Goal: Task Accomplishment & Management: Manage account settings

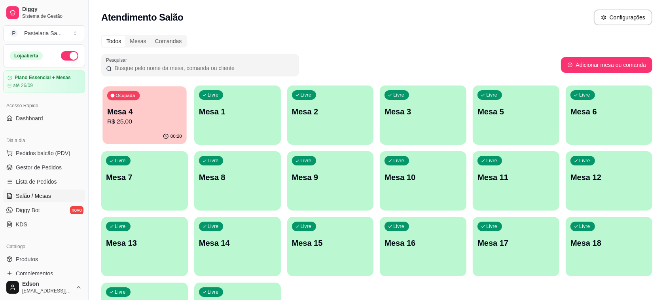
click at [115, 121] on p "R$ 25,00" at bounding box center [144, 121] width 75 height 9
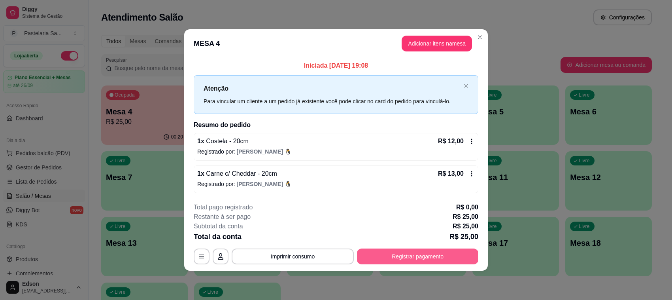
click at [452, 256] on button "Registrar pagamento" at bounding box center [417, 256] width 121 height 16
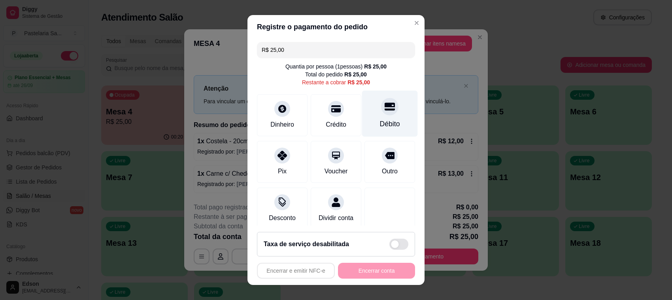
click at [385, 109] on icon at bounding box center [390, 106] width 10 height 10
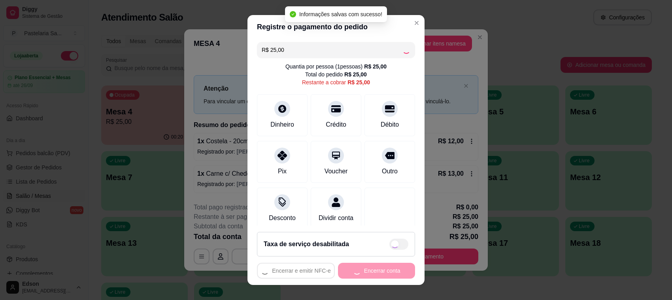
type input "R$ 0,00"
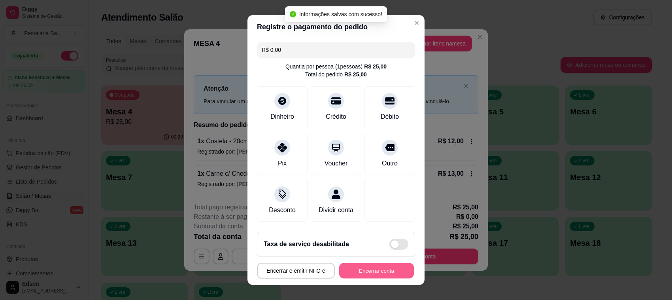
click at [369, 275] on button "Encerrar conta" at bounding box center [376, 270] width 75 height 15
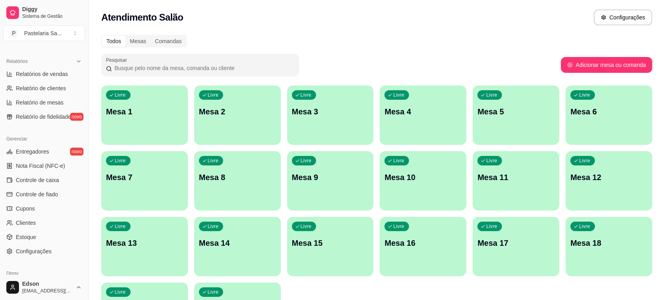
scroll to position [269, 0]
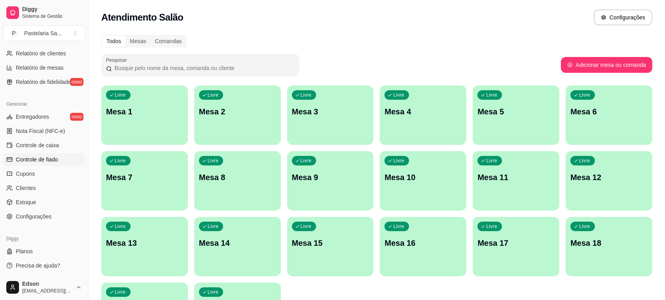
click at [37, 163] on span "Controle de fiado" at bounding box center [37, 159] width 42 height 8
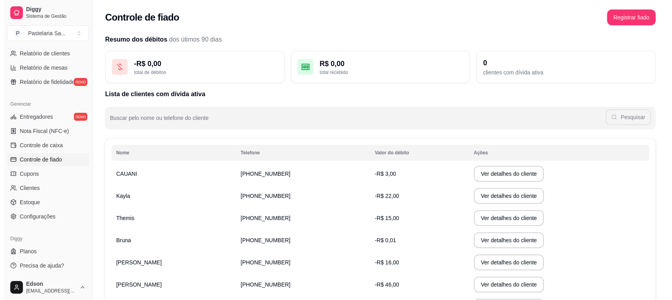
scroll to position [138, 0]
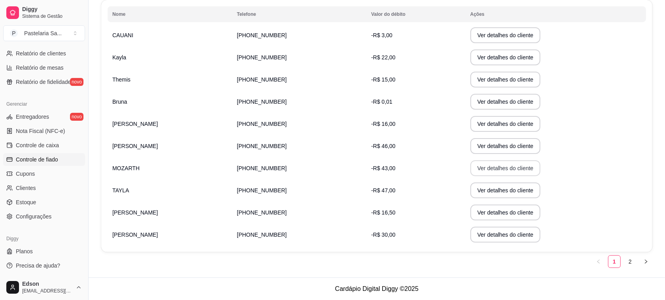
click at [492, 167] on button "Ver detalhes do cliente" at bounding box center [505, 168] width 70 height 16
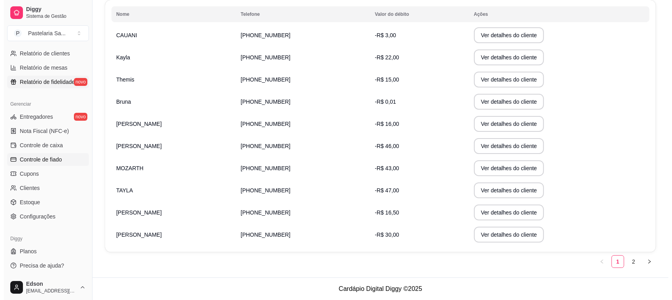
scroll to position [0, 0]
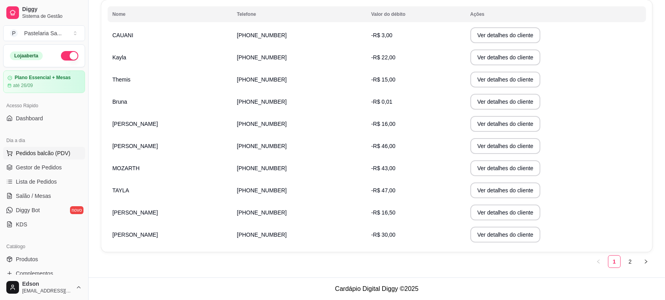
click at [41, 152] on span "Pedidos balcão (PDV)" at bounding box center [43, 153] width 55 height 8
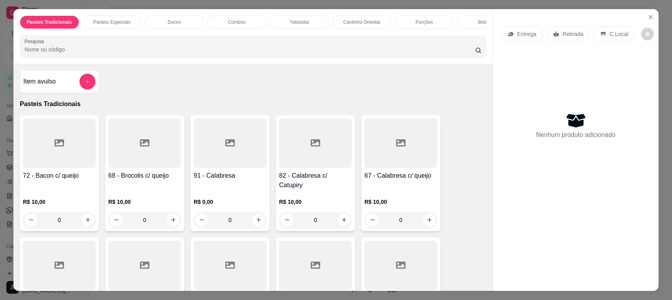
click at [420, 190] on div "R$ 10,00 0" at bounding box center [401, 209] width 73 height 38
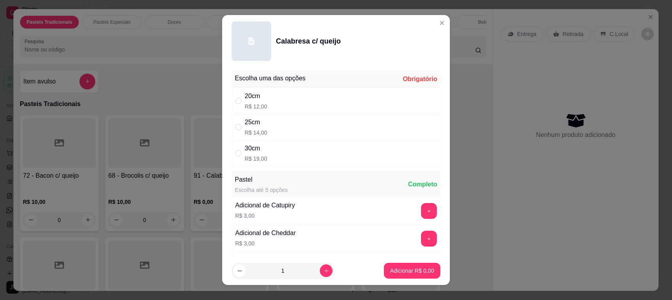
drag, startPoint x: 266, startPoint y: 129, endPoint x: 269, endPoint y: 127, distance: 4.1
click at [266, 128] on div "25cm R$ 14,00" at bounding box center [336, 127] width 209 height 26
radio input "true"
click at [402, 269] on p "Adicionar R$ 14,00" at bounding box center [410, 271] width 47 height 8
type input "1"
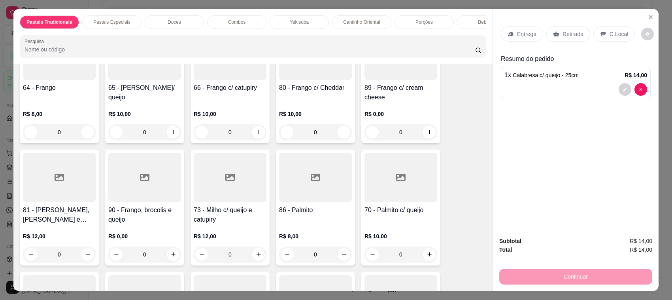
scroll to position [577, 0]
click at [63, 200] on div at bounding box center [59, 176] width 73 height 49
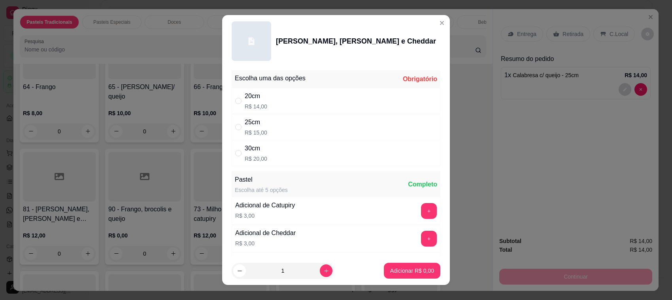
click at [270, 127] on div "25cm R$ 15,00" at bounding box center [336, 127] width 209 height 26
radio input "true"
click at [382, 276] on button "Adicionar R$ 15,00" at bounding box center [411, 270] width 58 height 15
type input "1"
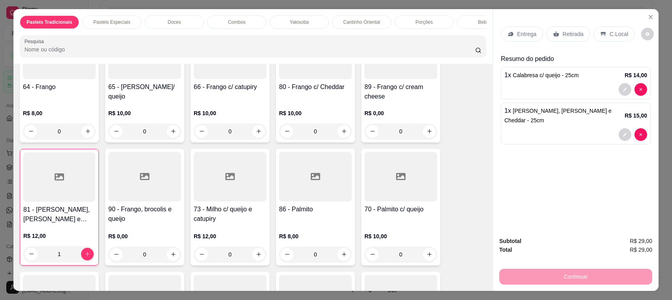
click at [520, 27] on div "Entrega" at bounding box center [522, 33] width 42 height 15
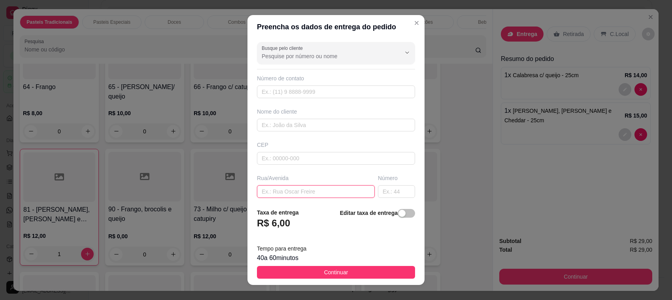
click at [279, 192] on input "text" at bounding box center [316, 191] width 118 height 13
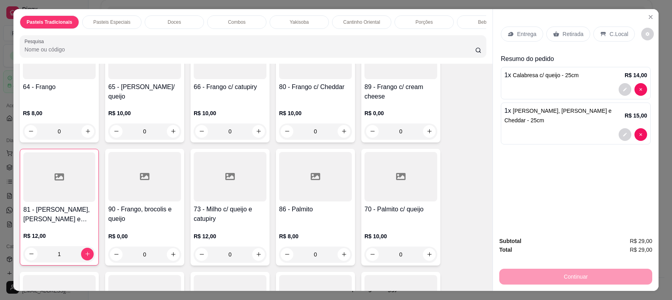
click at [516, 40] on div "Entrega" at bounding box center [522, 33] width 42 height 15
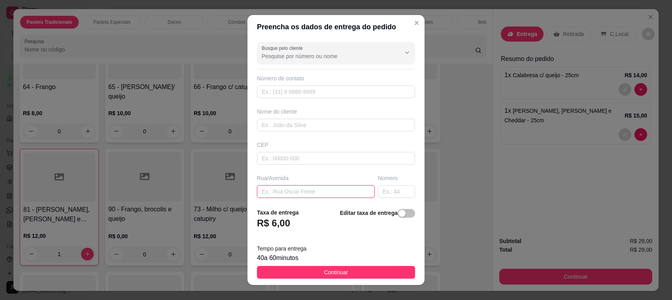
click at [300, 198] on input "text" at bounding box center [316, 191] width 118 height 13
type input "Gustoo"
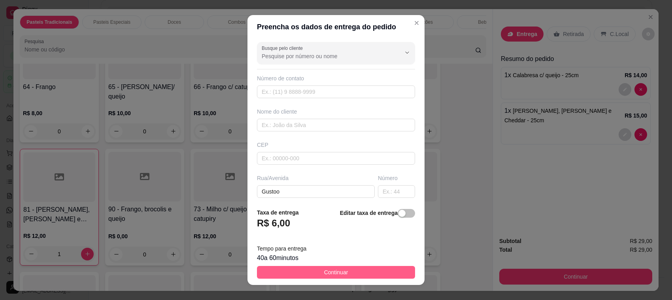
click at [329, 276] on span "Continuar" at bounding box center [336, 272] width 24 height 9
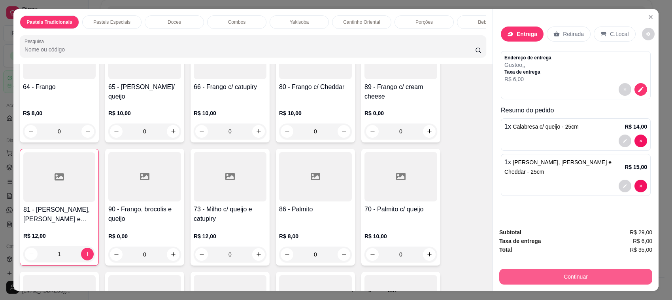
click at [587, 283] on button "Continuar" at bounding box center [576, 277] width 153 height 16
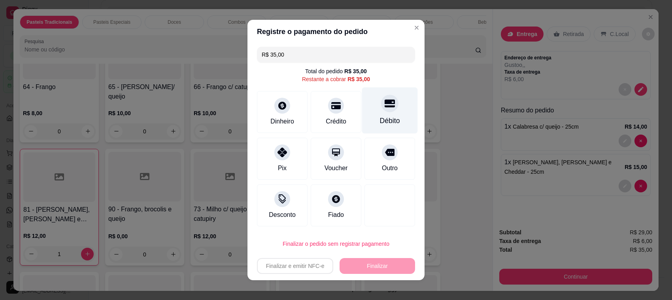
click at [369, 107] on div "Débito" at bounding box center [390, 110] width 56 height 46
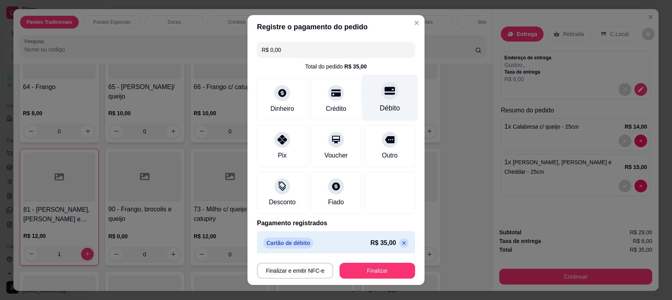
type input "R$ 0,00"
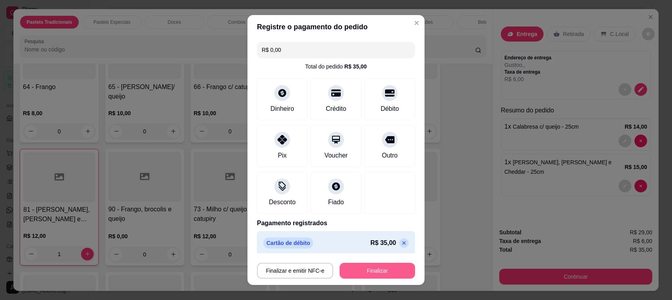
click at [386, 272] on button "Finalizar" at bounding box center [378, 271] width 76 height 16
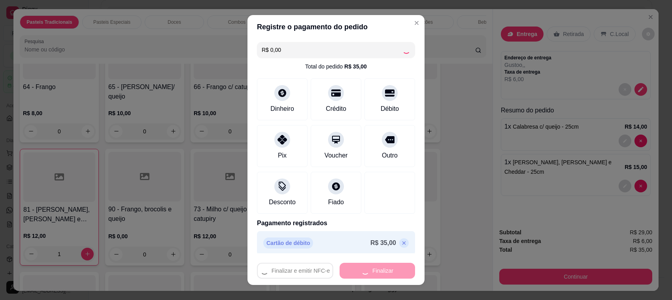
type input "0"
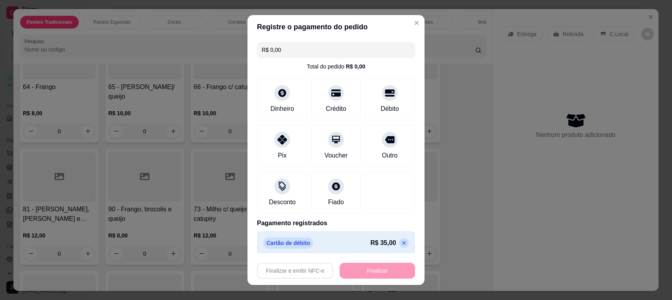
type input "-R$ 35,00"
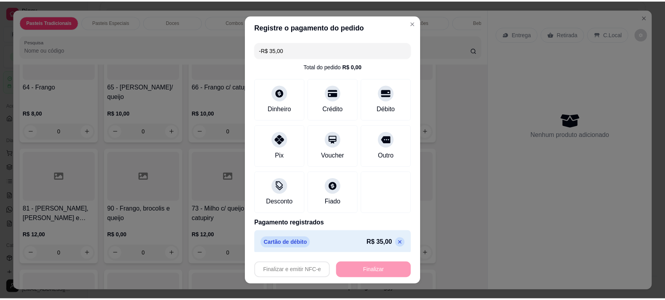
scroll to position [576, 0]
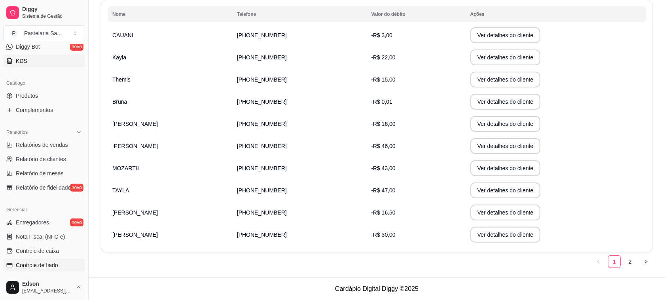
scroll to position [269, 0]
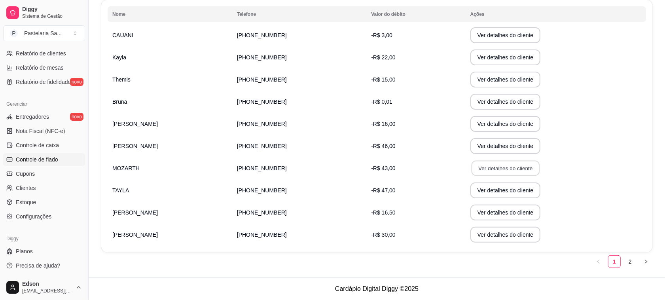
click at [471, 169] on button "Ver detalhes do cliente" at bounding box center [505, 168] width 68 height 15
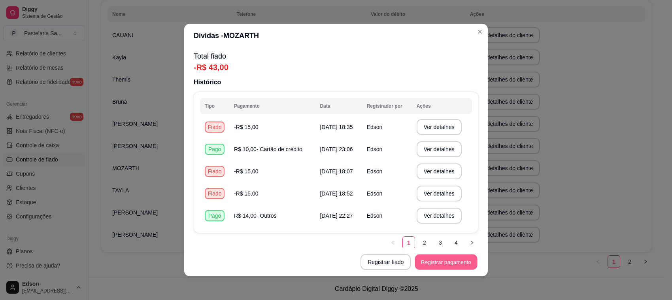
click at [440, 262] on button "Registrar pagamento" at bounding box center [446, 261] width 62 height 15
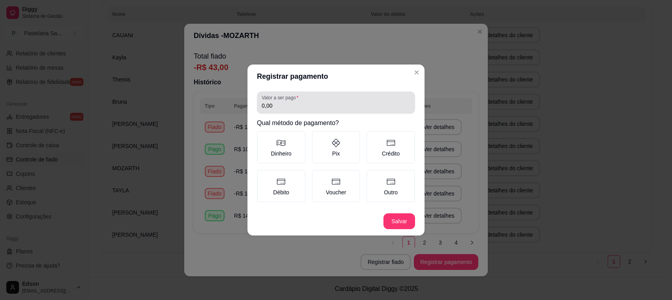
click at [286, 103] on input "0,00" at bounding box center [336, 106] width 149 height 8
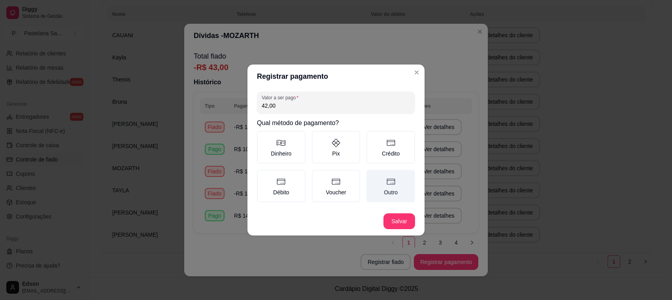
type input "42,00"
click at [399, 178] on label "Outro" at bounding box center [391, 186] width 49 height 32
click at [373, 176] on button "Outro" at bounding box center [369, 172] width 6 height 6
click at [423, 220] on footer "Salvar" at bounding box center [336, 221] width 177 height 28
click at [398, 213] on button "Salvar" at bounding box center [400, 221] width 32 height 16
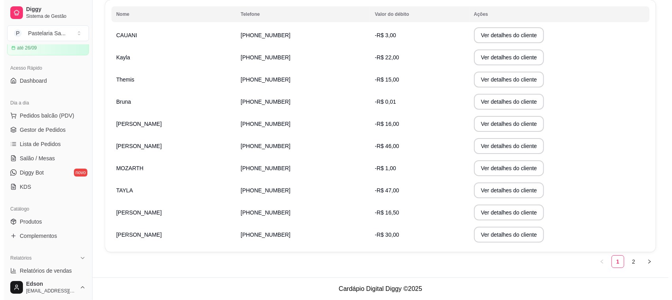
scroll to position [0, 0]
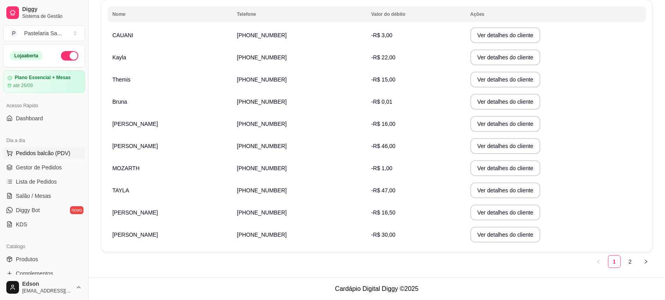
click at [44, 152] on span "Pedidos balcão (PDV)" at bounding box center [43, 153] width 55 height 8
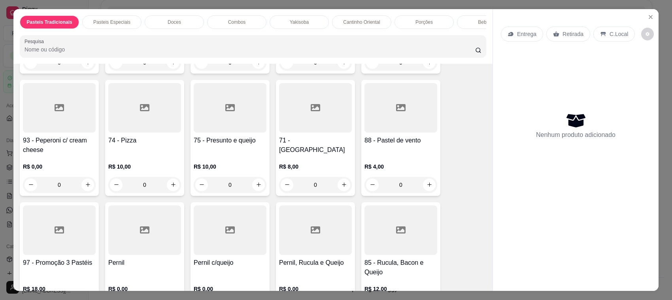
scroll to position [770, 0]
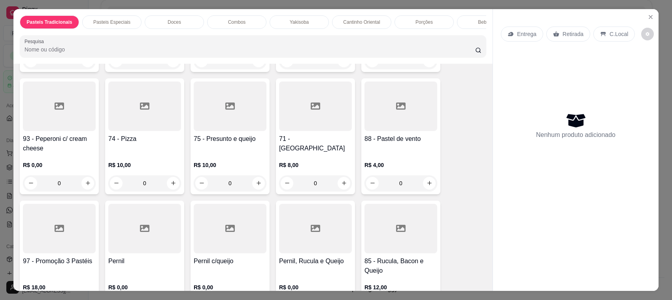
click at [317, 119] on div at bounding box center [315, 105] width 73 height 49
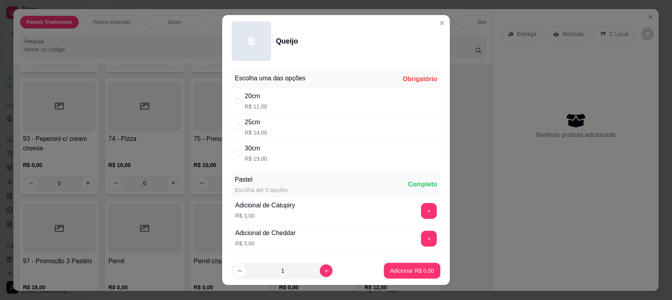
click at [274, 117] on div "25cm R$ 14,00" at bounding box center [336, 127] width 209 height 26
radio input "true"
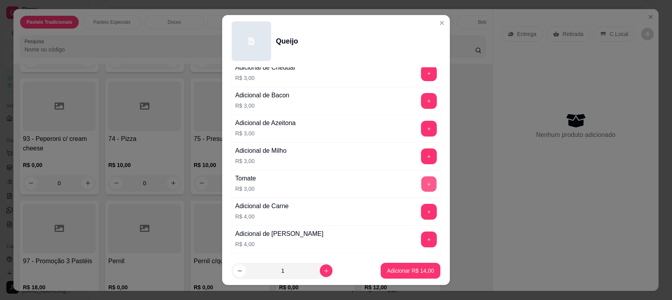
click at [422, 180] on button "+" at bounding box center [429, 183] width 15 height 15
click at [408, 271] on p "Adicionar R$ 17,00" at bounding box center [410, 271] width 47 height 8
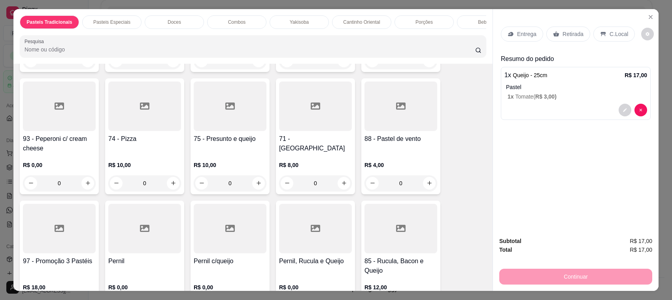
click at [558, 33] on div "Retirada" at bounding box center [569, 33] width 44 height 15
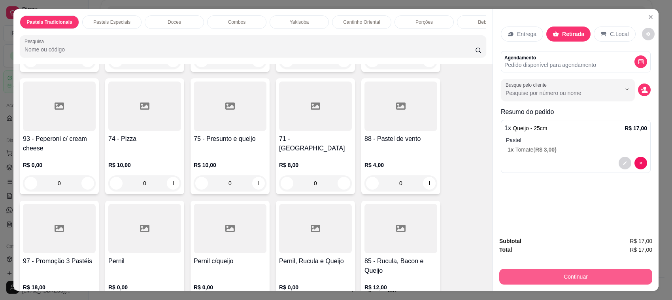
click at [539, 269] on button "Continuar" at bounding box center [576, 277] width 153 height 16
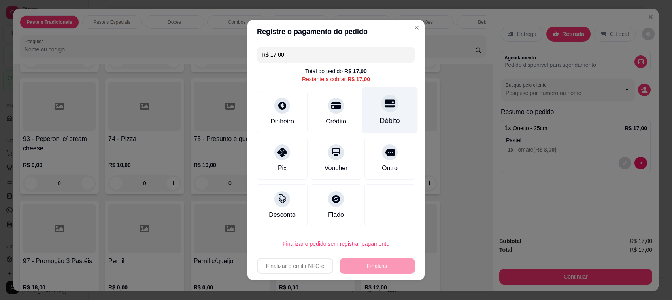
click at [380, 117] on div "Débito" at bounding box center [390, 120] width 20 height 10
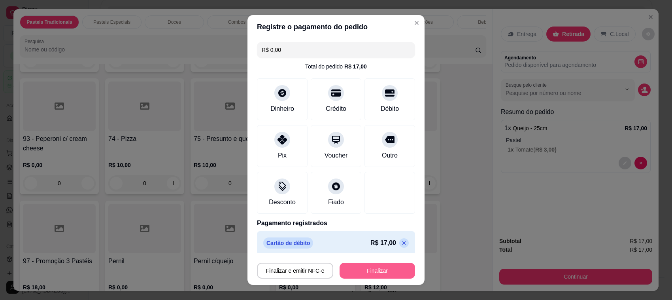
click at [372, 271] on button "Finalizar" at bounding box center [378, 271] width 76 height 16
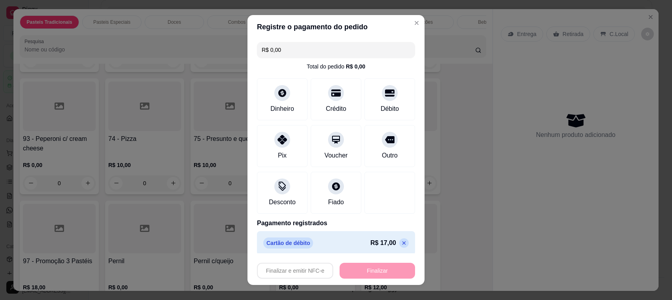
type input "-R$ 17,00"
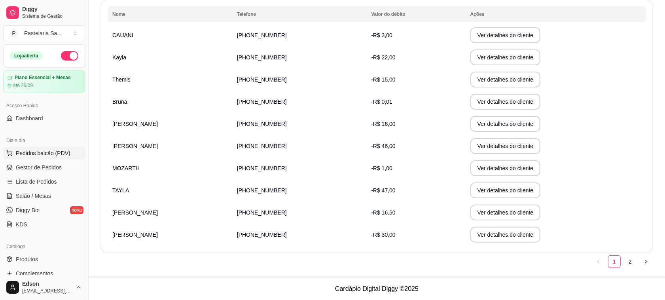
click at [36, 154] on span "Pedidos balcão (PDV)" at bounding box center [43, 153] width 55 height 8
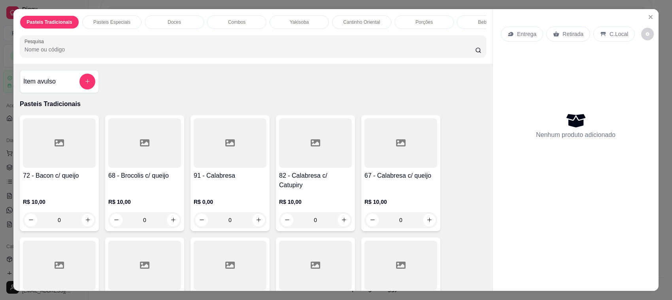
click at [348, 25] on p "Cantinho Oriental" at bounding box center [361, 22] width 37 height 6
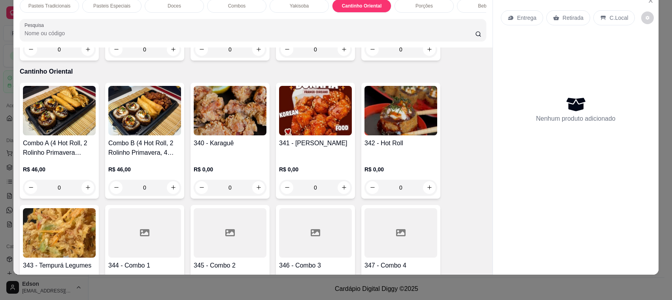
click at [42, 240] on img at bounding box center [59, 232] width 73 height 49
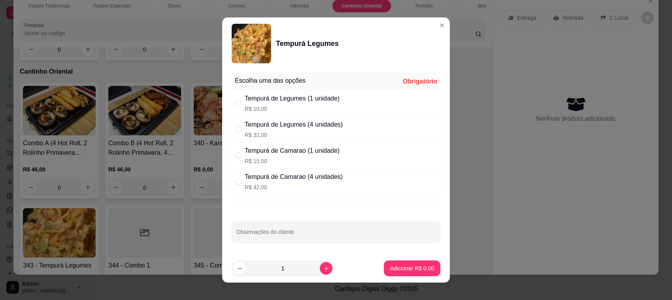
click at [320, 105] on p "R$ 10,00" at bounding box center [292, 109] width 95 height 8
radio input "true"
click at [392, 270] on p "Adicionar R$ 10,00" at bounding box center [410, 268] width 47 height 8
type input "1"
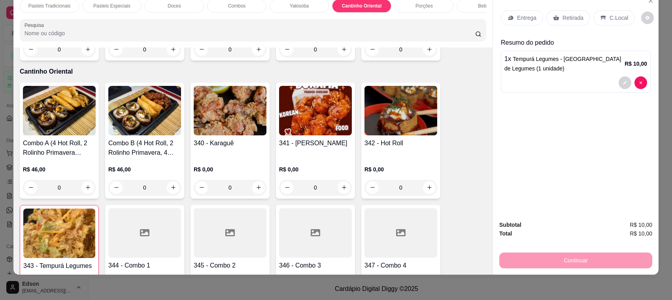
click at [568, 13] on div "Retirada" at bounding box center [569, 17] width 44 height 15
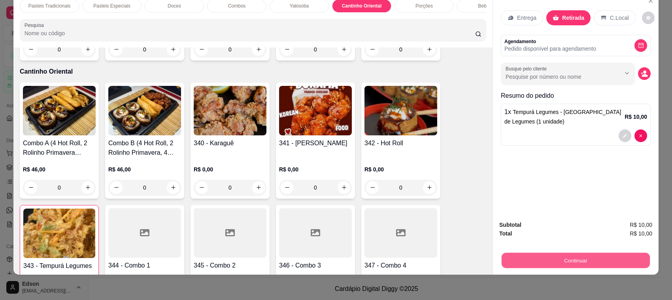
click at [557, 265] on button "Continuar" at bounding box center [576, 260] width 148 height 15
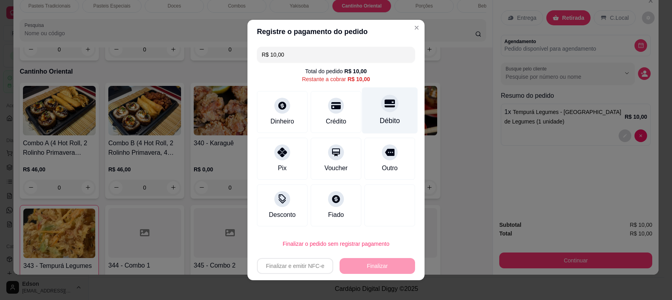
click at [388, 113] on div "Débito" at bounding box center [390, 110] width 56 height 46
type input "R$ 0,00"
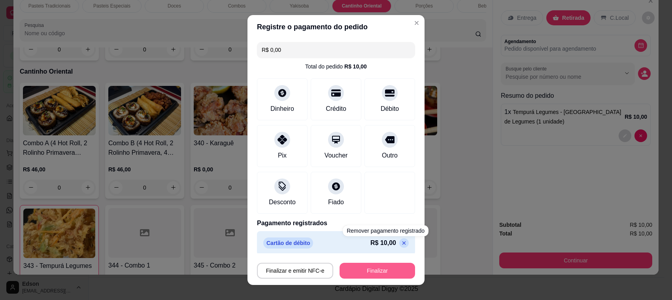
click at [372, 271] on button "Finalizar" at bounding box center [378, 271] width 76 height 16
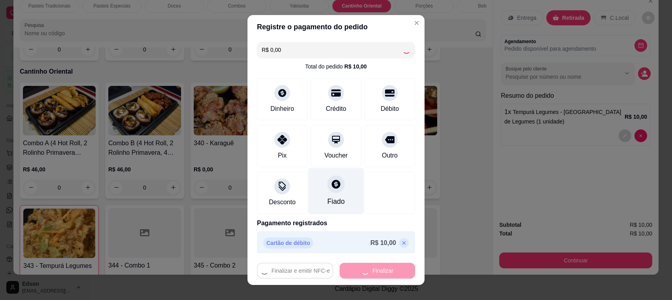
type input "0"
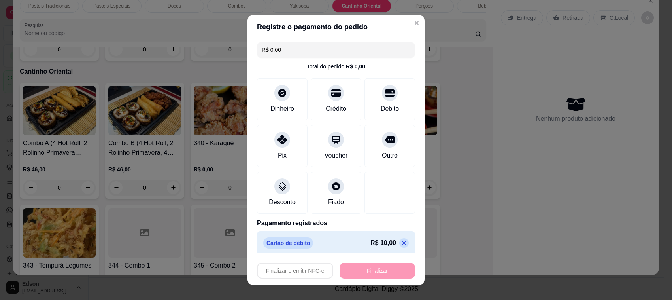
type input "-R$ 10,00"
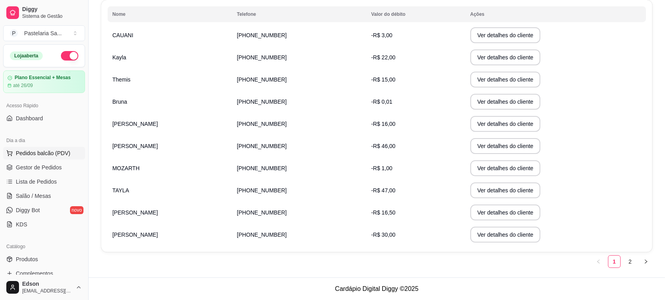
click at [61, 152] on span "Pedidos balcão (PDV)" at bounding box center [43, 153] width 55 height 8
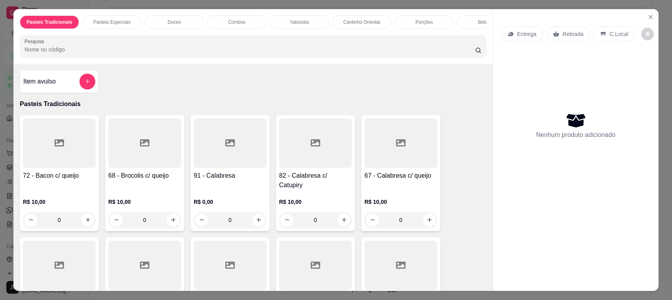
click at [362, 25] on p "Cantinho Oriental" at bounding box center [361, 22] width 37 height 6
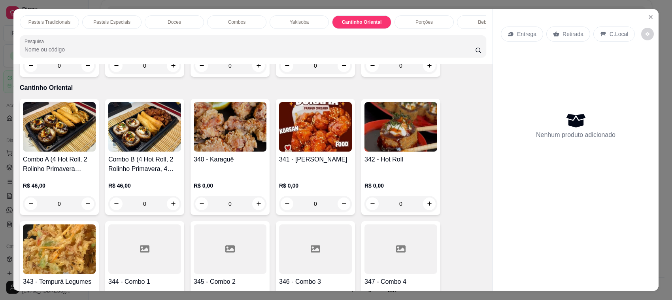
scroll to position [16, 0]
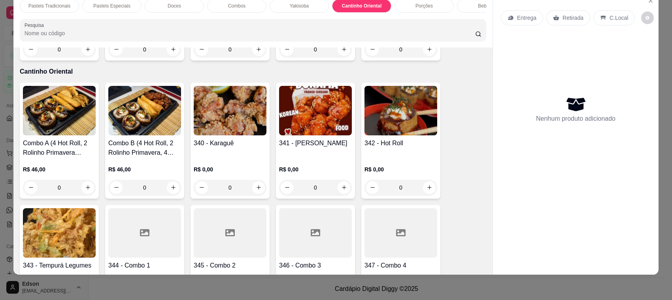
click at [61, 237] on img at bounding box center [59, 232] width 73 height 49
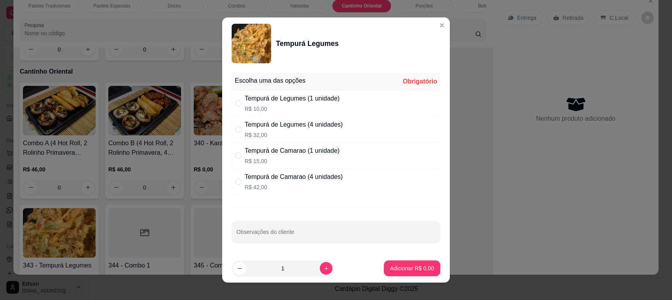
click at [355, 105] on div "Tempurá de Legumes (1 unidade) R$ 10,00" at bounding box center [336, 103] width 209 height 26
radio input "true"
click at [397, 266] on p "Adicionar R$ 10,00" at bounding box center [411, 268] width 46 height 8
type input "1"
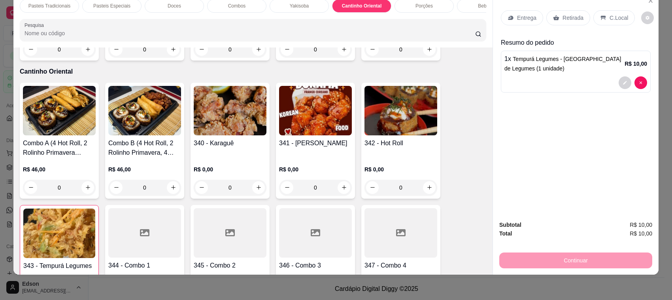
click at [563, 14] on p "Retirada" at bounding box center [573, 18] width 21 height 8
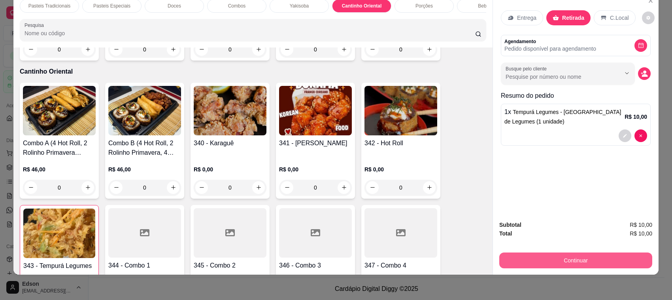
click at [570, 261] on button "Continuar" at bounding box center [576, 260] width 153 height 16
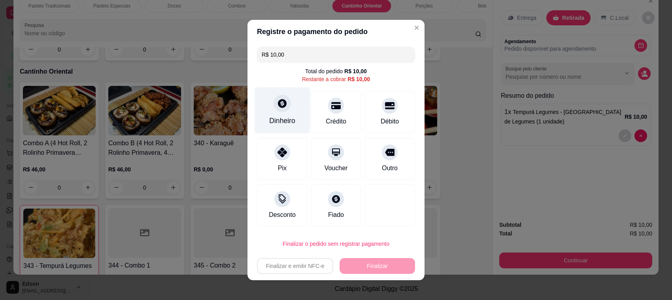
click at [270, 113] on div "Dinheiro" at bounding box center [283, 110] width 56 height 46
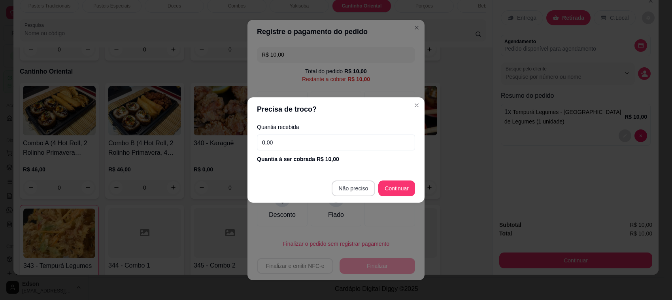
type input "R$ 0,00"
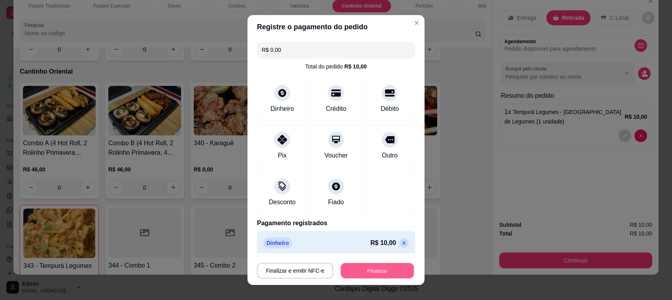
click at [370, 274] on button "Finalizar" at bounding box center [377, 270] width 73 height 15
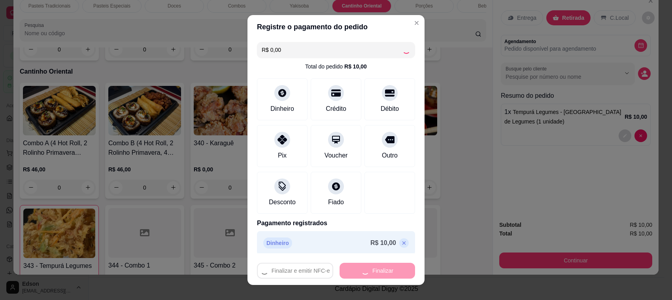
type input "0"
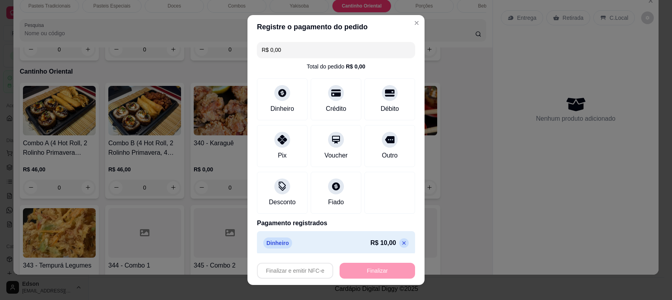
type input "-R$ 10,00"
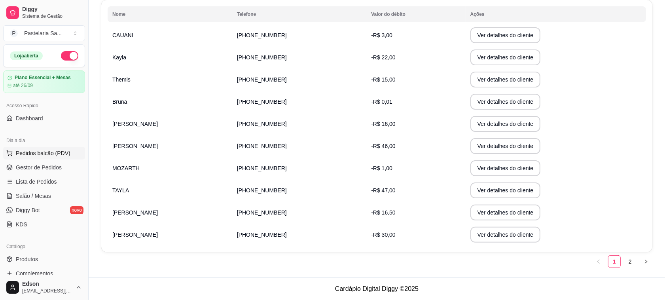
click at [63, 148] on button "Pedidos balcão (PDV)" at bounding box center [44, 153] width 82 height 13
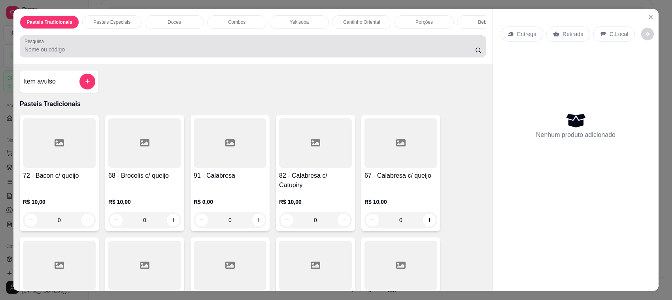
click at [192, 57] on div "Pesquisa" at bounding box center [253, 46] width 467 height 22
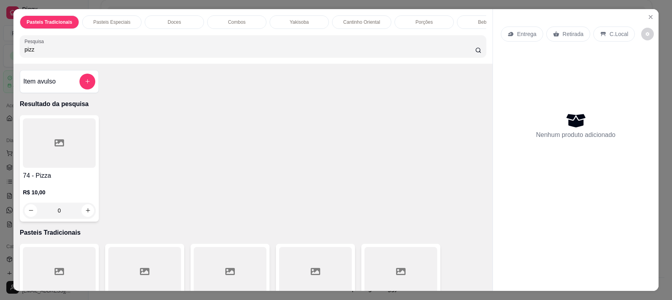
type input "pizz"
click at [53, 168] on div at bounding box center [59, 142] width 73 height 49
click at [521, 190] on div "Nenhum produto adicionado" at bounding box center [576, 125] width 150 height 155
click at [648, 14] on icon "Close" at bounding box center [651, 17] width 6 height 6
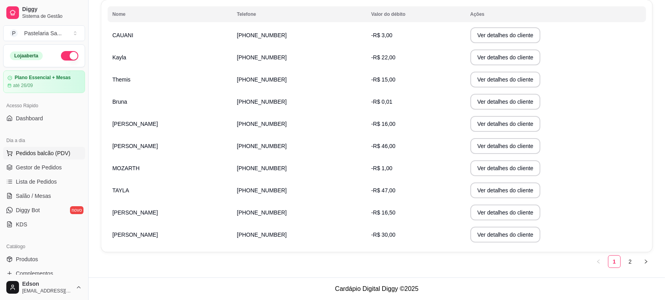
click at [28, 159] on button "Pedidos balcão (PDV)" at bounding box center [44, 153] width 82 height 13
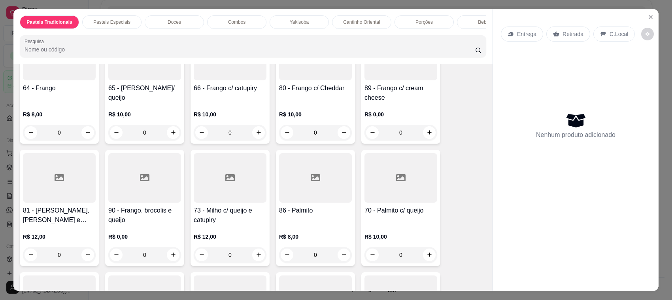
scroll to position [577, 0]
click at [215, 102] on div "R$ 10,00 0" at bounding box center [230, 120] width 73 height 38
drag, startPoint x: 283, startPoint y: 135, endPoint x: 290, endPoint y: 151, distance: 17.6
click at [283, 137] on div "25cm R$ 15,00" at bounding box center [336, 127] width 209 height 26
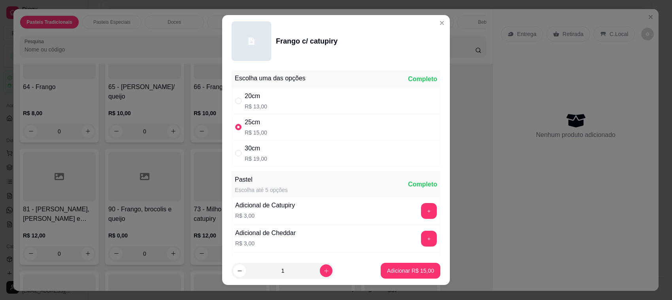
click at [297, 161] on div "30cm R$ 19,00" at bounding box center [336, 153] width 209 height 26
radio input "false"
radio input "true"
click at [320, 271] on button "increase-product-quantity" at bounding box center [326, 270] width 13 height 13
type input "2"
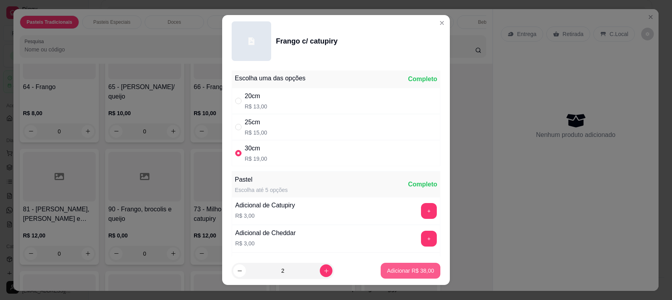
click at [392, 267] on p "Adicionar R$ 38,00" at bounding box center [410, 271] width 47 height 8
type input "2"
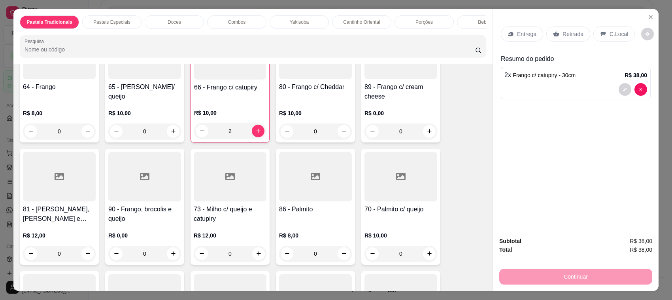
click at [573, 38] on p "Retirada" at bounding box center [573, 34] width 21 height 8
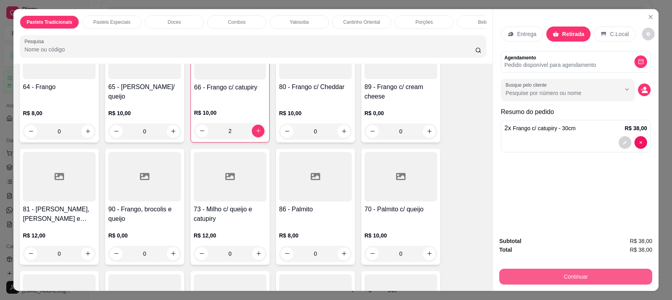
click at [583, 275] on button "Continuar" at bounding box center [576, 277] width 153 height 16
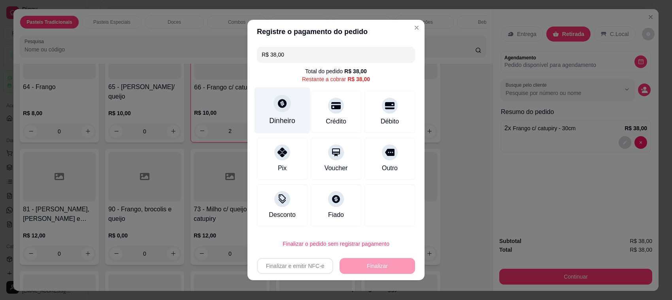
click at [290, 110] on div "Dinheiro" at bounding box center [283, 110] width 56 height 46
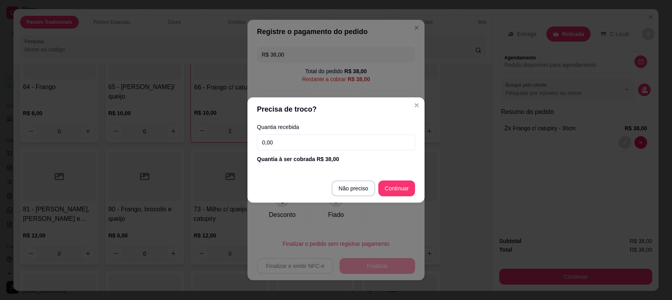
click at [279, 136] on input "0,00" at bounding box center [336, 142] width 158 height 16
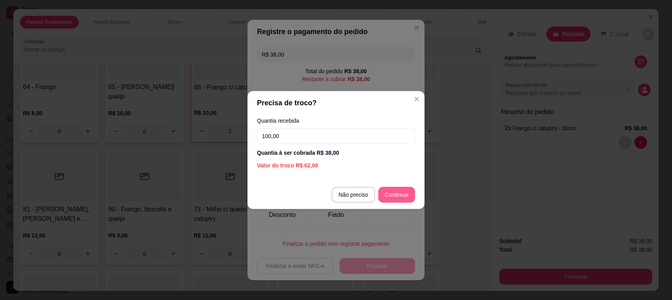
type input "100,00"
type input "R$ 0,00"
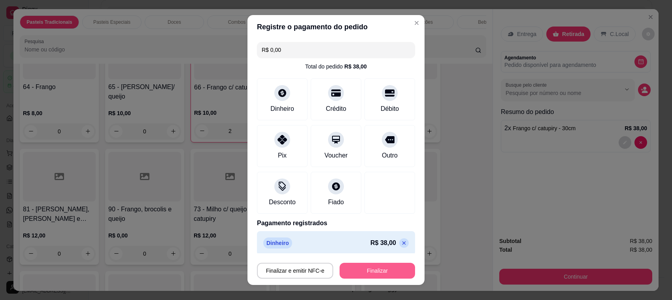
click at [377, 273] on button "Finalizar" at bounding box center [378, 271] width 76 height 16
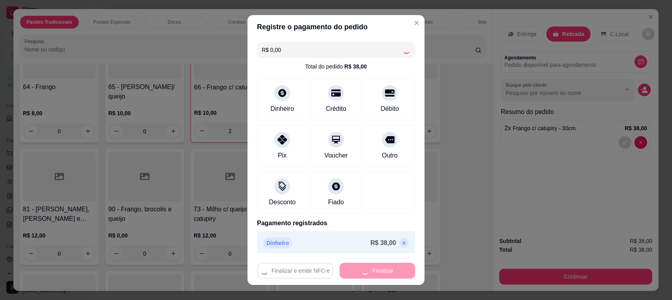
type input "0"
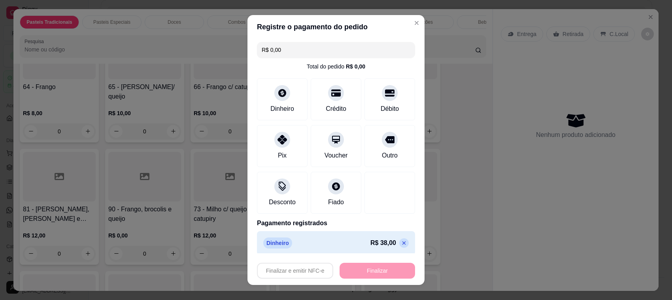
type input "-R$ 38,00"
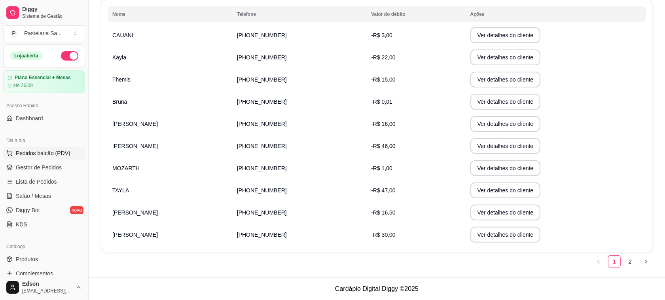
click at [53, 149] on span "Pedidos balcão (PDV)" at bounding box center [43, 153] width 55 height 8
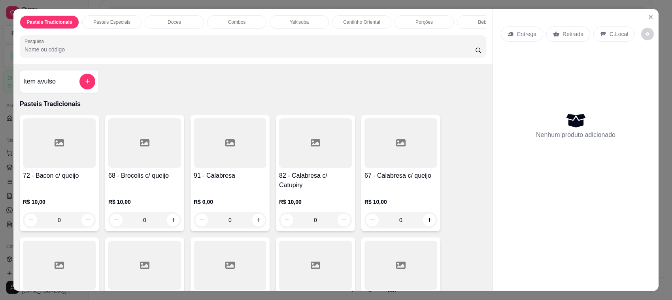
click at [283, 25] on div "Yakisoba" at bounding box center [299, 21] width 59 height 13
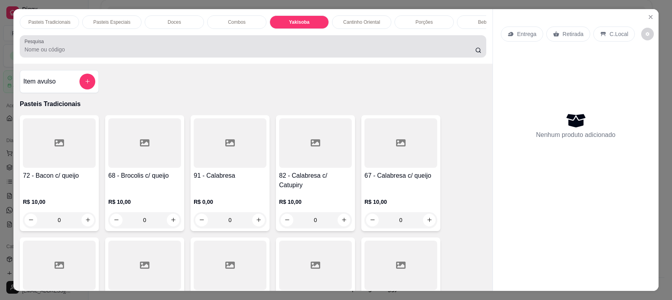
scroll to position [16, 0]
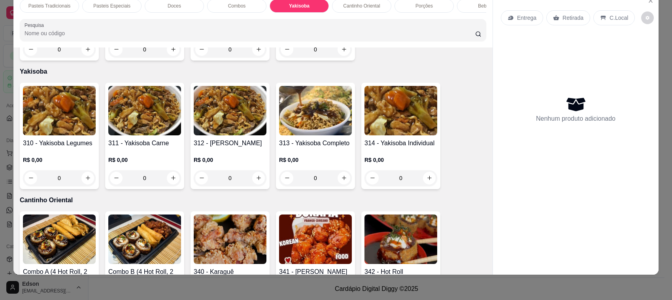
click at [143, 121] on img at bounding box center [144, 110] width 73 height 49
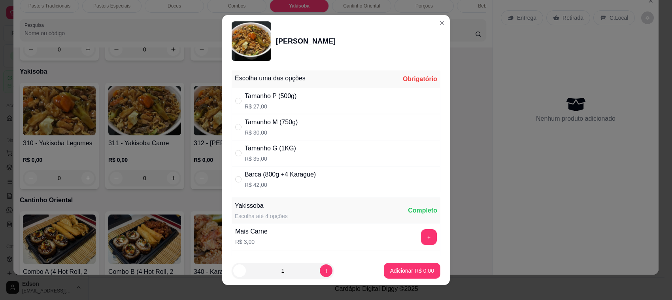
click at [277, 96] on div "Tamanho P (500g)" at bounding box center [271, 95] width 52 height 9
radio input "true"
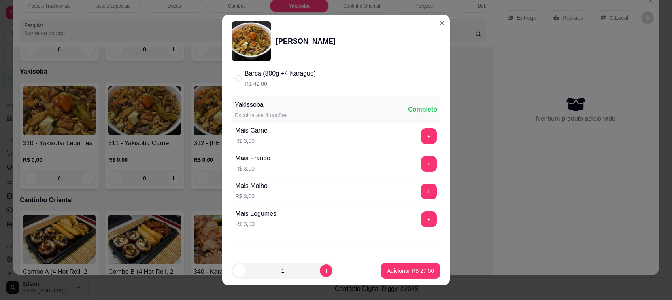
scroll to position [103, 0]
click at [421, 136] on button "+" at bounding box center [429, 134] width 16 height 16
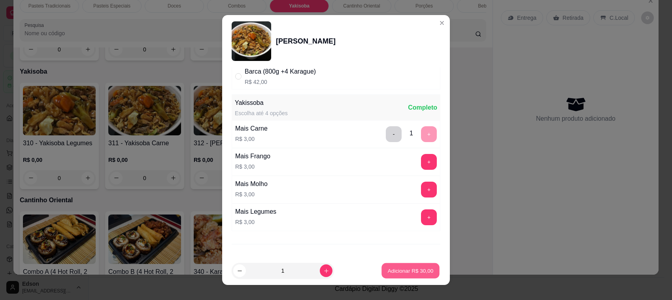
click at [408, 268] on p "Adicionar R$ 30,00" at bounding box center [411, 271] width 46 height 8
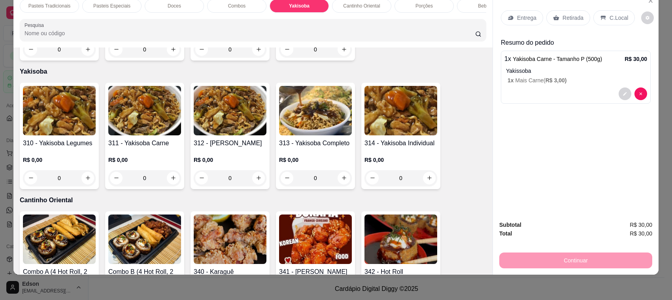
click at [559, 26] on div "Entrega Retirada C.Local" at bounding box center [576, 18] width 150 height 28
click at [566, 22] on div "Retirada" at bounding box center [569, 17] width 44 height 15
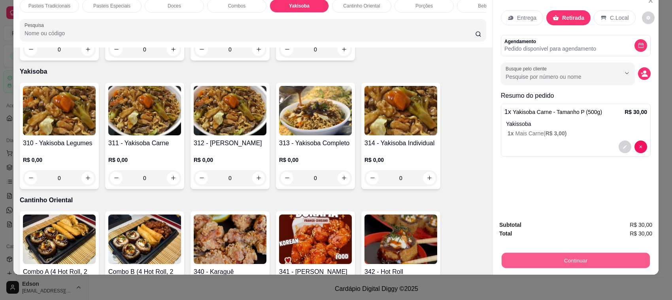
click at [552, 257] on button "Continuar" at bounding box center [576, 260] width 148 height 15
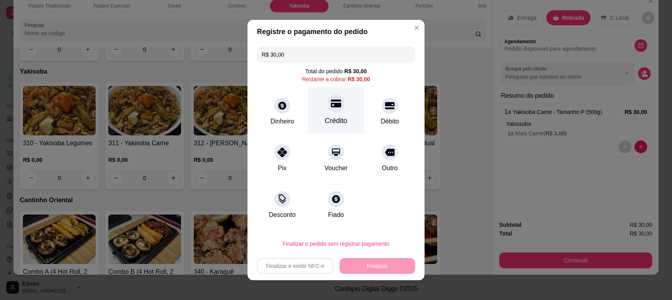
click at [337, 112] on div "Crédito" at bounding box center [336, 110] width 56 height 46
type input "R$ 0,00"
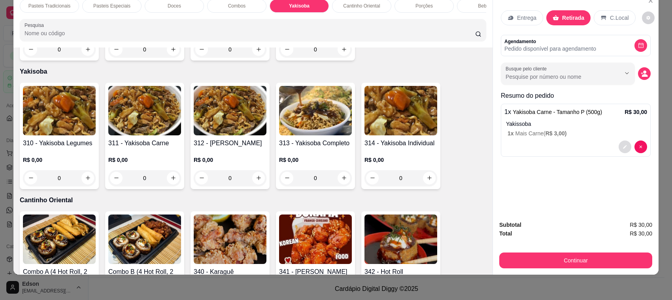
click at [619, 142] on button "decrease-product-quantity" at bounding box center [625, 146] width 13 height 13
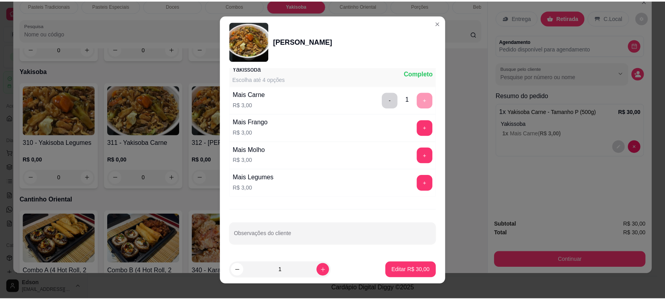
scroll to position [10, 0]
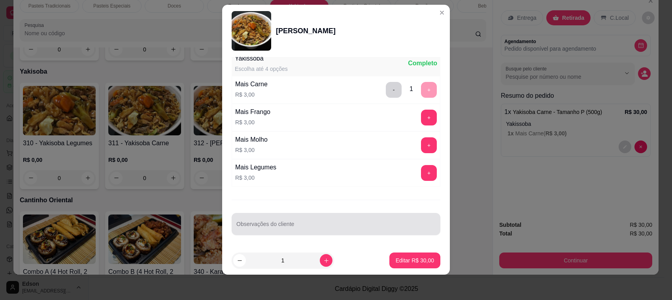
click at [289, 222] on div at bounding box center [336, 224] width 199 height 16
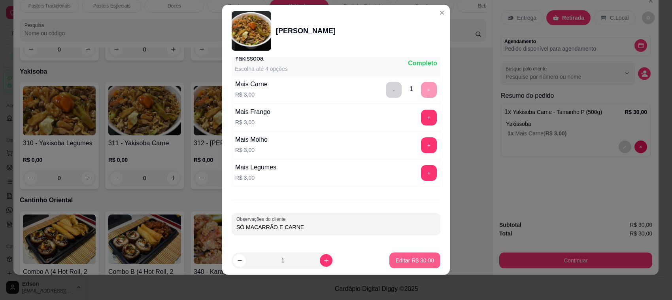
type input "SÓ MACARRÃO E CARNE"
click at [404, 254] on button "Editar R$ 30,00" at bounding box center [415, 260] width 51 height 16
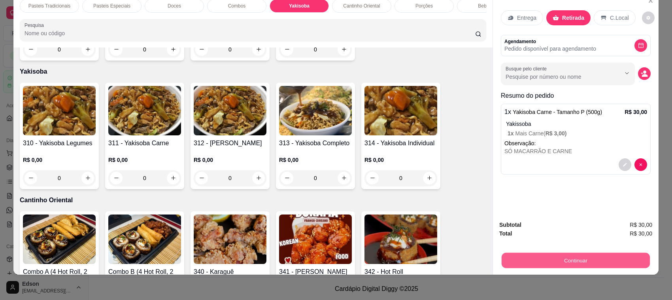
click at [548, 260] on button "Continuar" at bounding box center [576, 260] width 148 height 15
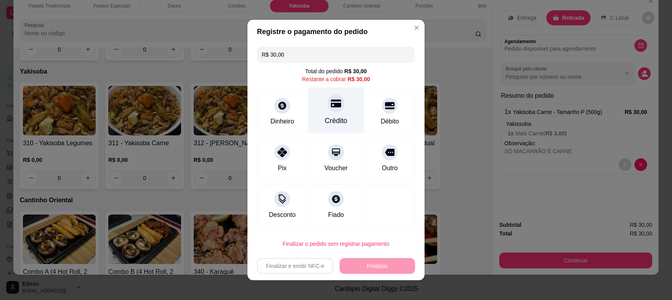
click at [325, 113] on div "Crédito" at bounding box center [336, 110] width 56 height 46
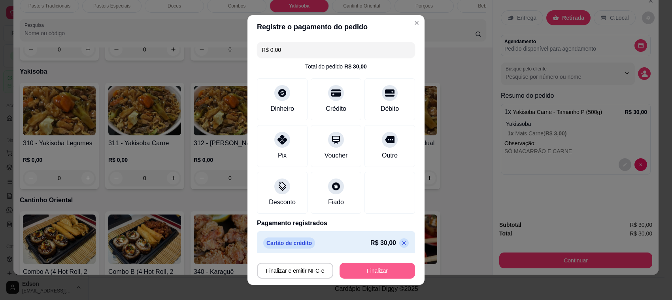
click at [368, 266] on button "Finalizar" at bounding box center [378, 271] width 76 height 16
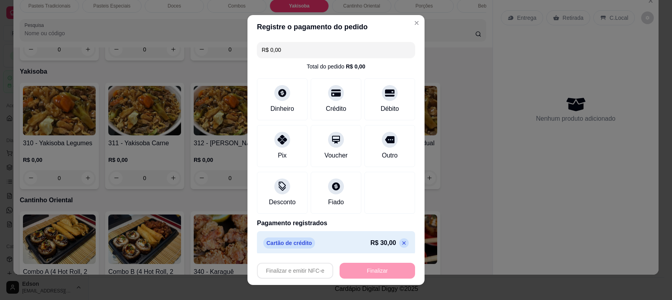
type input "-R$ 30,00"
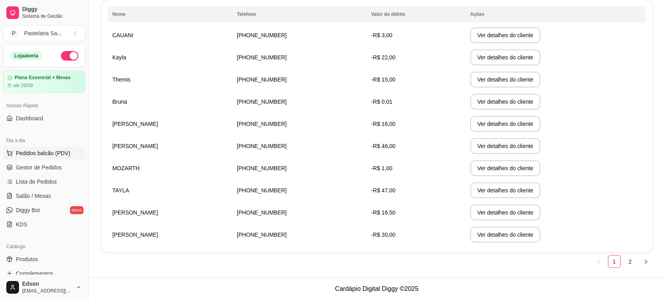
click at [43, 150] on span "Pedidos balcão (PDV)" at bounding box center [43, 153] width 55 height 8
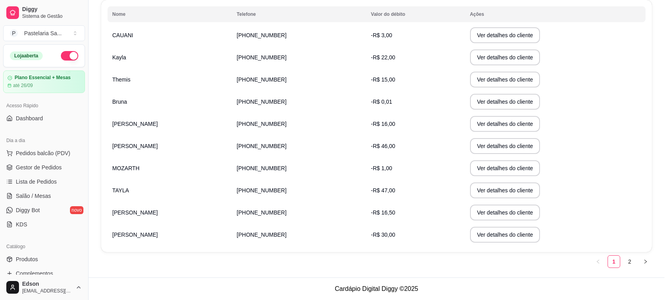
click at [110, 53] on input "Pesquisa" at bounding box center [250, 49] width 451 height 8
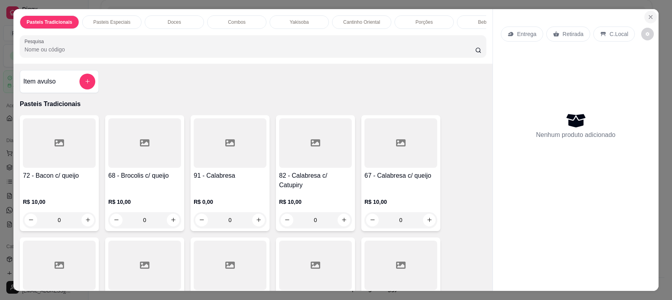
click at [649, 17] on icon "Close" at bounding box center [650, 16] width 3 height 3
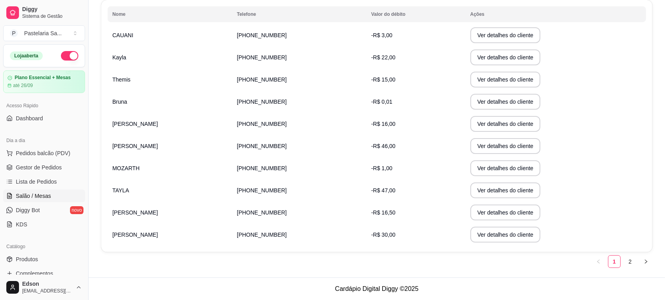
click at [36, 193] on span "Salão / Mesas" at bounding box center [33, 196] width 35 height 8
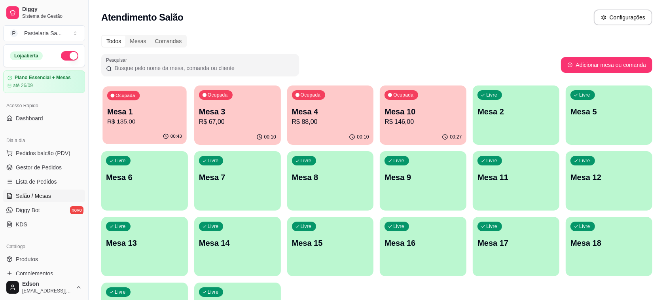
click at [148, 112] on p "Mesa 1" at bounding box center [144, 111] width 75 height 11
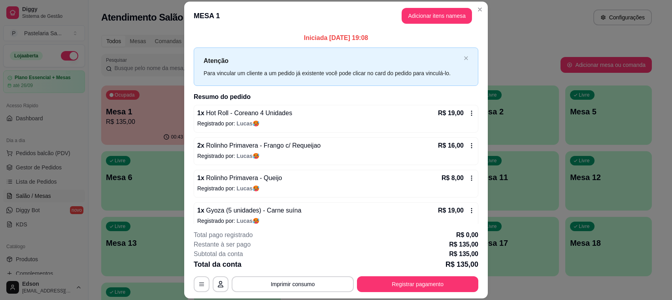
scroll to position [191, 0]
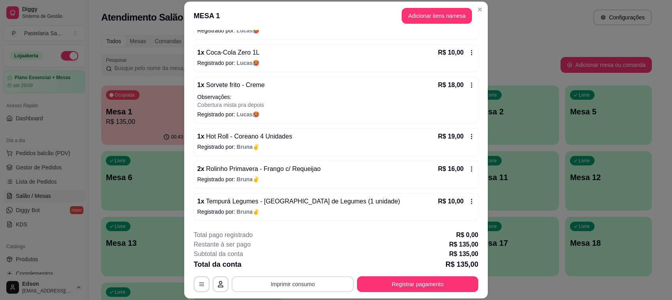
click at [327, 285] on button "Imprimir consumo" at bounding box center [293, 284] width 122 height 16
click at [295, 262] on button "Balcão" at bounding box center [291, 266] width 57 height 13
click at [408, 288] on button "Registrar pagamento" at bounding box center [417, 284] width 121 height 16
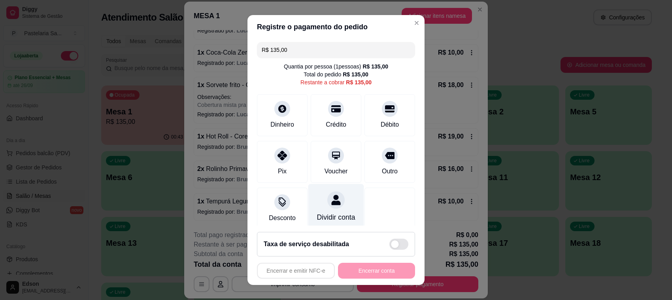
click at [331, 200] on icon at bounding box center [336, 200] width 10 height 10
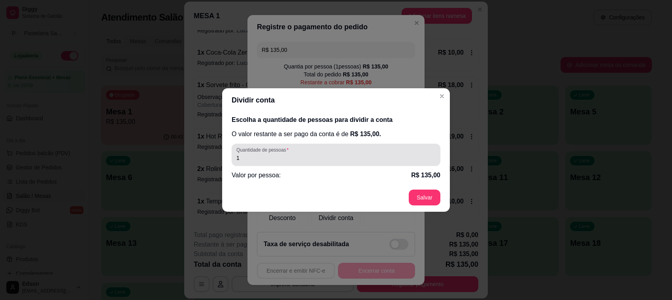
click at [314, 153] on div "1" at bounding box center [336, 155] width 199 height 16
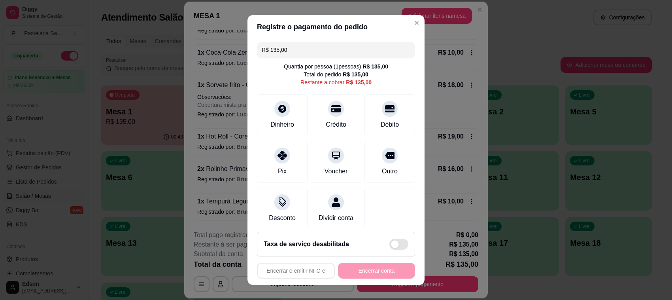
click at [317, 57] on input "R$ 135,00" at bounding box center [336, 50] width 149 height 16
type input "R$ 140,00"
click at [327, 206] on div at bounding box center [335, 199] width 17 height 17
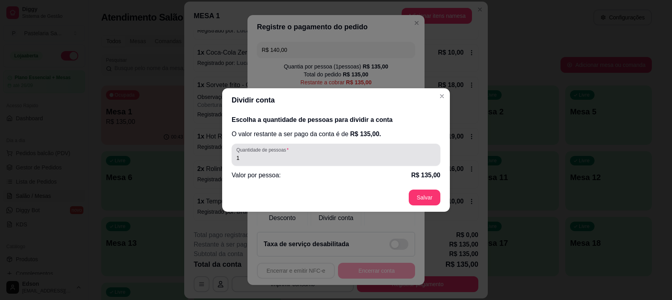
click at [321, 146] on div "Quantidade de pessoas 1" at bounding box center [336, 155] width 209 height 22
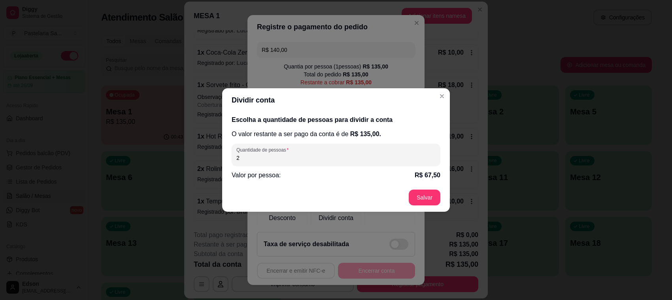
type input "2"
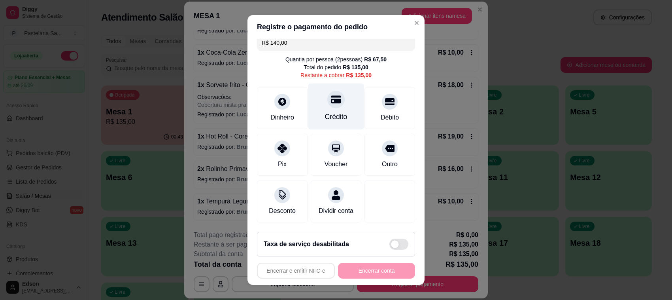
scroll to position [0, 0]
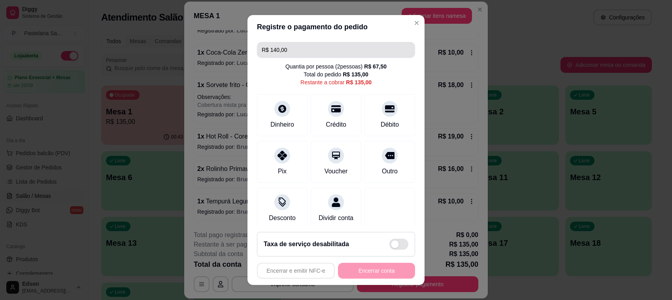
click at [309, 45] on input "R$ 140,00" at bounding box center [336, 50] width 149 height 16
type input "R$ 0,00"
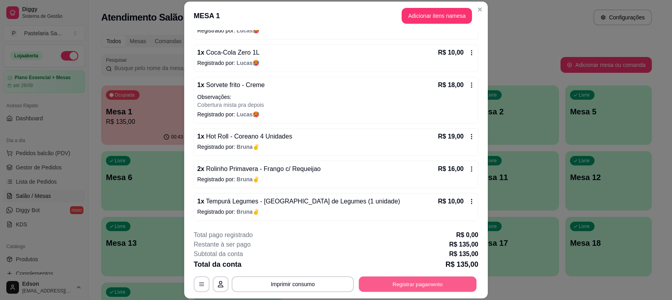
click at [452, 277] on button "Registrar pagamento" at bounding box center [418, 283] width 118 height 15
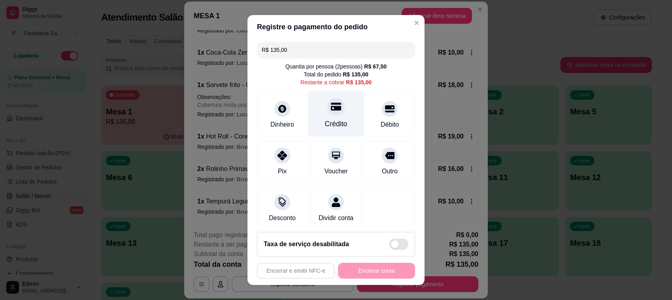
click at [327, 116] on div "Crédito" at bounding box center [336, 114] width 56 height 46
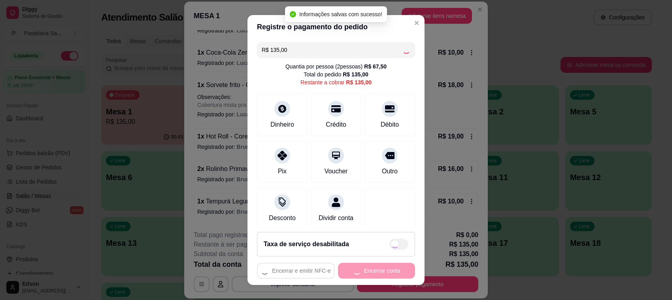
type input "R$ 0,00"
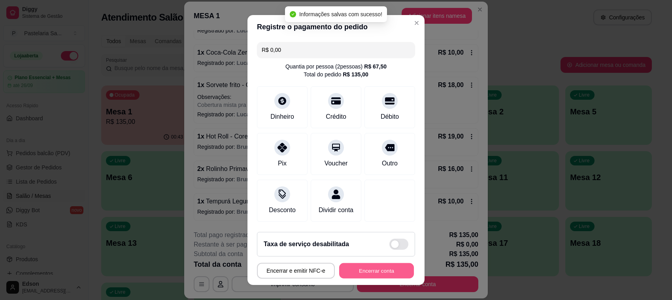
click at [377, 272] on button "Encerrar conta" at bounding box center [376, 270] width 75 height 15
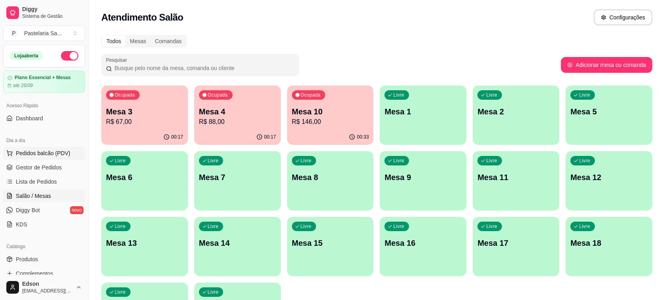
click at [60, 151] on span "Pedidos balcão (PDV)" at bounding box center [43, 153] width 55 height 8
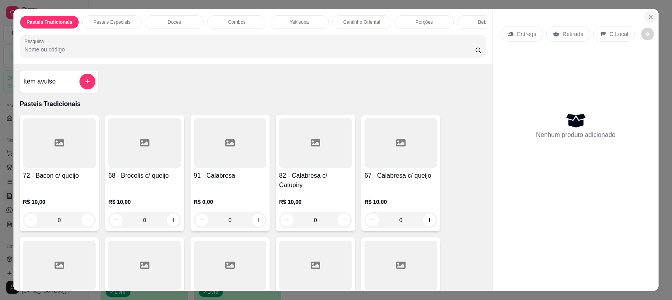
click at [645, 12] on button "Close" at bounding box center [651, 17] width 13 height 13
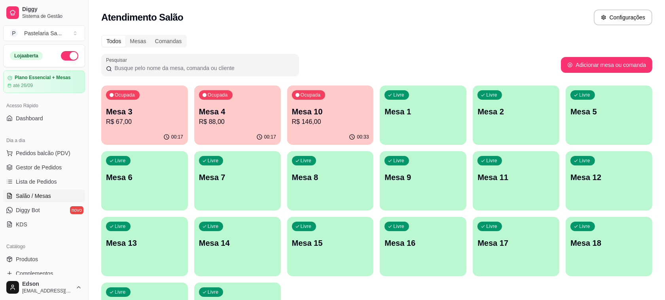
click at [319, 117] on p "R$ 146,00" at bounding box center [330, 121] width 77 height 9
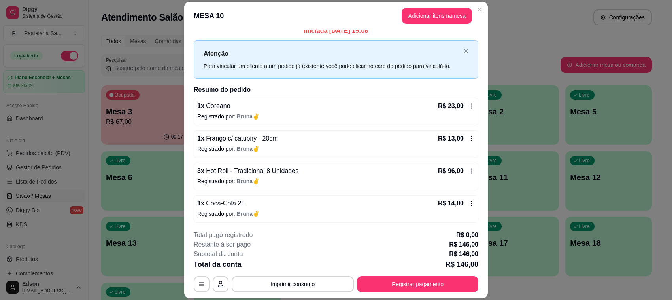
scroll to position [9, 0]
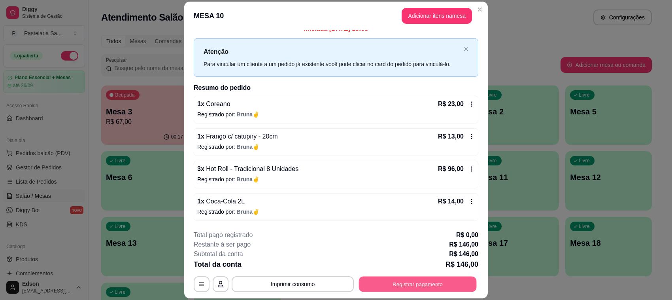
click at [395, 278] on button "Registrar pagamento" at bounding box center [418, 283] width 118 height 15
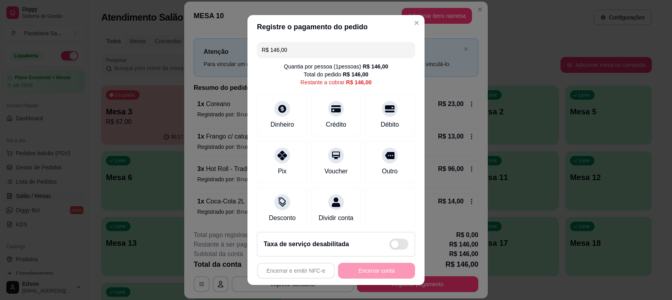
click at [295, 45] on input "R$ 146,00" at bounding box center [336, 50] width 149 height 16
click at [325, 121] on div "Crédito" at bounding box center [336, 124] width 23 height 10
click at [327, 113] on div at bounding box center [335, 106] width 17 height 17
type input "R$ 0,00"
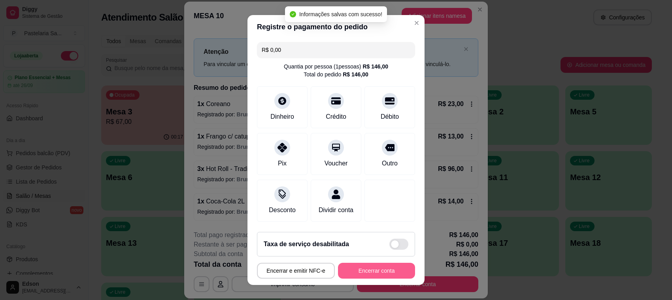
click at [380, 269] on button "Encerrar conta" at bounding box center [376, 271] width 77 height 16
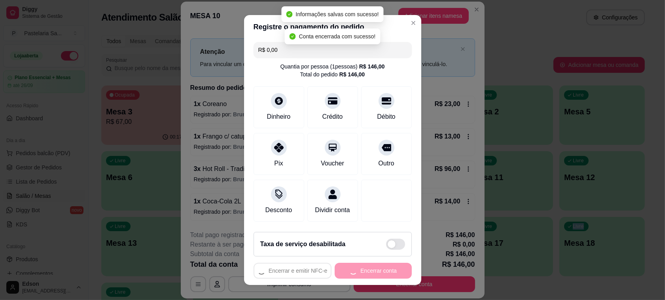
click at [497, 295] on div "Ocupada Mesa 3 R$ 67,00 00:17 Ocupada Mesa 4 R$ 88,00 00:17 Ocupada Mesa 10 R$ …" at bounding box center [372, 213] width 543 height 256
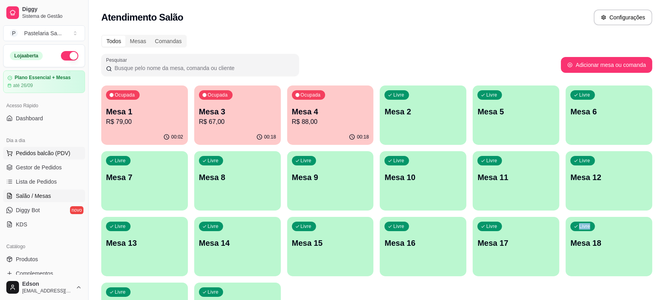
click at [58, 155] on span "Pedidos balcão (PDV)" at bounding box center [43, 153] width 55 height 8
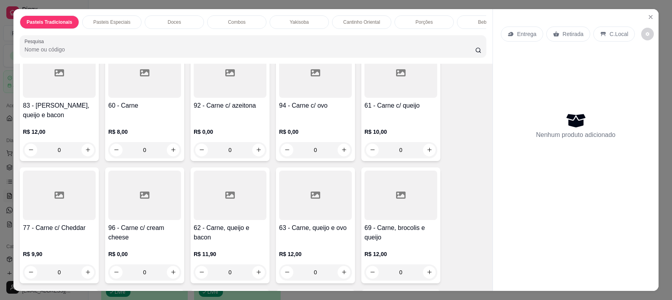
scroll to position [385, 0]
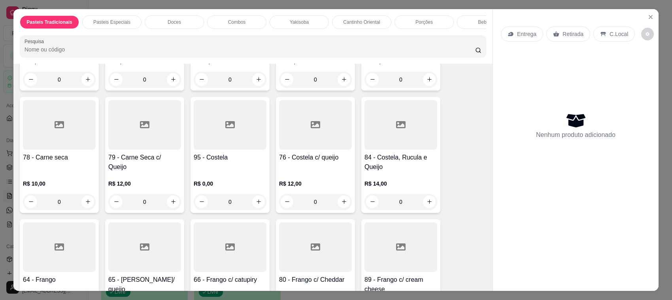
click at [202, 265] on div at bounding box center [230, 246] width 73 height 49
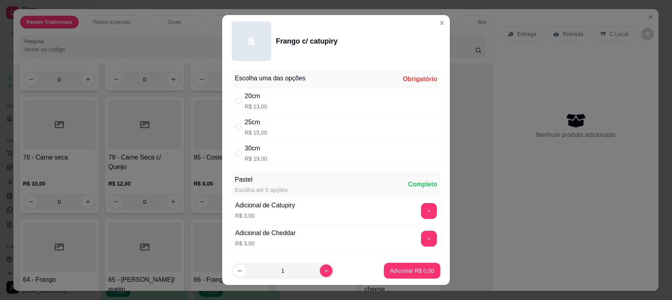
click at [279, 132] on div "25cm R$ 15,00" at bounding box center [336, 127] width 209 height 26
radio input "true"
click at [400, 270] on p "Adicionar R$ 15,00" at bounding box center [411, 271] width 46 height 8
type input "1"
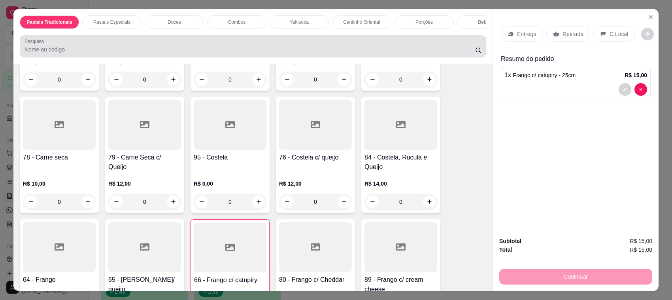
click at [108, 53] on input "Pesquisa" at bounding box center [250, 49] width 451 height 8
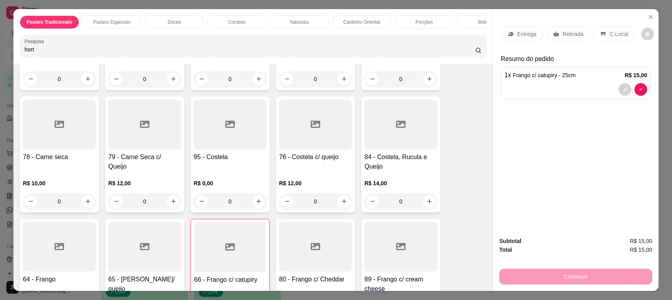
scroll to position [0, 0]
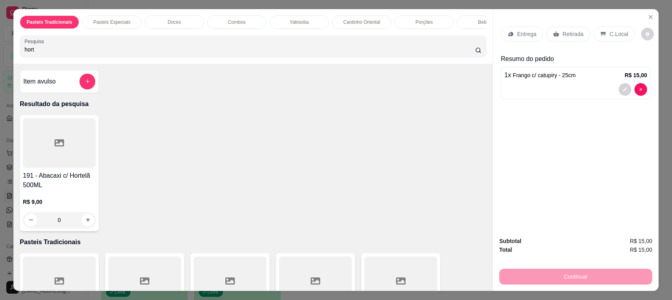
type input "hort"
click at [64, 180] on h4 "191 - Abacaxi c/ Hortelã 500ML" at bounding box center [59, 180] width 73 height 19
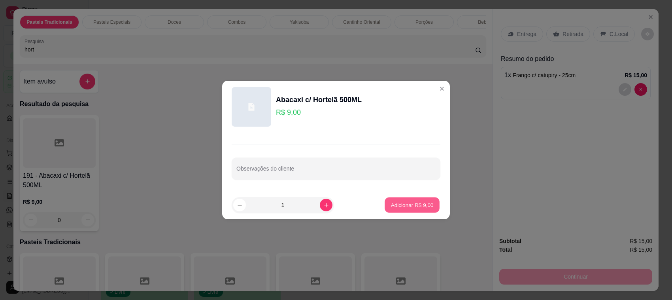
click at [414, 204] on p "Adicionar R$ 9,00" at bounding box center [412, 205] width 43 height 8
type input "1"
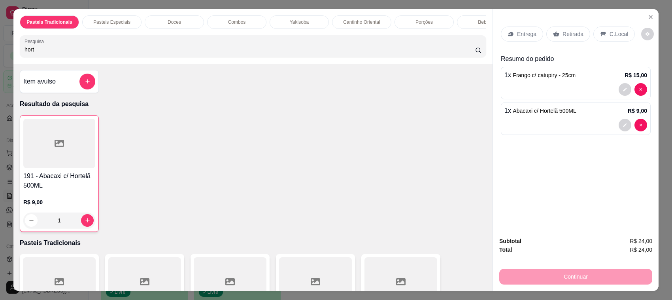
click at [567, 47] on div "Entrega Retirada C.Local" at bounding box center [576, 34] width 150 height 28
click at [567, 46] on div "Entrega Retirada C.Local" at bounding box center [576, 34] width 150 height 28
click at [566, 42] on div "Entrega Retirada C.Local" at bounding box center [576, 34] width 150 height 28
click at [566, 42] on div "Retirada" at bounding box center [569, 33] width 44 height 15
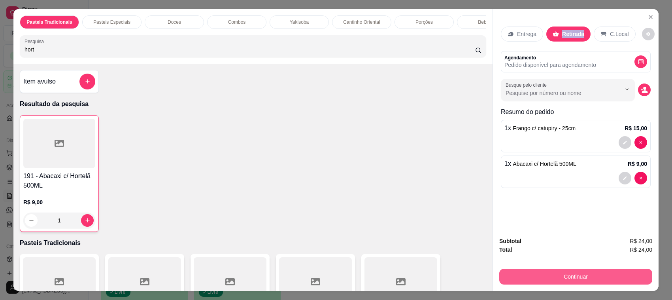
click at [541, 273] on button "Continuar" at bounding box center [576, 277] width 153 height 16
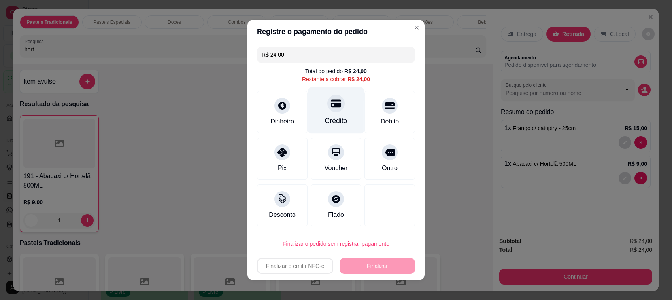
click at [329, 114] on div "Crédito" at bounding box center [336, 110] width 56 height 46
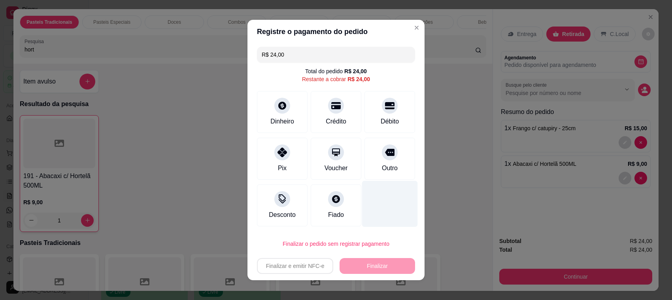
type input "R$ 0,00"
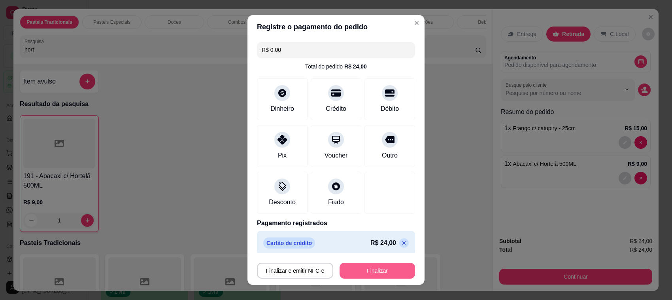
click at [394, 274] on button "Finalizar" at bounding box center [378, 271] width 76 height 16
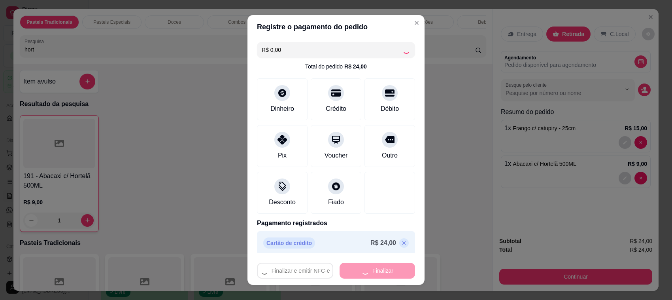
type input "0"
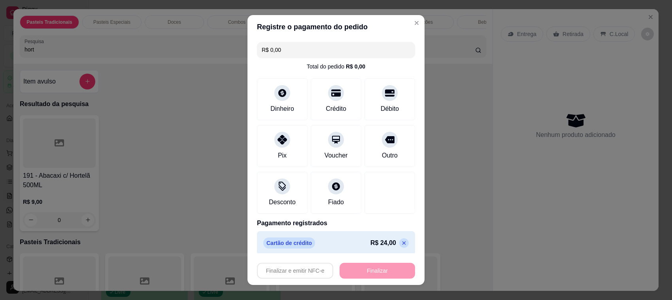
type input "-R$ 24,00"
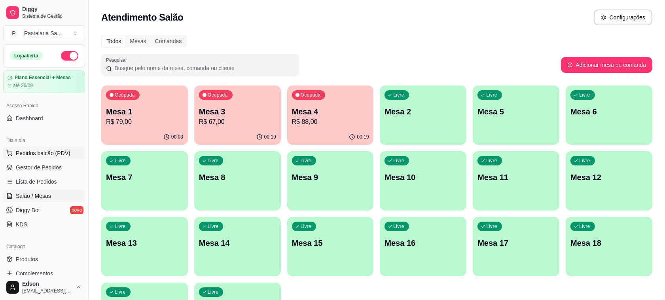
click at [60, 154] on span "Pedidos balcão (PDV)" at bounding box center [43, 153] width 55 height 8
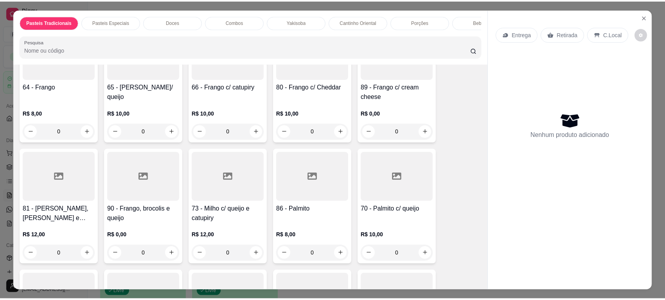
scroll to position [770, 0]
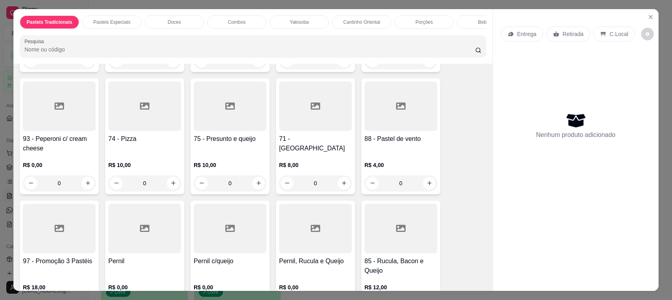
click at [322, 136] on h4 "71 - [GEOGRAPHIC_DATA]" at bounding box center [315, 143] width 73 height 19
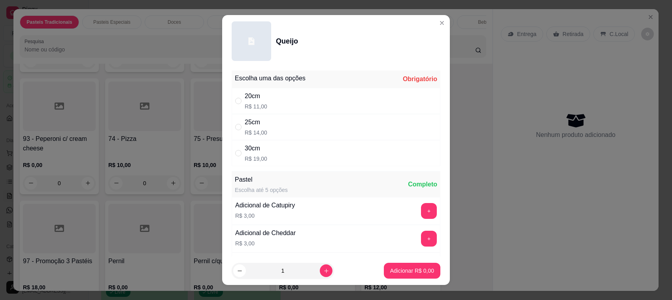
click at [292, 100] on div "20cm R$ 11,00" at bounding box center [336, 101] width 209 height 26
radio input "true"
click at [393, 275] on button "Adicionar R$ 11,00" at bounding box center [411, 271] width 60 height 16
type input "1"
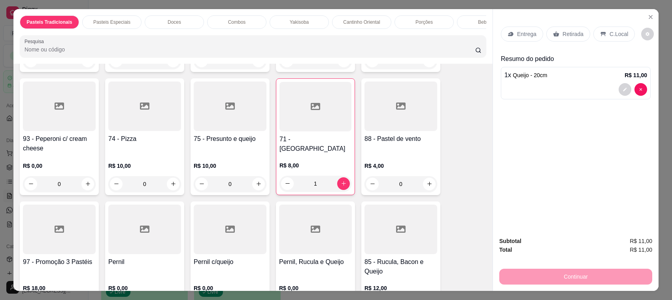
click at [563, 31] on p "Retirada" at bounding box center [573, 34] width 21 height 8
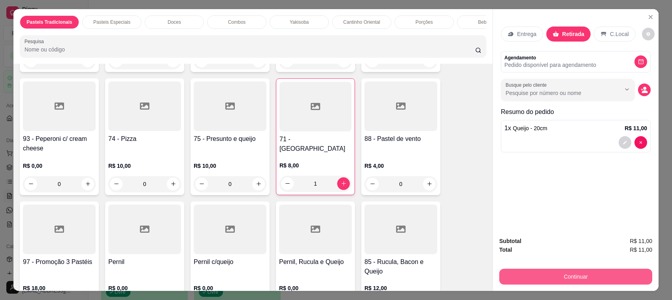
click at [548, 282] on button "Continuar" at bounding box center [576, 277] width 153 height 16
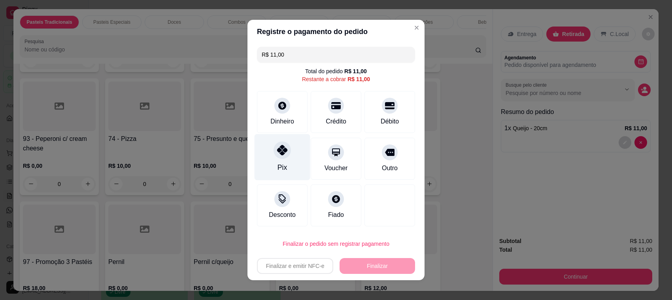
click at [290, 153] on div "Pix" at bounding box center [283, 157] width 56 height 46
type input "R$ 0,00"
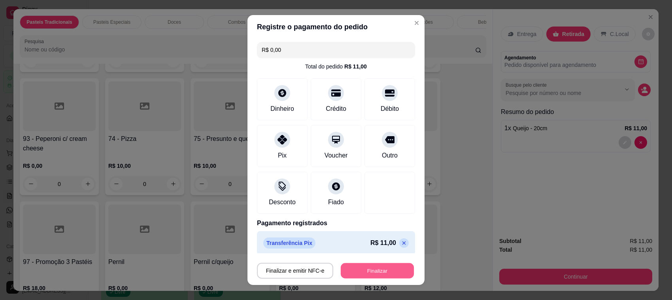
click at [363, 267] on button "Finalizar" at bounding box center [377, 270] width 73 height 15
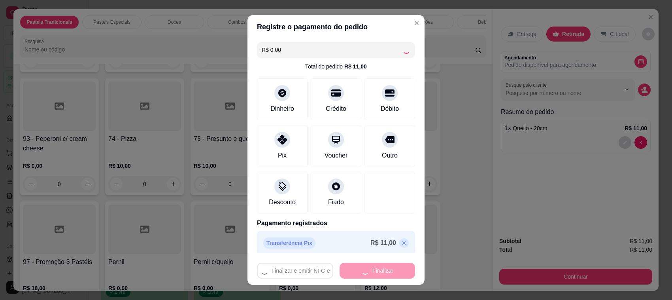
type input "0"
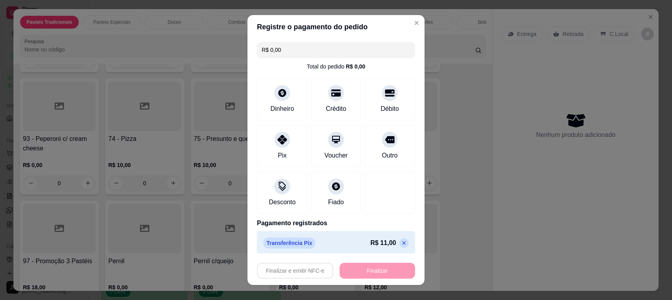
type input "-R$ 11,00"
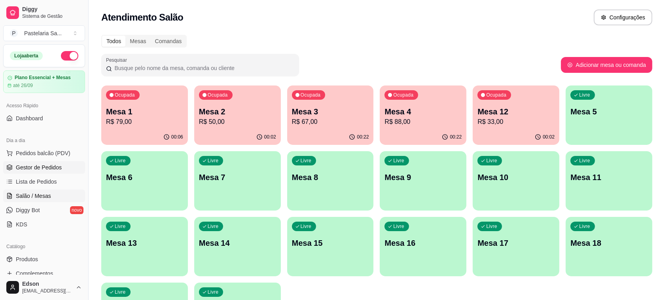
click at [46, 170] on span "Gestor de Pedidos" at bounding box center [39, 167] width 46 height 8
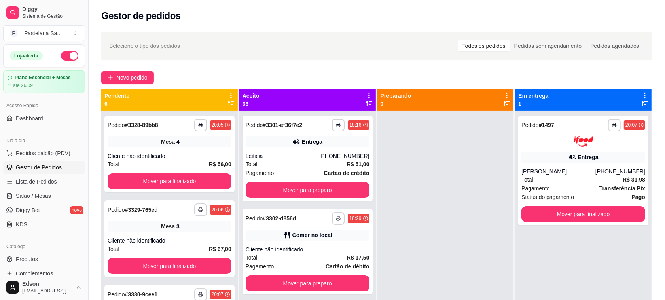
click at [365, 104] on icon at bounding box center [368, 104] width 6 height 6
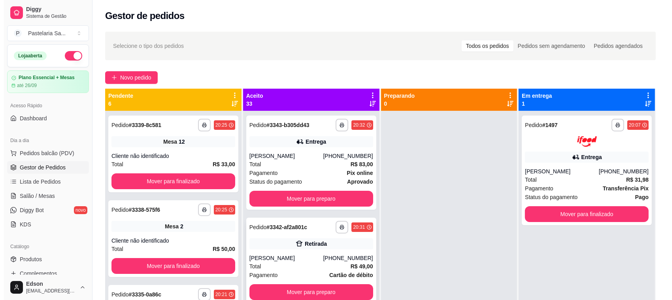
scroll to position [262, 0]
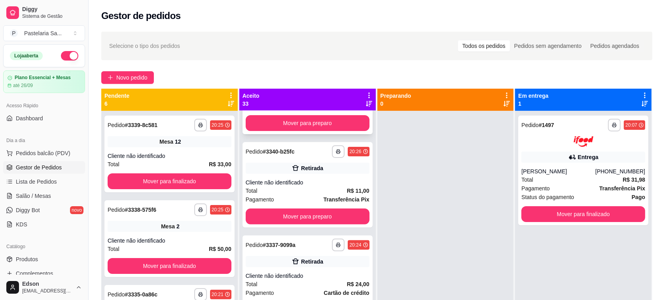
click at [293, 110] on div "Pagamento Cartão de débito" at bounding box center [308, 106] width 124 height 9
click at [46, 150] on span "Pedidos balcão (PDV)" at bounding box center [43, 153] width 55 height 8
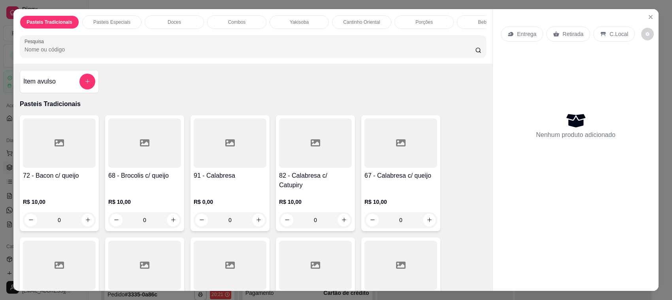
click at [563, 36] on p "Retirada" at bounding box center [573, 34] width 21 height 8
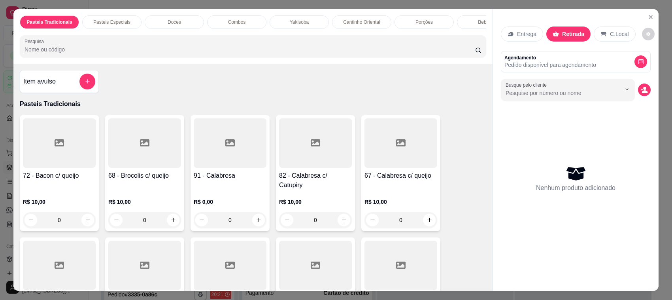
drag, startPoint x: 227, startPoint y: 59, endPoint x: 222, endPoint y: 64, distance: 6.7
click at [223, 57] on div "Pesquisa" at bounding box center [253, 46] width 467 height 22
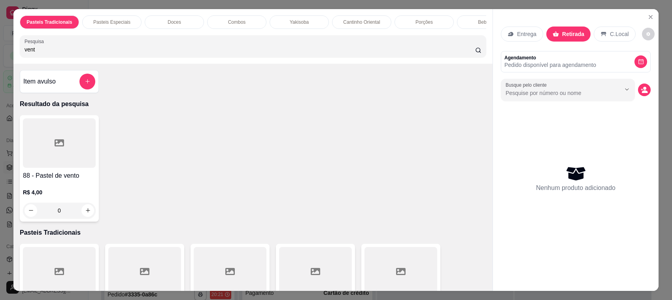
type input "vent"
click at [51, 176] on div "88 - Pastel de vento R$ 4,00 0" at bounding box center [59, 168] width 79 height 106
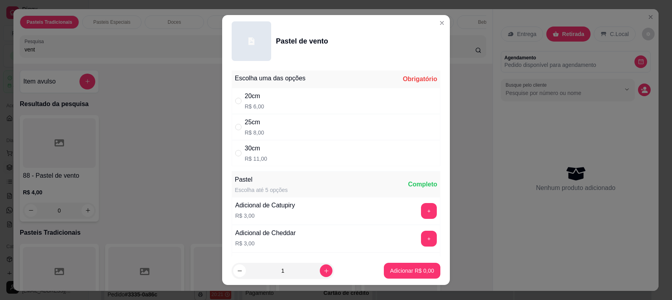
click at [292, 97] on div "20cm R$ 6,00" at bounding box center [336, 101] width 209 height 26
radio input "true"
click at [415, 272] on p "Adicionar R$ 6,00" at bounding box center [412, 271] width 44 height 8
type input "1"
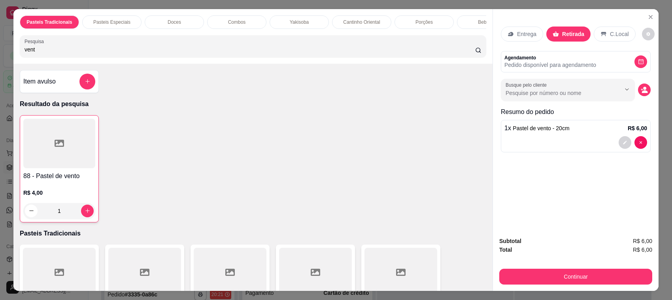
click at [568, 280] on button "Continuar" at bounding box center [576, 277] width 153 height 16
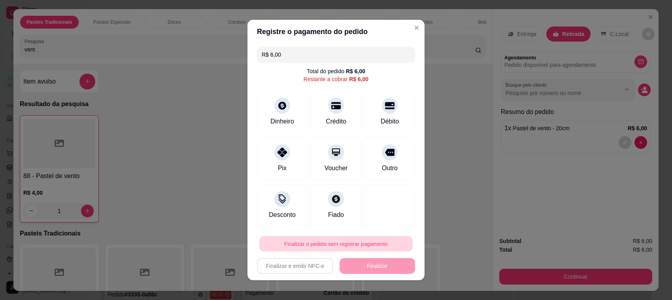
click at [330, 241] on button "Finalizar o pedido sem registrar pagamento" at bounding box center [335, 243] width 153 height 15
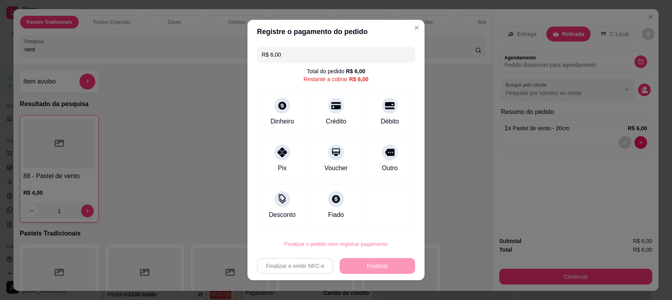
click at [394, 226] on div "Cancelar Confirmar" at bounding box center [344, 222] width 97 height 12
type input "0"
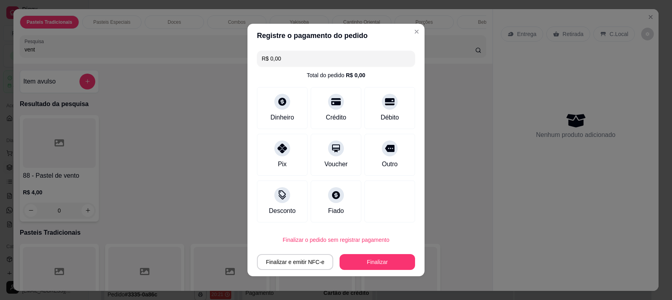
type input "R$ 0,00"
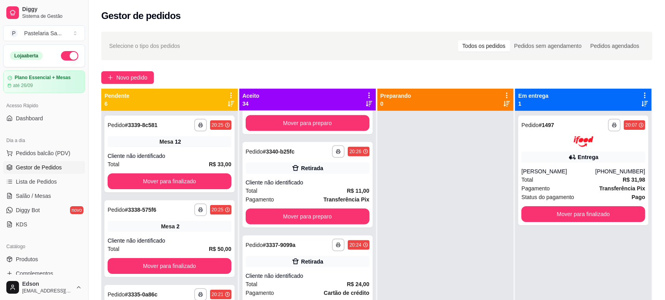
click at [0, 133] on div "Dia a dia Pedidos balcão (PDV) Gestor de Pedidos Lista de Pedidos Salão / Mesas…" at bounding box center [44, 182] width 88 height 103
click at [48, 191] on link "Salão / Mesas" at bounding box center [44, 195] width 82 height 13
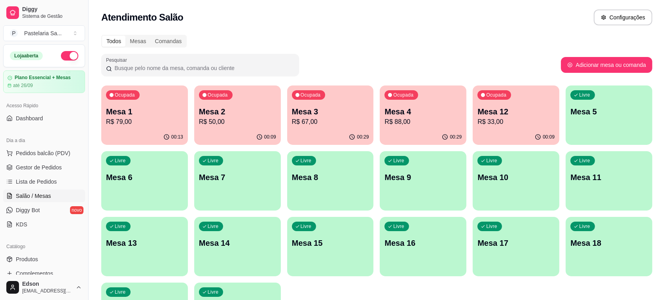
click at [325, 115] on p "Mesa 3" at bounding box center [330, 111] width 77 height 11
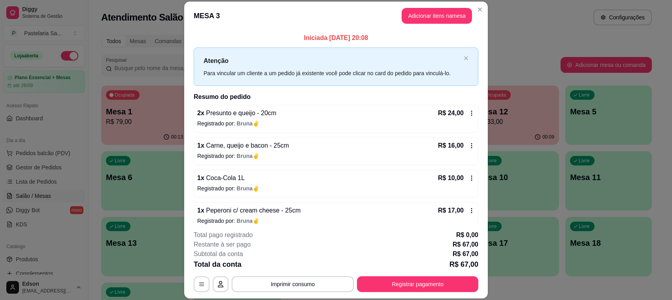
click at [313, 288] on button "Imprimir consumo" at bounding box center [293, 284] width 122 height 16
click at [308, 268] on button "Balcão" at bounding box center [291, 266] width 55 height 12
click at [450, 284] on button "Registrar pagamento" at bounding box center [418, 283] width 118 height 15
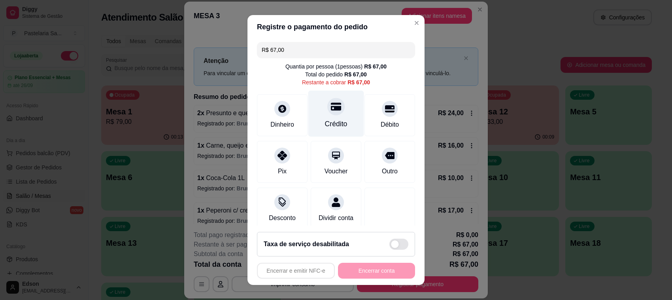
click at [331, 110] on icon at bounding box center [336, 106] width 10 height 8
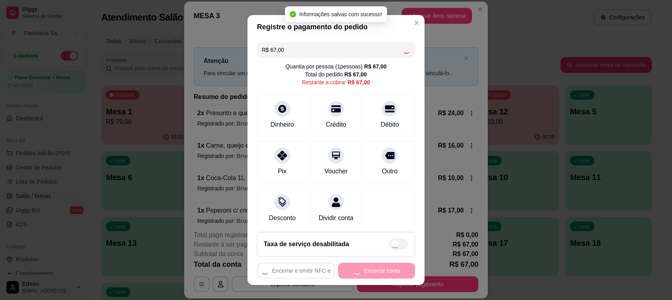
type input "R$ 0,00"
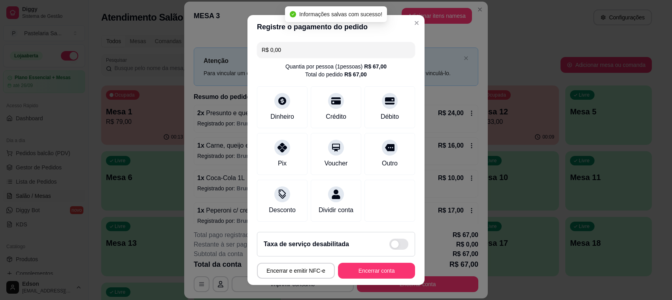
click at [371, 278] on button "Encerrar conta" at bounding box center [376, 271] width 77 height 16
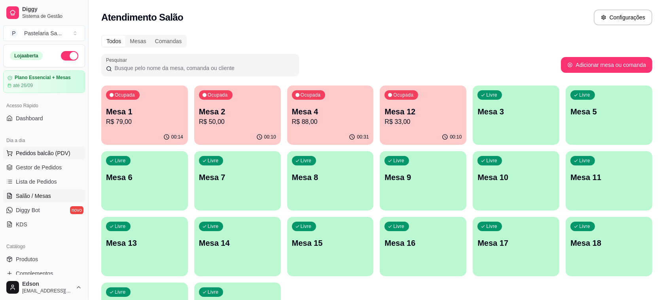
click at [36, 153] on span "Pedidos balcão (PDV)" at bounding box center [43, 153] width 55 height 8
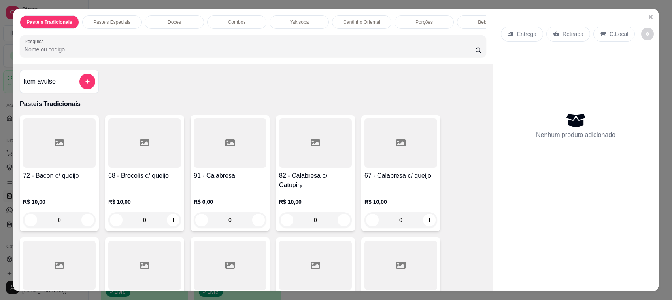
click at [573, 33] on p "Retirada" at bounding box center [573, 34] width 21 height 8
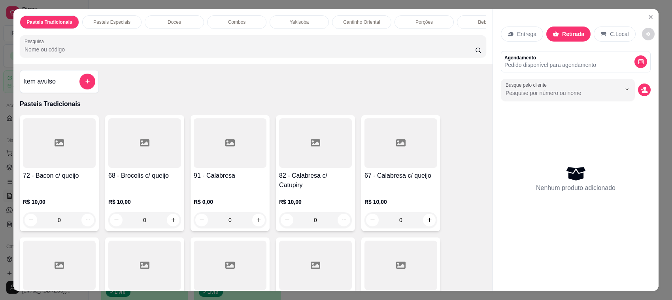
drag, startPoint x: 290, startPoint y: 55, endPoint x: 235, endPoint y: 76, distance: 59.2
click at [290, 53] on input "Pesquisa" at bounding box center [250, 49] width 451 height 8
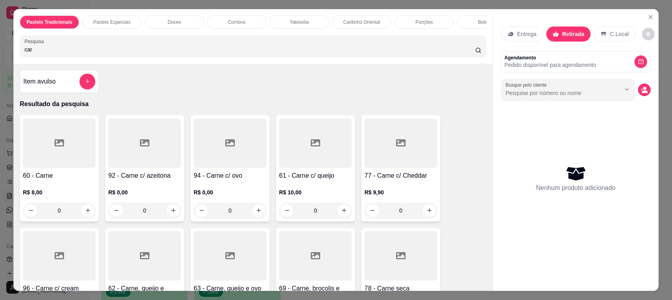
type input "car"
click at [228, 148] on icon at bounding box center [229, 142] width 9 height 9
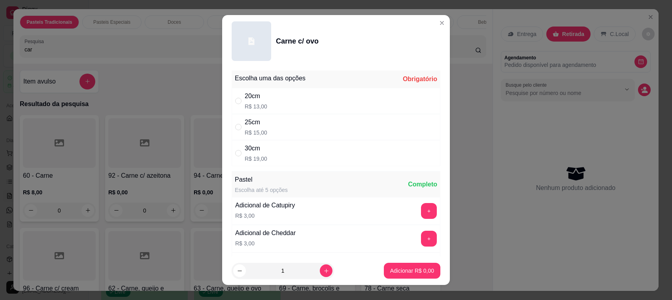
click at [315, 124] on div "25cm R$ 15,00" at bounding box center [336, 127] width 209 height 26
radio input "true"
click at [408, 269] on p "Adicionar R$ 15,00" at bounding box center [411, 271] width 46 height 8
type input "1"
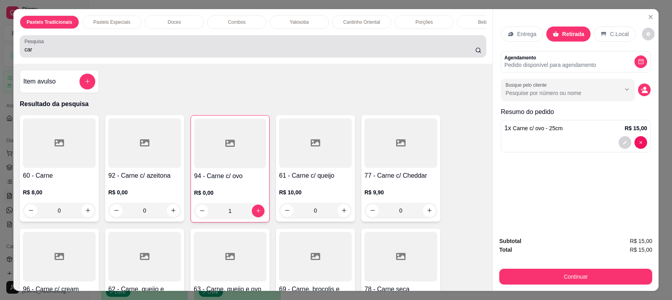
click at [210, 47] on div "car" at bounding box center [253, 46] width 457 height 16
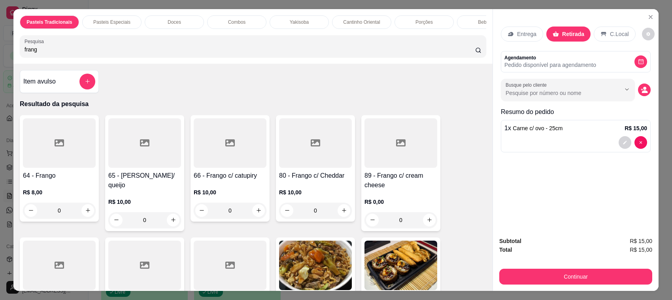
type input "frang"
click at [165, 168] on div at bounding box center [144, 142] width 73 height 49
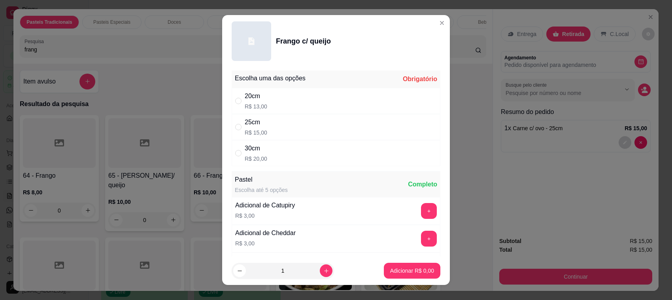
click at [366, 122] on div "25cm R$ 15,00" at bounding box center [336, 127] width 209 height 26
radio input "true"
click at [404, 269] on p "Adicionar R$ 15,00" at bounding box center [410, 271] width 47 height 8
type input "1"
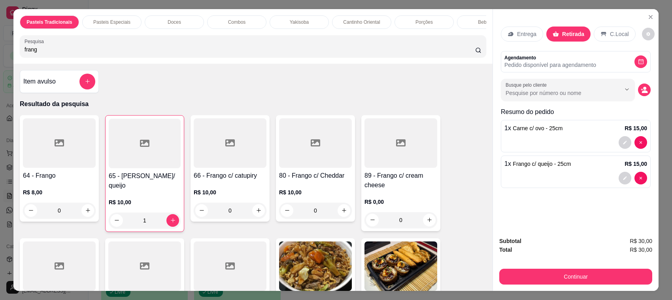
click at [204, 42] on div "Pasteis Tradicionais Pasteis Especiais Doces Combos Yakisoba Cantinho Oriental …" at bounding box center [252, 36] width 479 height 55
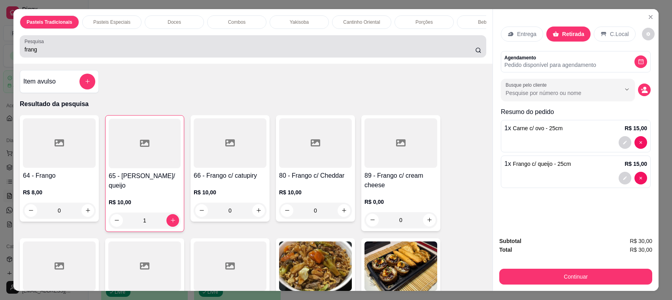
click at [206, 51] on div "frang" at bounding box center [253, 46] width 457 height 16
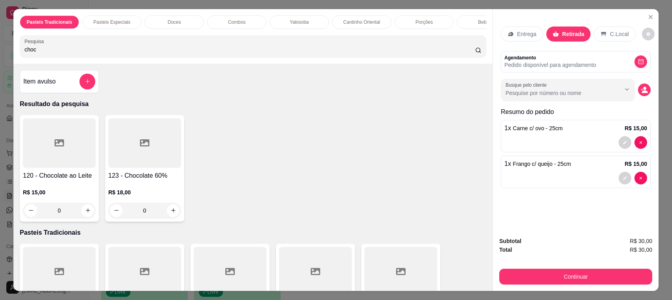
type input "choc"
click at [72, 196] on p "R$ 15,00" at bounding box center [59, 192] width 73 height 8
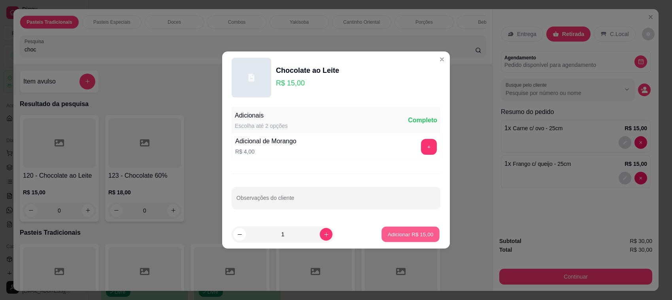
click at [416, 233] on p "Adicionar R$ 15,00" at bounding box center [411, 234] width 46 height 8
type input "1"
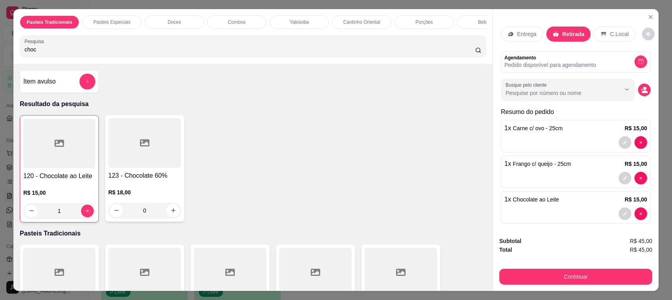
click at [511, 268] on div "Continuar" at bounding box center [576, 276] width 153 height 18
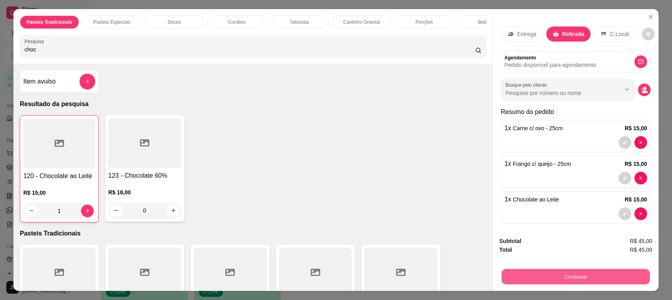
click at [554, 275] on button "Continuar" at bounding box center [576, 276] width 148 height 15
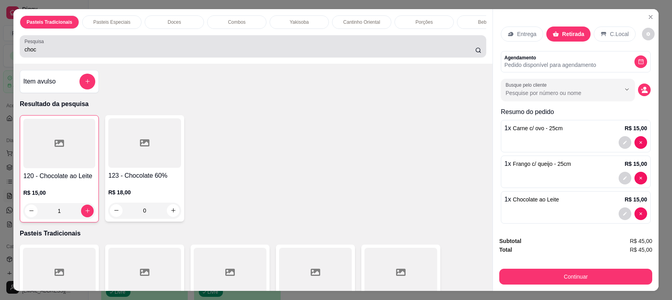
click at [258, 51] on div "choc" at bounding box center [253, 46] width 457 height 16
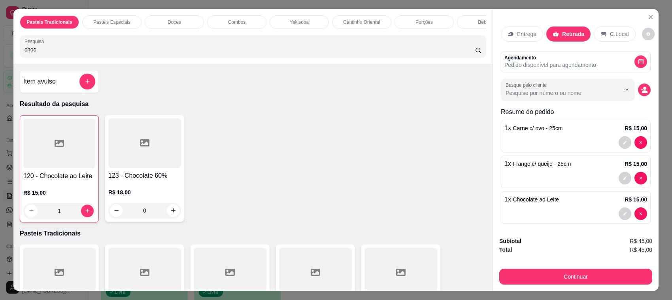
click at [258, 51] on div "choc" at bounding box center [253, 46] width 457 height 16
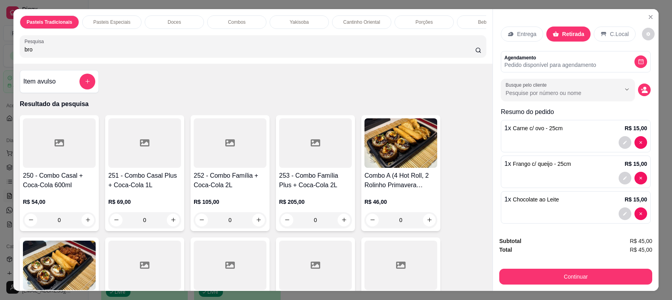
type input "brow"
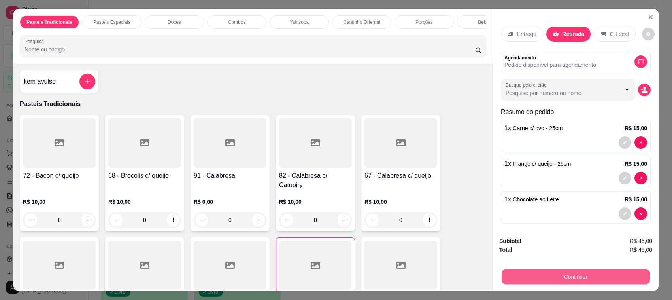
click at [533, 273] on button "Continuar" at bounding box center [576, 276] width 148 height 15
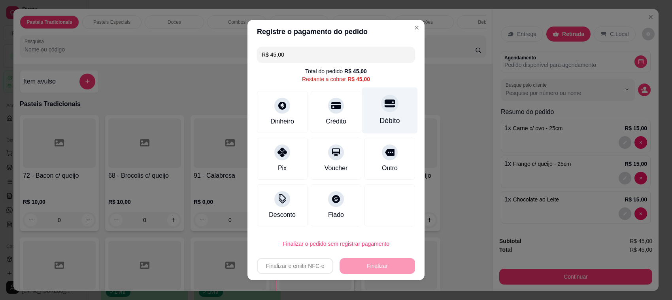
click at [390, 106] on div "Débito" at bounding box center [390, 110] width 56 height 46
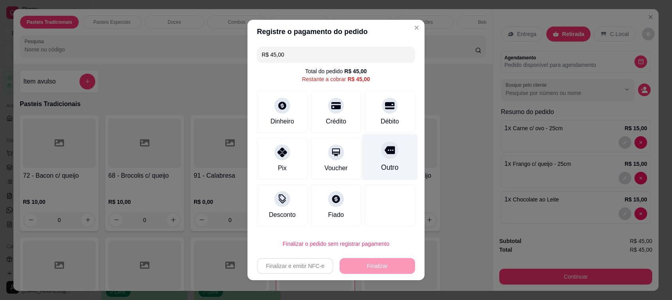
type input "R$ 0,00"
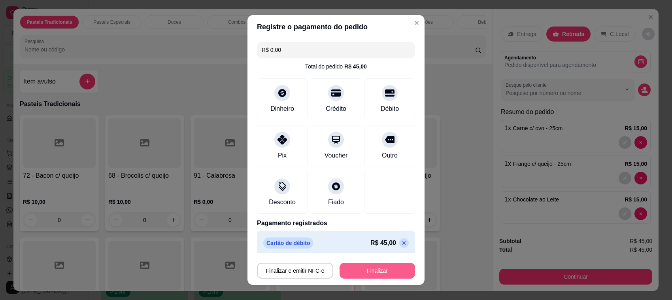
click at [382, 271] on button "Finalizar" at bounding box center [378, 271] width 76 height 16
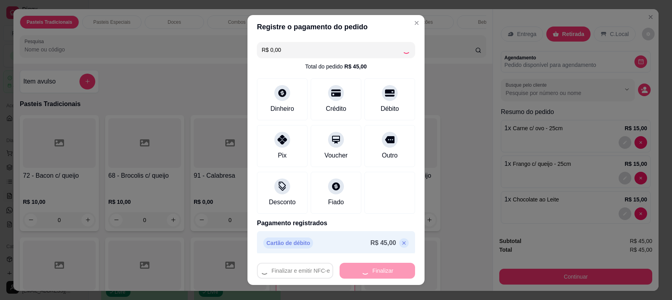
type input "0"
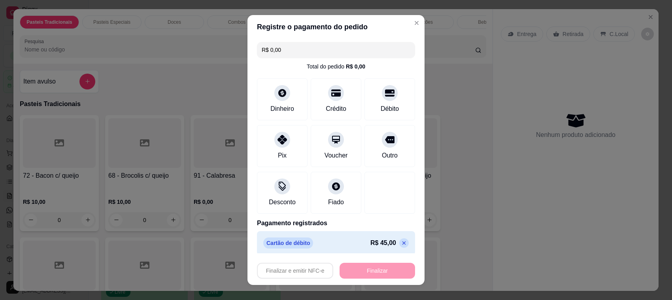
type input "-R$ 45,00"
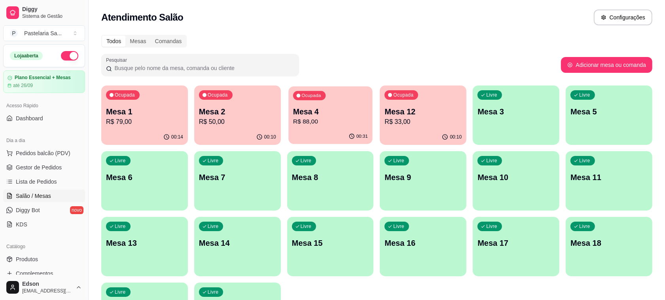
click at [336, 108] on p "Mesa 4" at bounding box center [330, 111] width 75 height 11
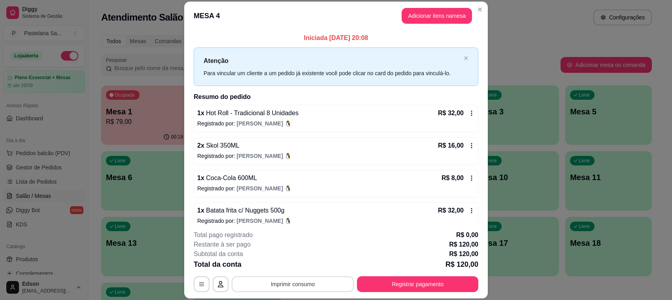
click at [314, 280] on button "Imprimir consumo" at bounding box center [293, 284] width 122 height 16
click at [312, 265] on button "Balcão" at bounding box center [291, 266] width 57 height 13
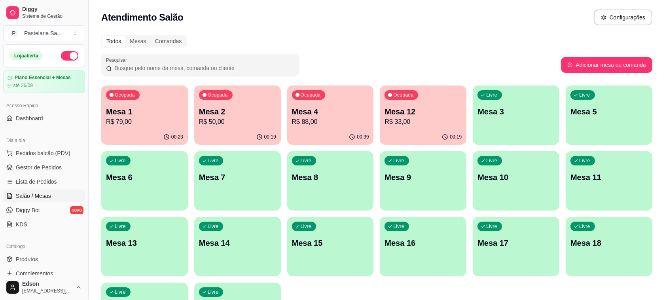
click at [428, 121] on p "R$ 33,00" at bounding box center [422, 121] width 77 height 9
click at [584, 176] on p "Mesa 11" at bounding box center [609, 177] width 75 height 11
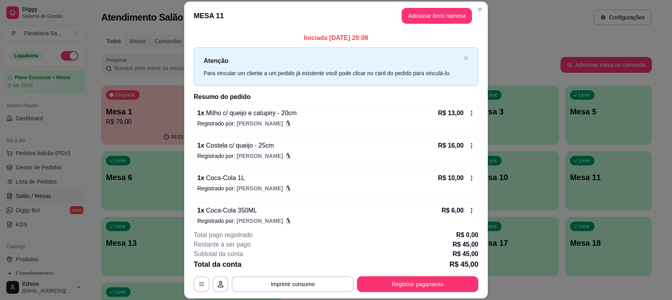
click at [469, 179] on icon at bounding box center [472, 178] width 6 height 6
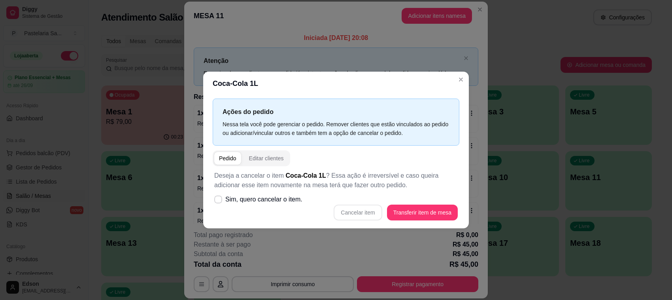
click at [330, 181] on p "Deseja a cancelar o item Coca-Cola 1L ? Essa ação é irreversível e caso queira …" at bounding box center [336, 180] width 244 height 19
click at [275, 200] on span "Sim, quero cancelar o item." at bounding box center [263, 199] width 77 height 9
click at [219, 201] on input "Sim, quero cancelar o item." at bounding box center [216, 203] width 5 height 5
checkbox input "true"
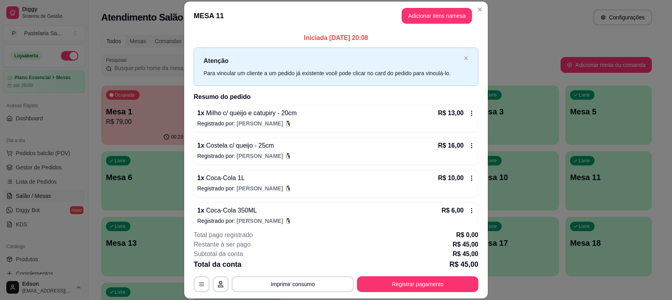
click at [456, 180] on div "R$ 10,00" at bounding box center [456, 177] width 37 height 9
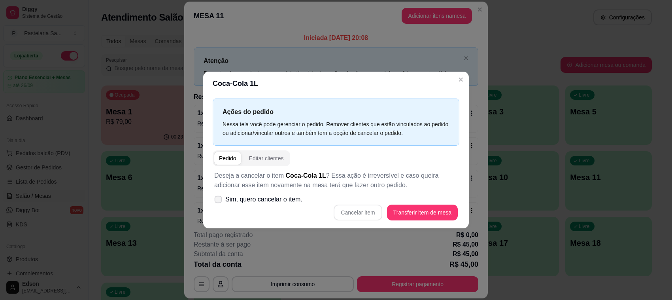
click at [243, 202] on span "Sim, quero cancelar o item." at bounding box center [263, 199] width 77 height 9
click at [219, 202] on input "Sim, quero cancelar o item." at bounding box center [216, 203] width 5 height 5
checkbox input "true"
click at [374, 212] on button "Cancelar item" at bounding box center [358, 212] width 48 height 16
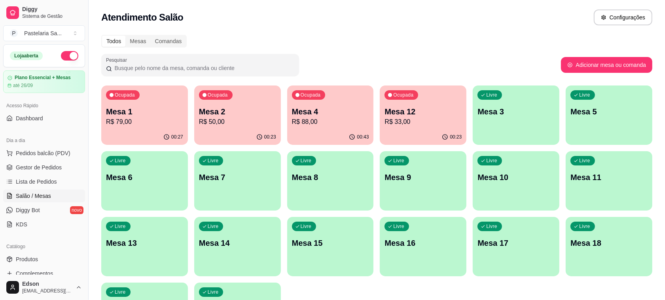
click at [147, 121] on p "R$ 79,00" at bounding box center [144, 121] width 77 height 9
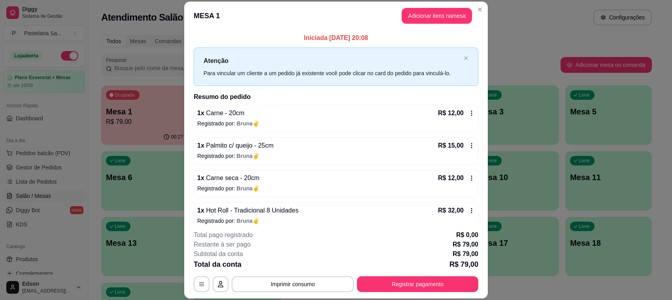
click at [308, 280] on button "Imprimir consumo" at bounding box center [293, 284] width 122 height 16
click at [308, 262] on button "Balcão" at bounding box center [291, 266] width 57 height 13
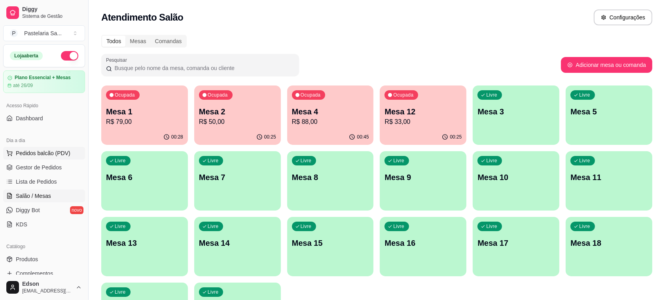
click at [60, 157] on button "Pedidos balcão (PDV)" at bounding box center [44, 153] width 82 height 13
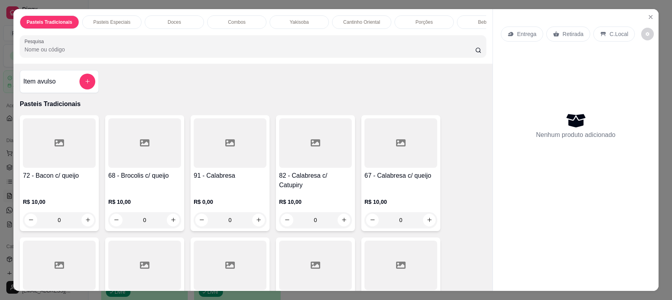
click at [2, 204] on div "Pasteis Tradicionais Pasteis Especiais Doces Combos Yakisoba Cantinho Oriental …" at bounding box center [336, 150] width 672 height 300
click at [650, 19] on icon "Close" at bounding box center [651, 17] width 6 height 6
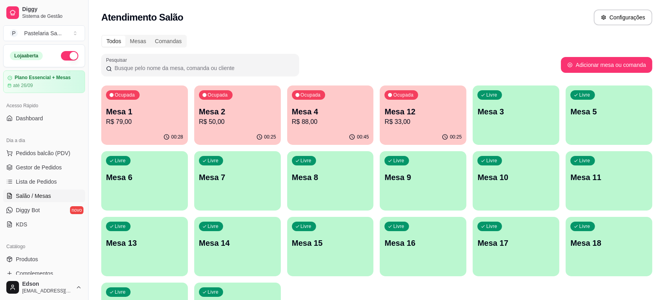
click at [242, 113] on p "Mesa 2" at bounding box center [237, 111] width 77 height 11
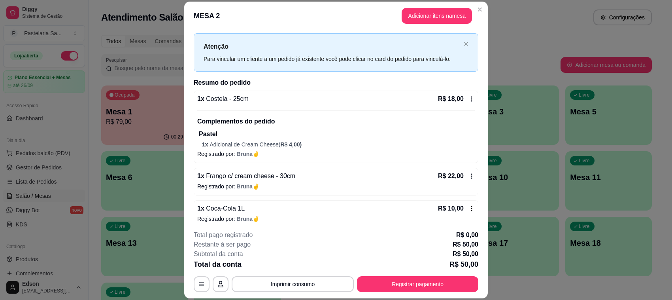
scroll to position [21, 0]
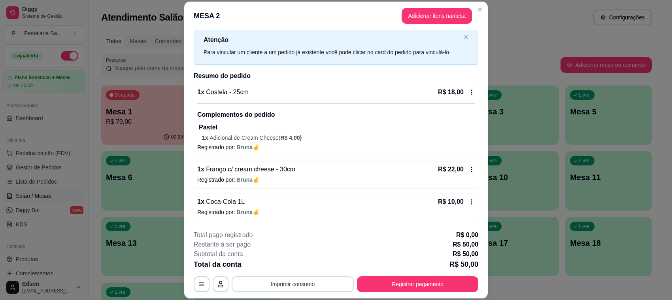
click at [288, 279] on button "Imprimir consumo" at bounding box center [293, 284] width 122 height 16
click at [297, 265] on button "Balcão" at bounding box center [291, 266] width 55 height 12
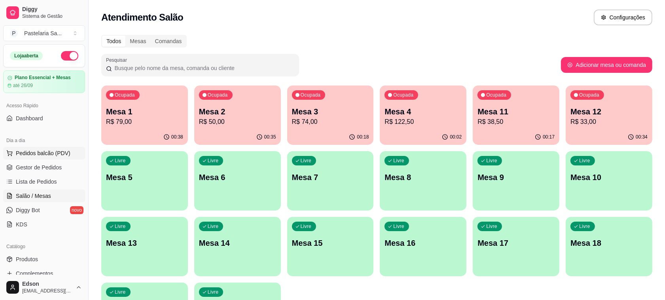
click at [70, 153] on button "Pedidos balcão (PDV)" at bounding box center [44, 153] width 82 height 13
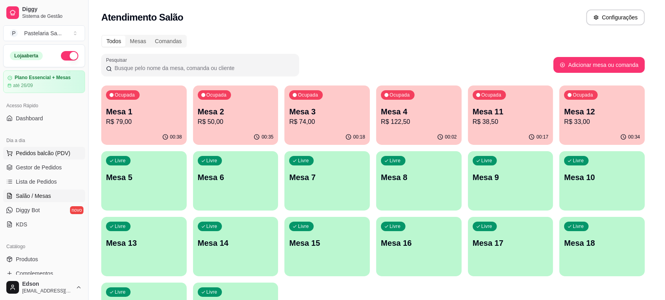
click at [70, 153] on div at bounding box center [56, 143] width 74 height 50
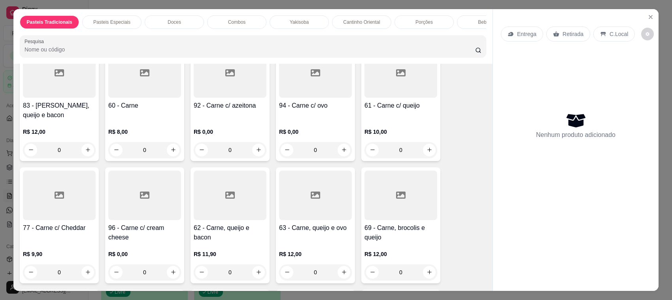
scroll to position [385, 0]
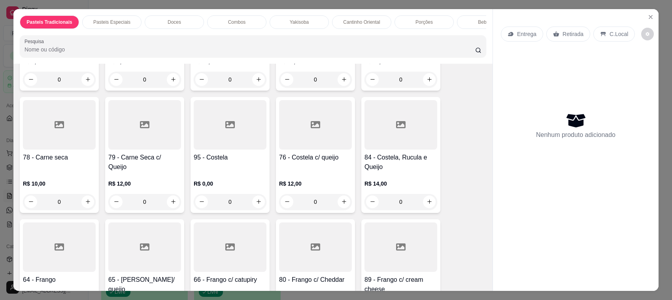
click at [336, 153] on h4 "76 - Costela c/ queijo" at bounding box center [315, 157] width 73 height 9
click at [333, 133] on div "25cm R$ 16,00" at bounding box center [336, 127] width 209 height 26
radio input "true"
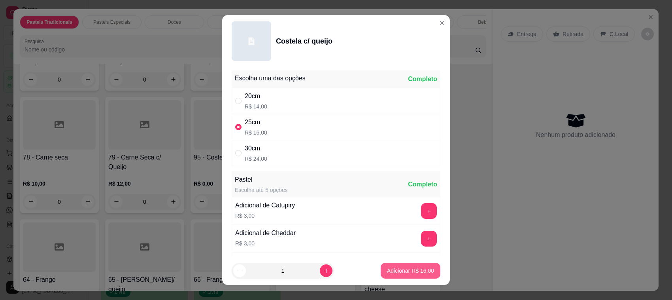
click at [381, 263] on button "Adicionar R$ 16,00" at bounding box center [411, 271] width 60 height 16
type input "1"
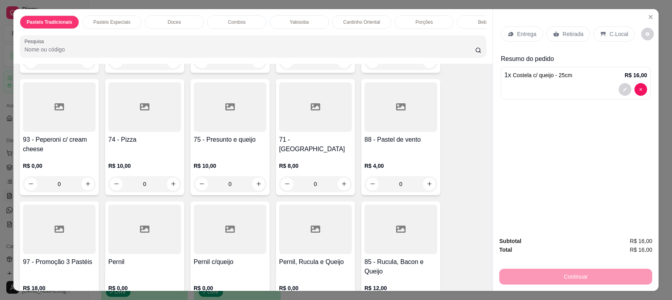
scroll to position [770, 0]
click at [313, 253] on div "Pernil, Rucula e Queijo R$ 0,00 0" at bounding box center [315, 259] width 79 height 116
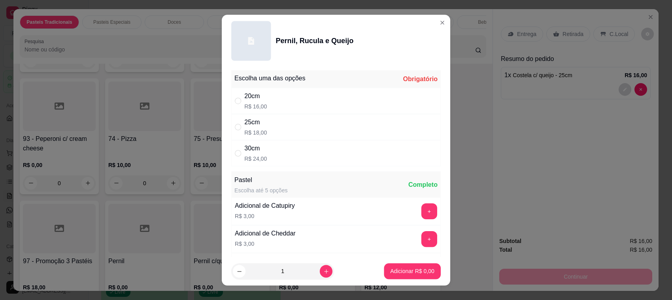
click at [238, 204] on div "Adicional de Catupiry" at bounding box center [265, 205] width 60 height 9
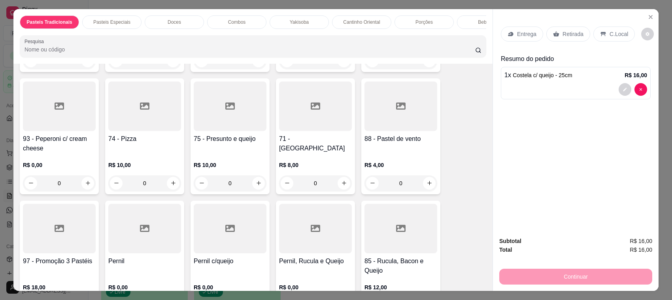
click at [390, 236] on div at bounding box center [401, 228] width 73 height 49
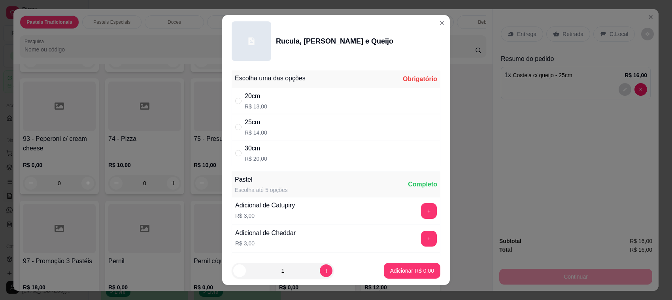
click at [325, 89] on div "20cm R$ 13,00" at bounding box center [336, 101] width 209 height 26
radio input "true"
click at [391, 275] on button "Adicionar R$ 13,00" at bounding box center [411, 270] width 58 height 15
type input "1"
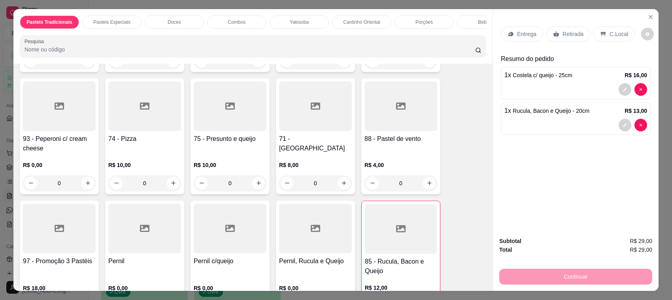
click at [563, 32] on p "Retirada" at bounding box center [573, 34] width 21 height 8
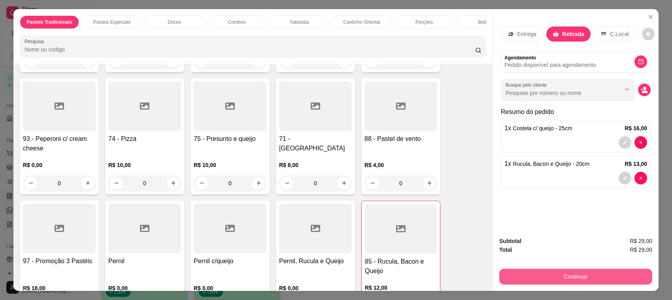
click at [554, 270] on button "Continuar" at bounding box center [576, 277] width 153 height 16
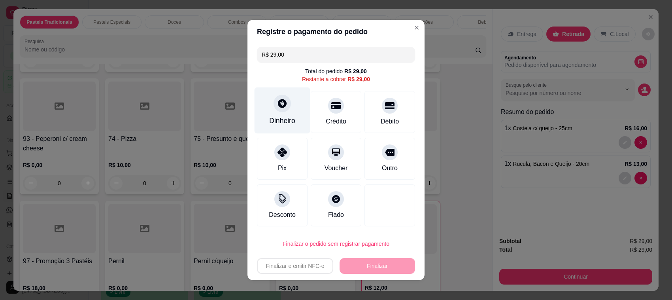
click at [270, 96] on div "Dinheiro" at bounding box center [283, 110] width 56 height 46
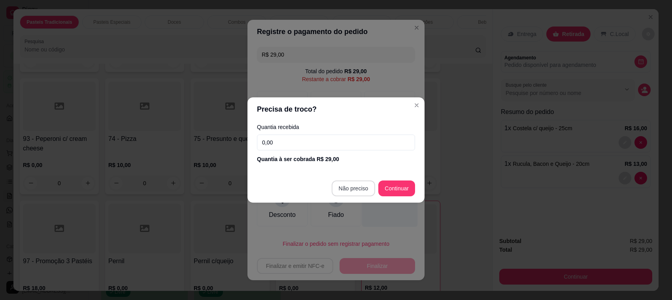
type input "R$ 0,00"
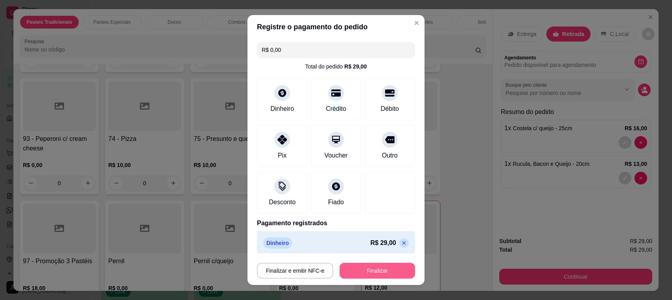
click at [380, 276] on button "Finalizar" at bounding box center [378, 271] width 76 height 16
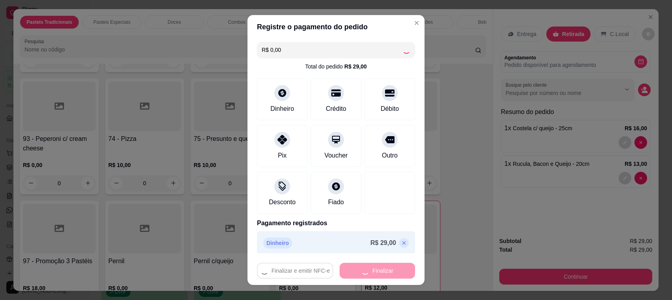
type input "0"
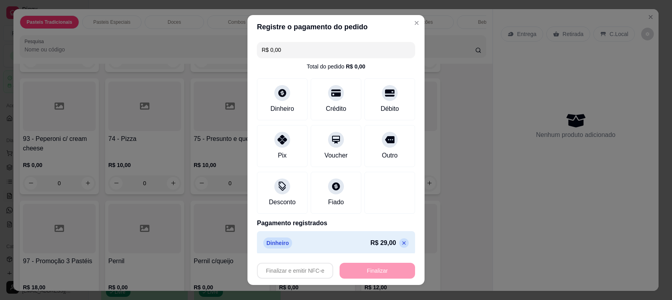
type input "-R$ 29,00"
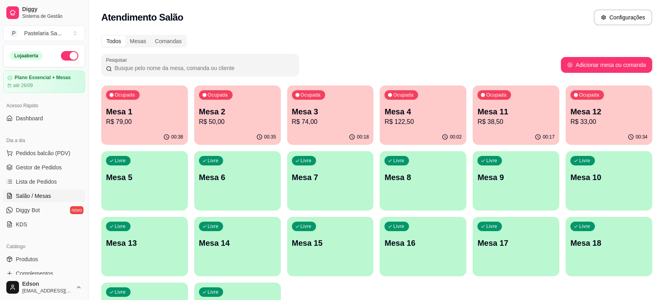
click at [556, 99] on div "Ocupada Mesa 11 R$ 38,50" at bounding box center [516, 107] width 87 height 44
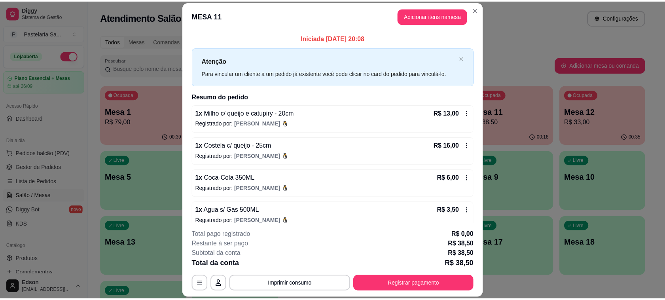
scroll to position [54, 0]
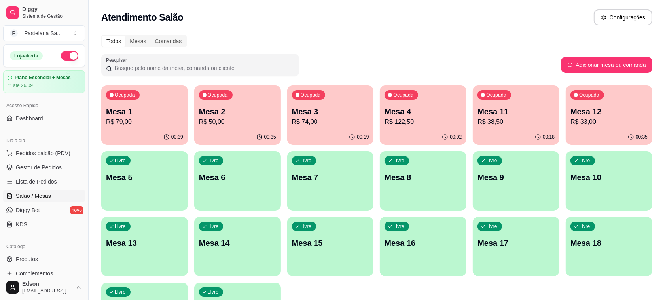
click at [590, 114] on p "Mesa 12" at bounding box center [608, 111] width 77 height 11
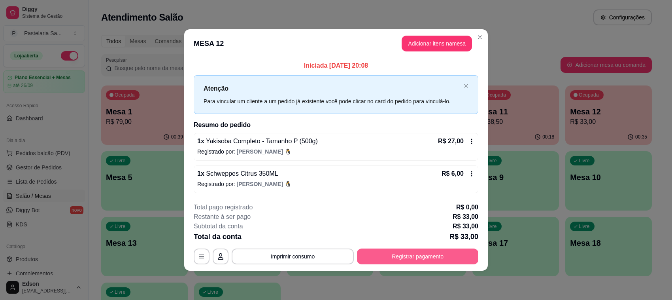
click at [437, 252] on button "Registrar pagamento" at bounding box center [417, 256] width 121 height 16
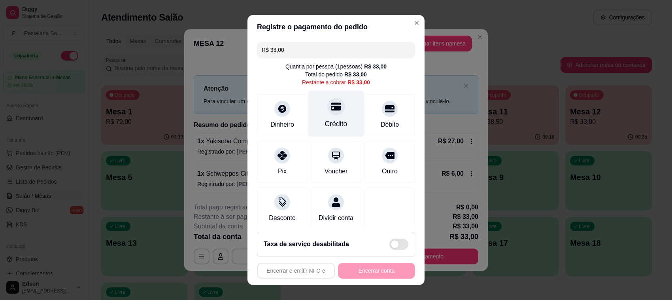
drag, startPoint x: 323, startPoint y: 117, endPoint x: 331, endPoint y: 123, distance: 10.1
click at [324, 117] on div "Crédito" at bounding box center [336, 114] width 56 height 46
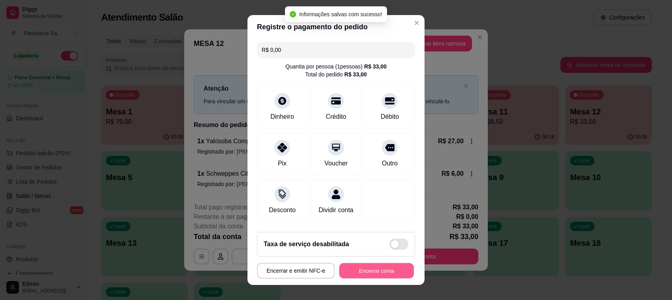
type input "R$ 0,00"
click at [394, 276] on button "Encerrar conta" at bounding box center [376, 270] width 75 height 15
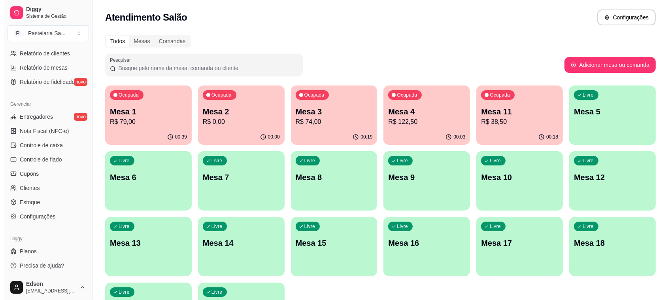
scroll to position [0, 0]
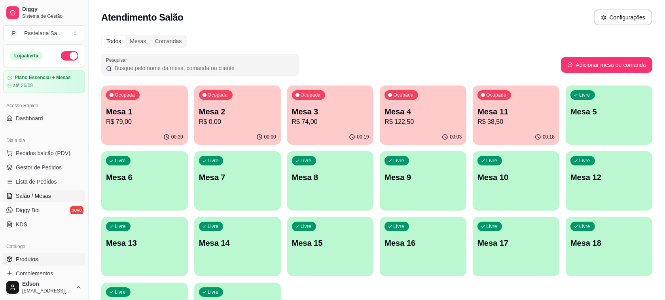
click at [42, 255] on link "Produtos" at bounding box center [44, 259] width 82 height 13
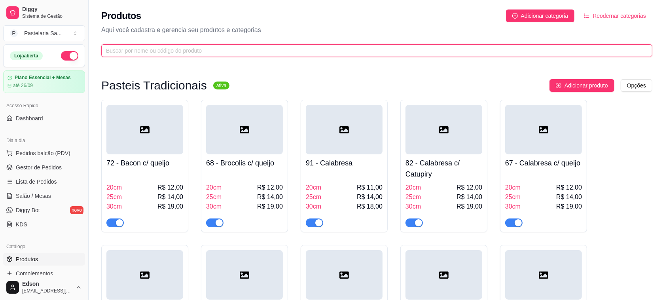
click at [159, 52] on input "text" at bounding box center [373, 50] width 535 height 9
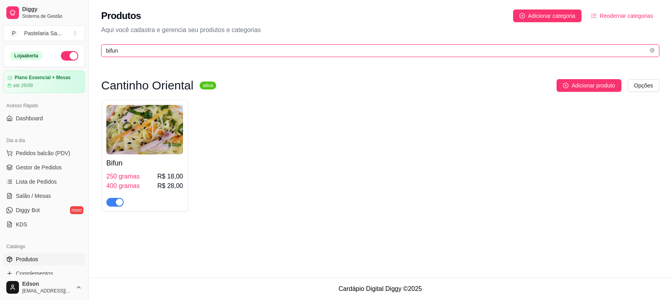
type input "bifun"
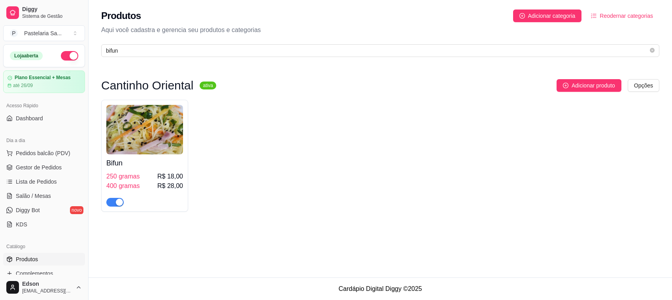
click at [122, 198] on div at bounding box center [114, 201] width 17 height 9
click at [117, 200] on div "button" at bounding box center [119, 202] width 7 height 7
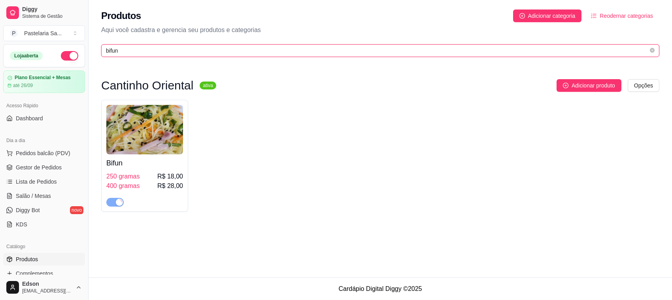
click at [134, 52] on input "bifun" at bounding box center [377, 50] width 543 height 9
click at [140, 52] on input "bifun" at bounding box center [377, 50] width 543 height 9
type input "b"
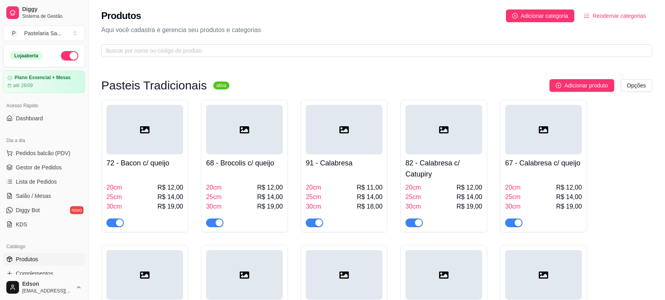
click at [47, 148] on button "Pedidos balcão (PDV)" at bounding box center [44, 153] width 82 height 13
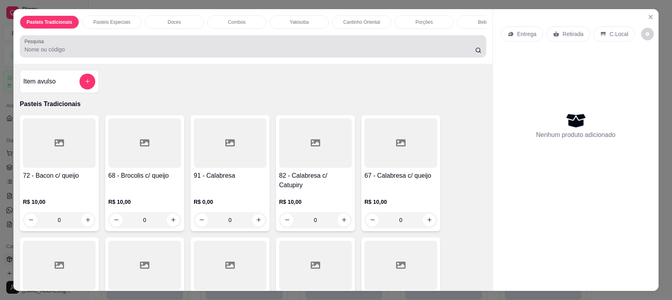
click at [166, 51] on div at bounding box center [253, 46] width 457 height 16
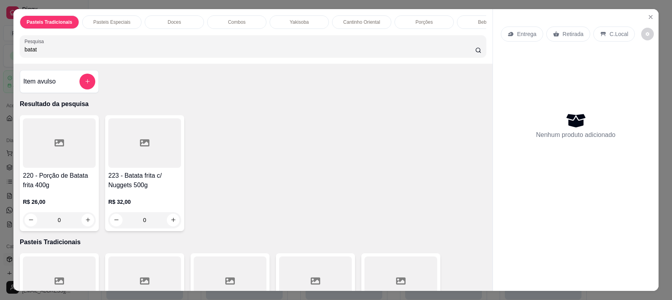
type input "batat"
click at [64, 175] on div "220 - Porção de Batata frita 400g R$ 26,00 0" at bounding box center [59, 173] width 79 height 116
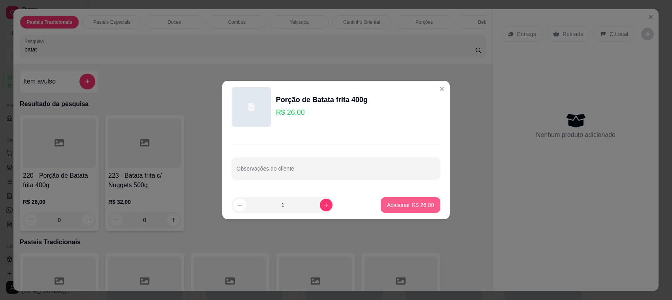
click at [390, 199] on button "Adicionar R$ 26,00" at bounding box center [411, 205] width 60 height 16
type input "1"
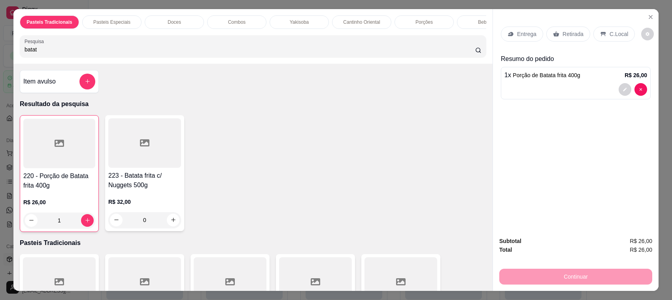
click at [526, 36] on p "Entrega" at bounding box center [526, 34] width 19 height 8
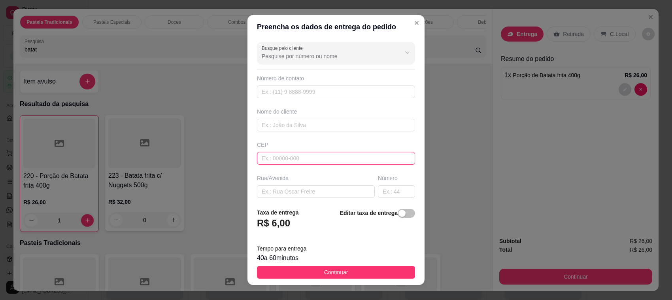
click at [268, 163] on input "text" at bounding box center [336, 158] width 158 height 13
click at [276, 181] on div "Rua/Avenida" at bounding box center [316, 178] width 118 height 8
click at [283, 185] on input "text" at bounding box center [316, 191] width 118 height 13
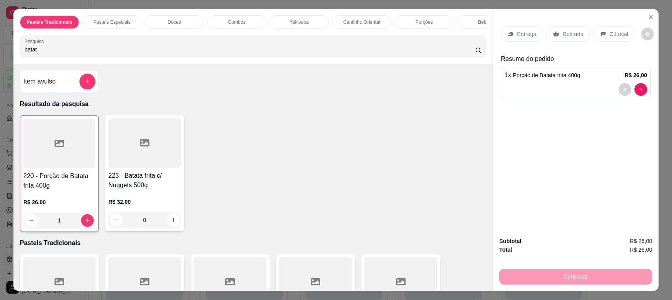
click at [567, 38] on div "Retirada" at bounding box center [569, 33] width 44 height 15
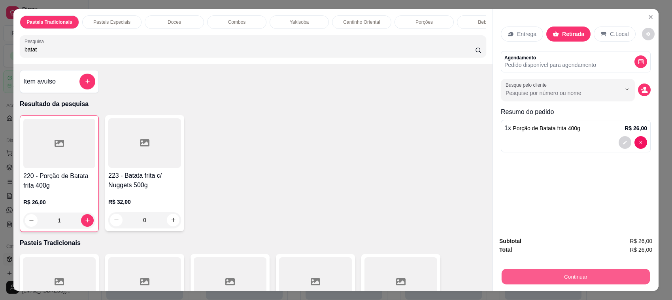
click at [555, 274] on button "Continuar" at bounding box center [576, 276] width 148 height 15
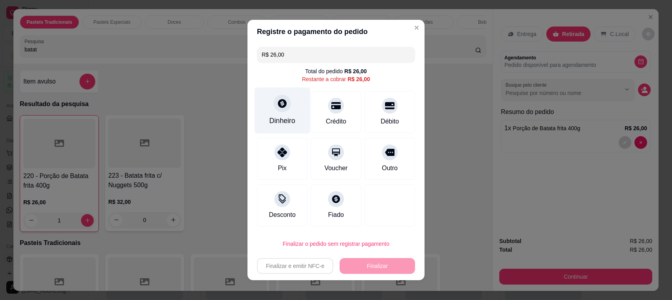
click at [280, 108] on icon at bounding box center [282, 103] width 10 height 10
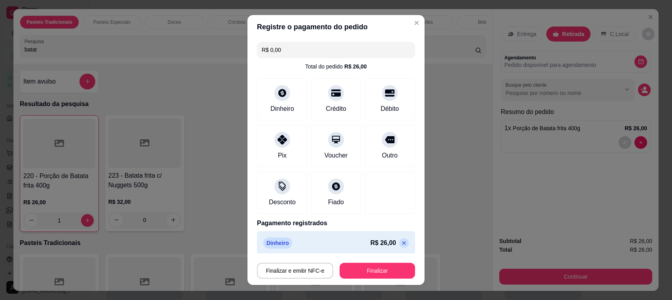
type input "R$ 0,00"
click at [365, 271] on button "Finalizar" at bounding box center [378, 271] width 76 height 16
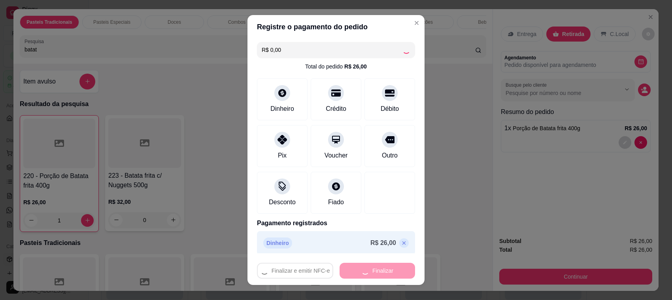
type input "0"
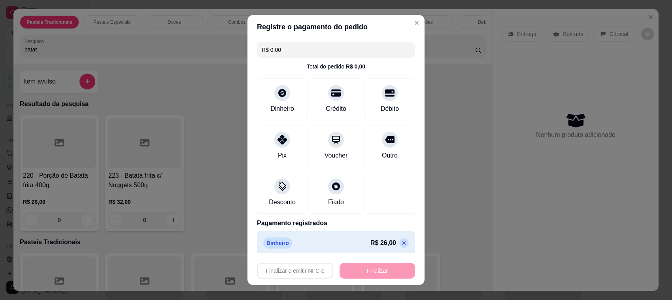
type input "-R$ 26,00"
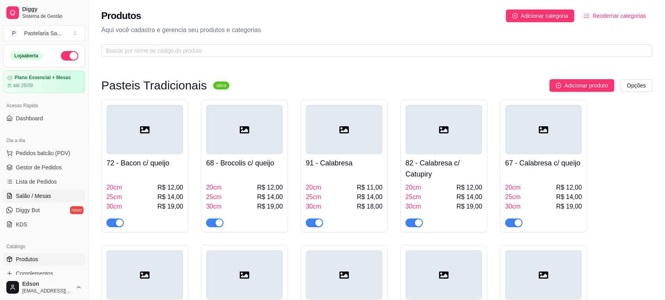
click at [26, 193] on span "Salão / Mesas" at bounding box center [33, 196] width 35 height 8
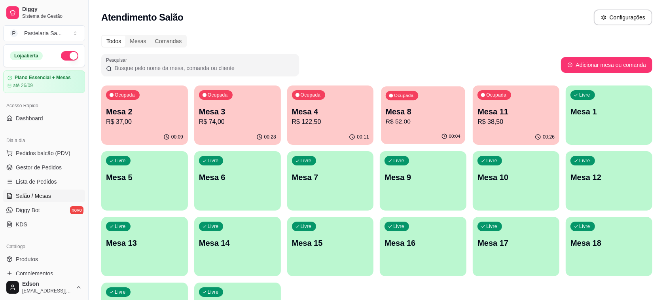
click at [396, 114] on p "Mesa 8" at bounding box center [423, 111] width 75 height 11
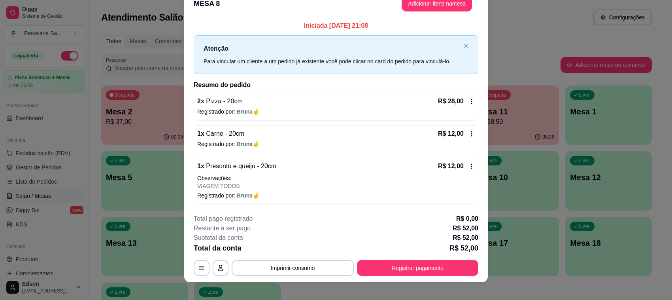
scroll to position [22, 0]
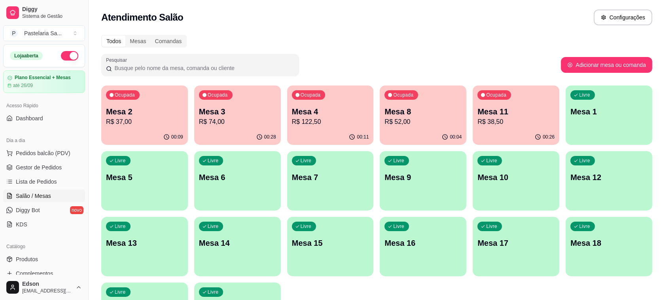
click at [519, 104] on div "Ocupada Mesa 11 R$ 38,50" at bounding box center [516, 107] width 87 height 44
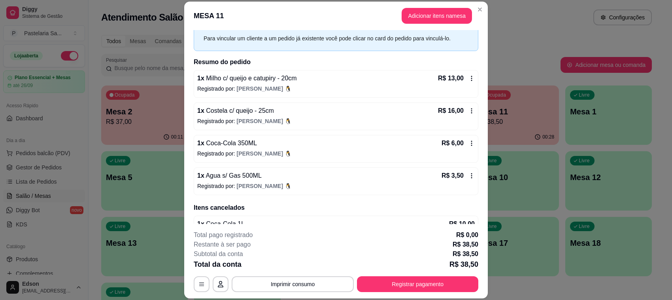
scroll to position [54, 0]
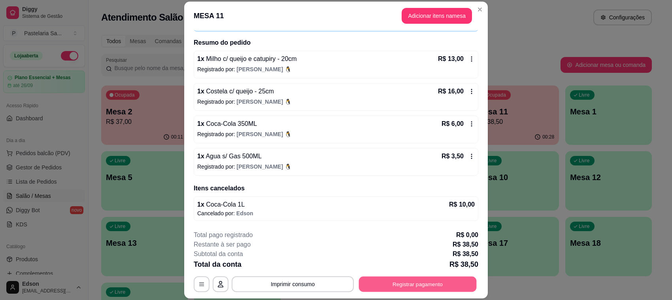
click at [411, 281] on button "Registrar pagamento" at bounding box center [418, 283] width 118 height 15
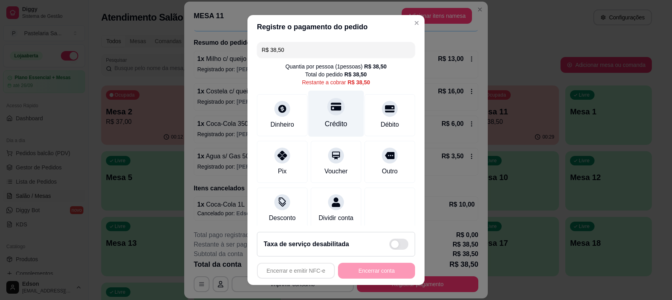
click at [331, 109] on icon at bounding box center [336, 106] width 10 height 8
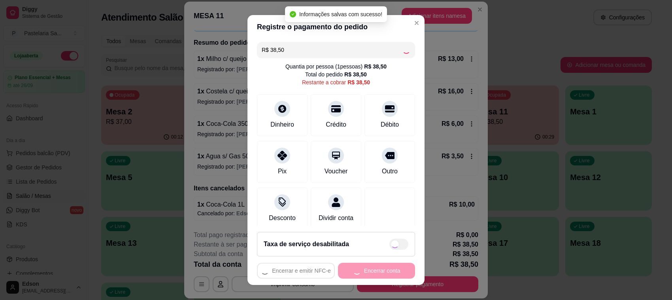
type input "R$ 0,00"
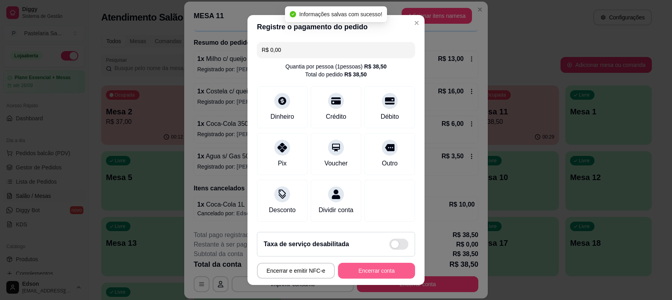
click at [380, 270] on button "Encerrar conta" at bounding box center [376, 271] width 77 height 16
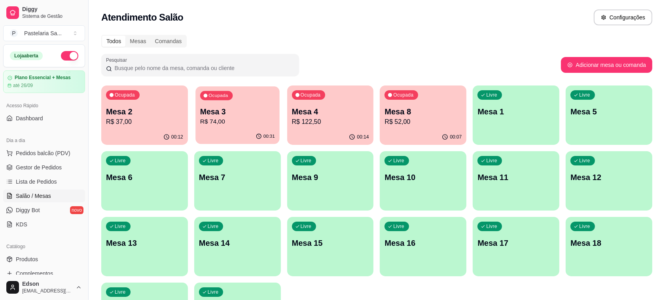
click at [266, 100] on div "Ocupada Mesa 3 R$ 74,00" at bounding box center [237, 107] width 84 height 43
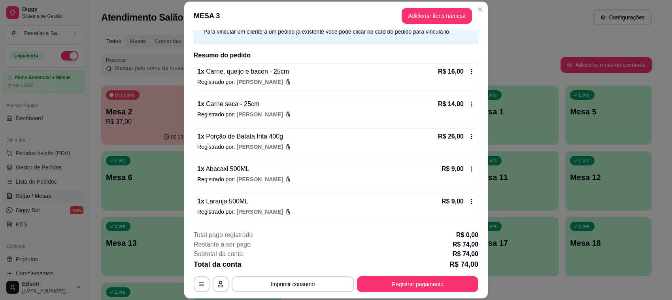
scroll to position [24, 0]
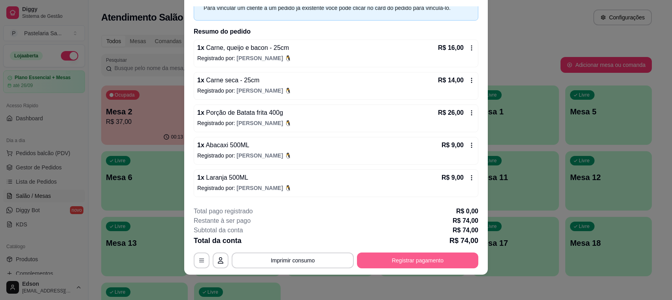
click at [384, 264] on button "Registrar pagamento" at bounding box center [417, 260] width 121 height 16
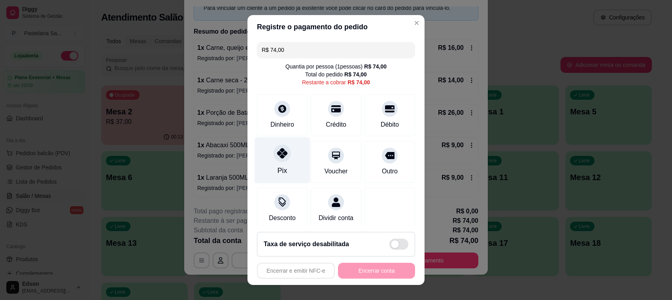
click at [280, 153] on icon at bounding box center [282, 153] width 10 height 10
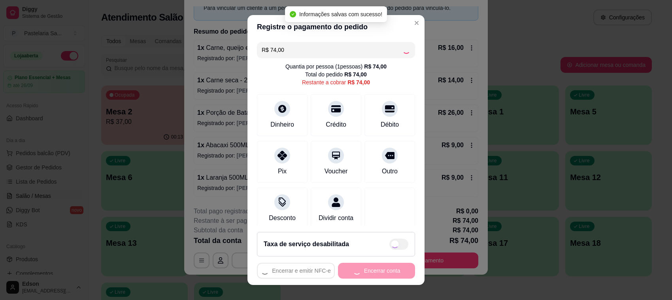
type input "R$ 0,00"
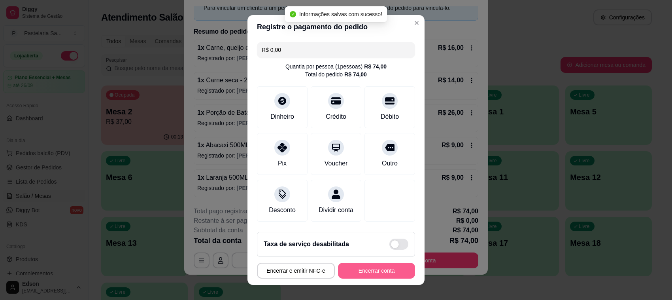
click at [378, 277] on button "Encerrar conta" at bounding box center [376, 271] width 77 height 16
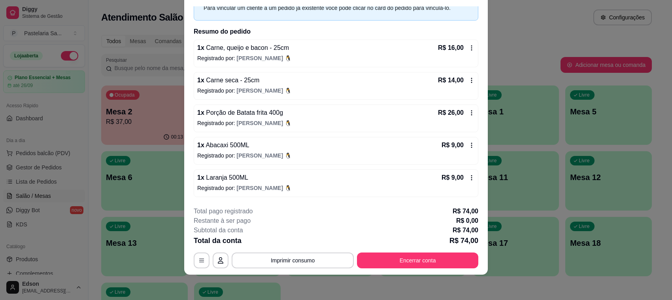
scroll to position [0, 0]
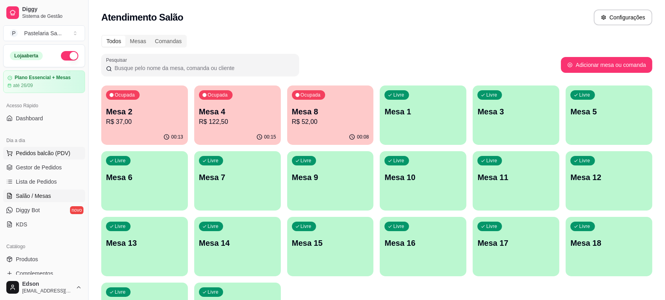
click at [66, 154] on span "Pedidos balcão (PDV)" at bounding box center [43, 153] width 55 height 8
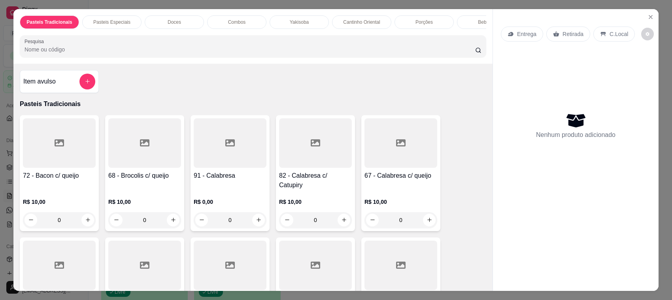
scroll to position [192, 0]
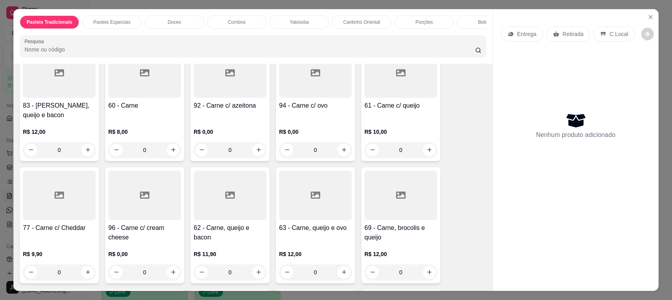
click at [120, 108] on h4 "60 - Carne" at bounding box center [144, 105] width 73 height 9
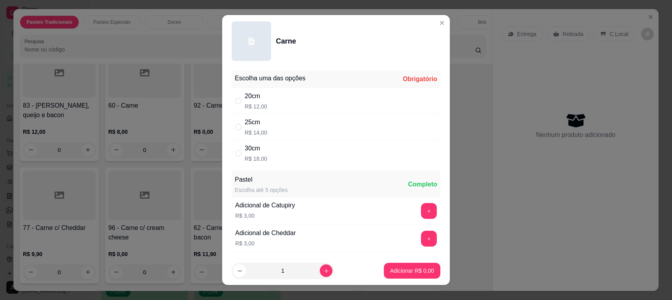
click at [297, 133] on div "25cm R$ 14,00" at bounding box center [336, 127] width 209 height 26
radio input "true"
click at [417, 273] on p "Adicionar R$ 14,00" at bounding box center [410, 271] width 47 height 8
type input "1"
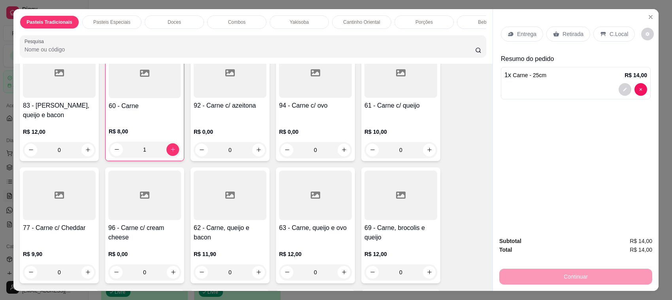
click at [573, 34] on p "Retirada" at bounding box center [573, 34] width 21 height 8
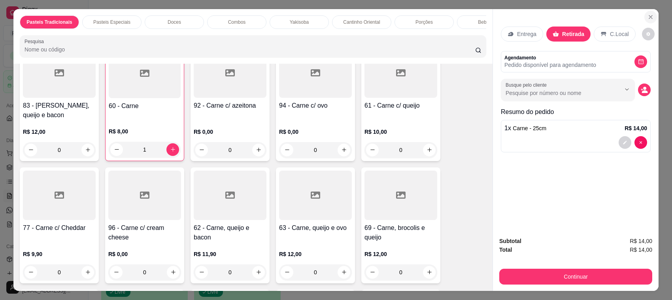
click at [648, 20] on icon "Close" at bounding box center [651, 17] width 6 height 6
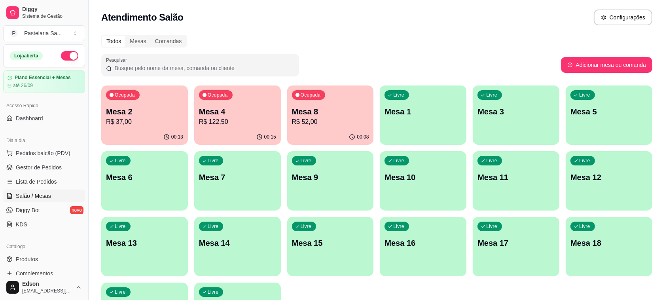
click at [410, 104] on div "Livre Mesa 1" at bounding box center [423, 110] width 87 height 50
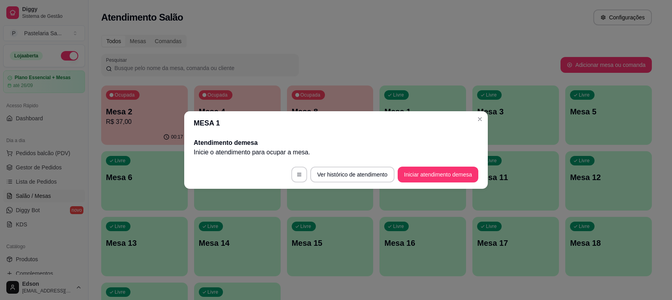
click at [439, 183] on footer "Ver histórico de atendimento Iniciar atendimento de mesa" at bounding box center [336, 174] width 304 height 28
click at [435, 176] on button "Iniciar atendimento de mesa" at bounding box center [438, 174] width 78 height 15
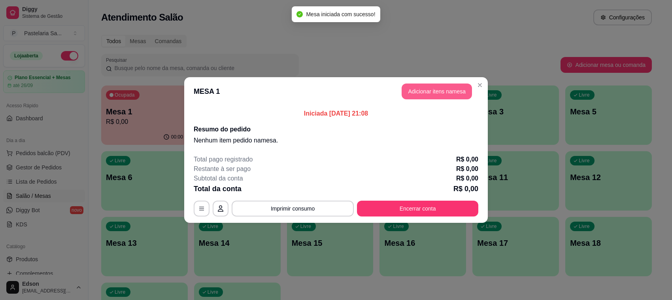
click at [430, 91] on button "Adicionar itens na mesa" at bounding box center [437, 91] width 70 height 16
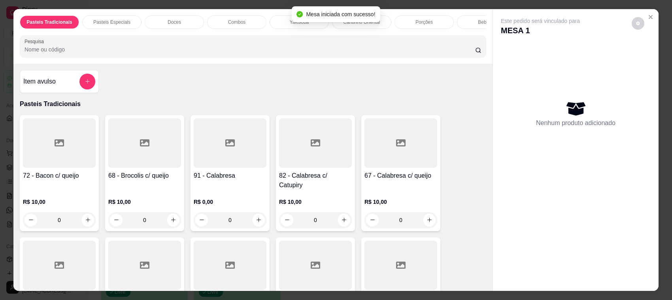
scroll to position [192, 0]
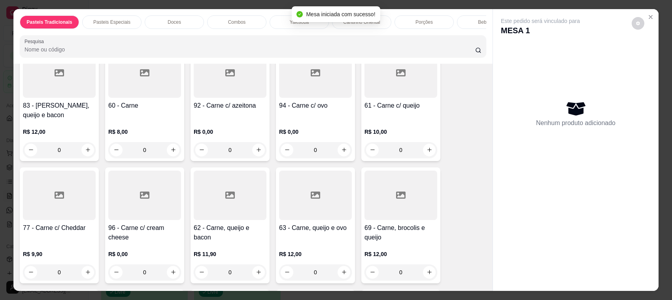
click at [142, 110] on div "60 - Carne" at bounding box center [144, 110] width 73 height 19
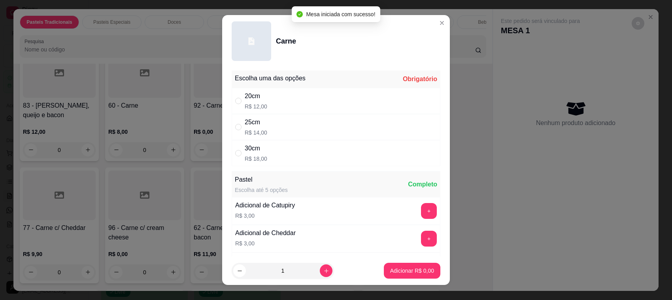
click at [317, 135] on div "25cm R$ 14,00" at bounding box center [336, 127] width 209 height 26
radio input "true"
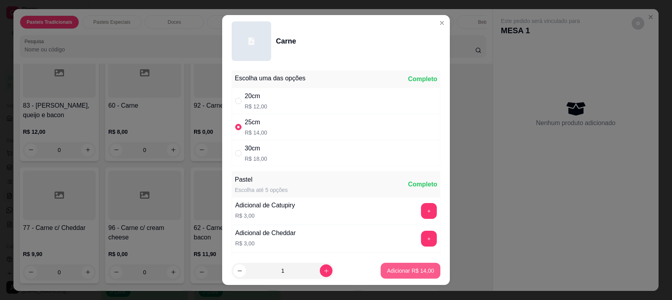
click at [387, 269] on p "Adicionar R$ 14,00" at bounding box center [410, 271] width 47 height 8
type input "1"
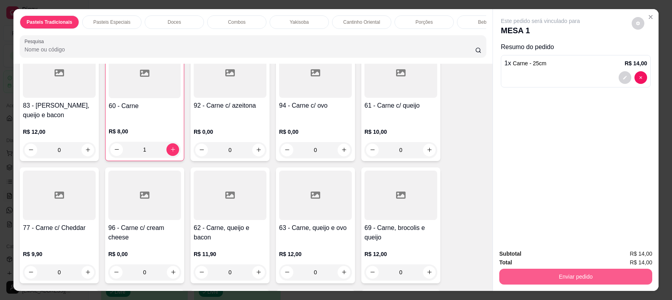
click at [566, 278] on button "Enviar pedido" at bounding box center [576, 277] width 153 height 16
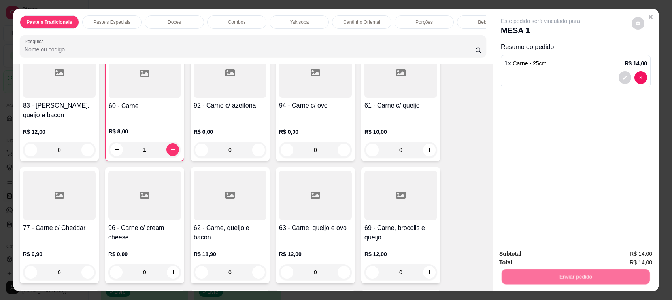
click at [556, 257] on button "Não registrar e enviar pedido" at bounding box center [549, 257] width 82 height 15
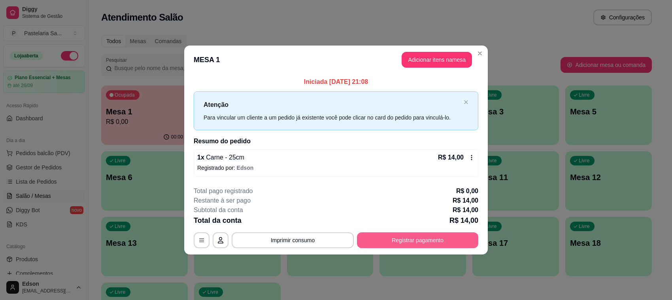
click at [401, 237] on button "Registrar pagamento" at bounding box center [417, 240] width 121 height 16
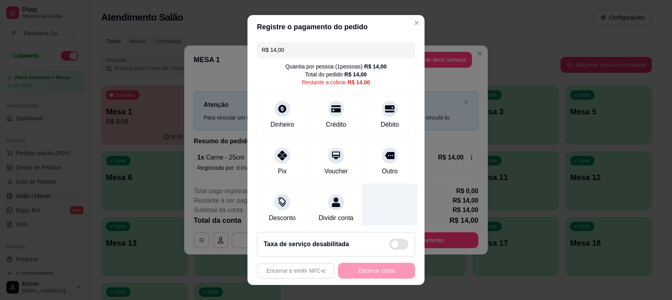
drag, startPoint x: 379, startPoint y: 124, endPoint x: 376, endPoint y: 224, distance: 100.1
click at [381, 127] on div "Débito" at bounding box center [390, 124] width 18 height 9
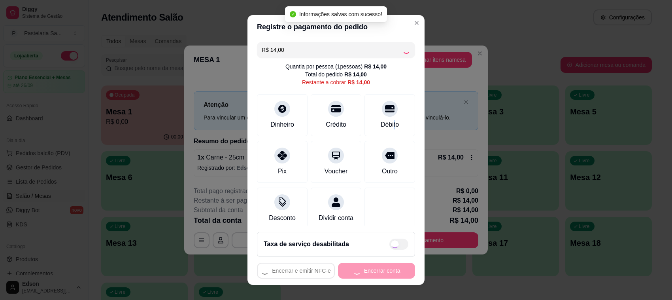
type input "R$ 0,00"
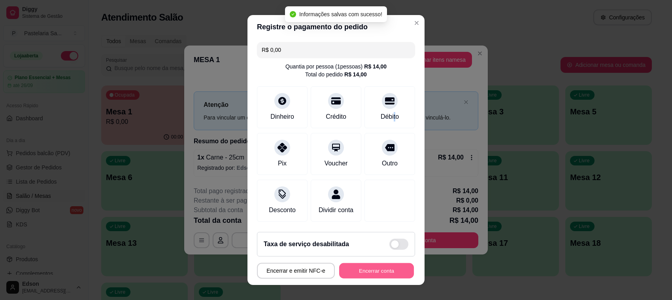
click at [377, 269] on button "Encerrar conta" at bounding box center [376, 270] width 75 height 15
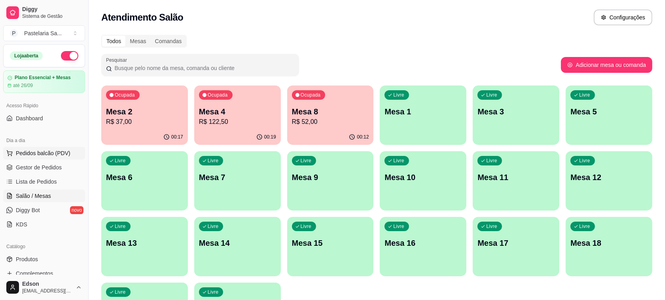
click at [62, 147] on button "Pedidos balcão (PDV)" at bounding box center [44, 153] width 82 height 13
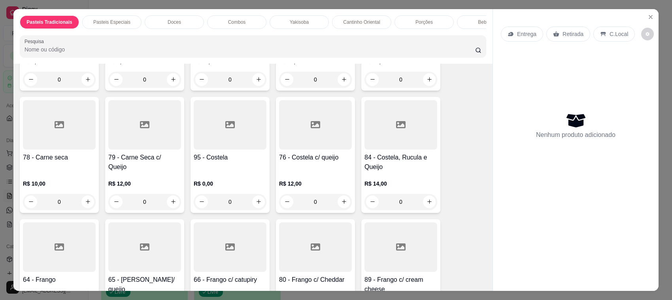
scroll to position [192, 0]
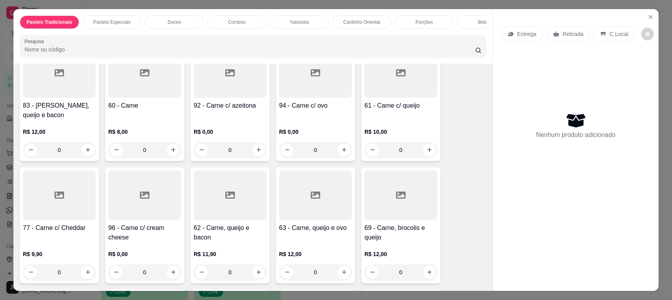
click at [232, 115] on div "92 - Carne c/ azeitona" at bounding box center [230, 110] width 73 height 19
click at [414, 128] on p "R$ 10,00" at bounding box center [401, 132] width 73 height 8
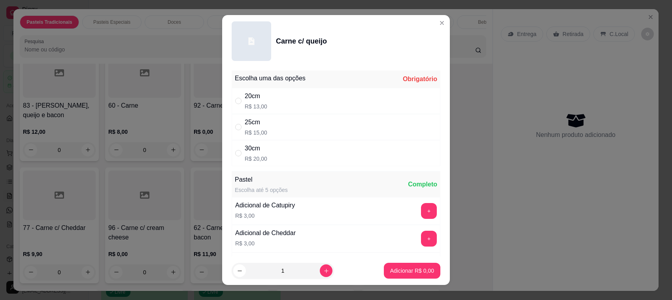
click at [358, 120] on div "25cm R$ 15,00" at bounding box center [336, 127] width 209 height 26
radio input "true"
click at [324, 272] on icon "increase-product-quantity" at bounding box center [327, 271] width 6 height 6
type input "2"
click at [418, 270] on p "Adicionar R$ 30,00" at bounding box center [410, 271] width 47 height 8
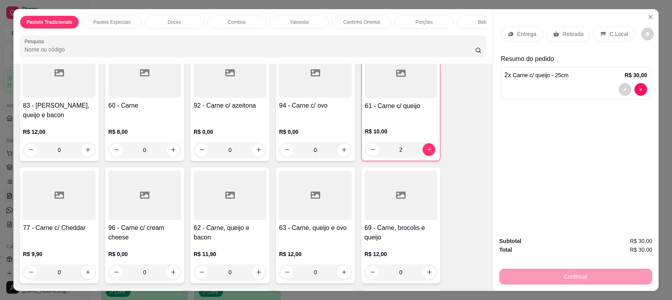
type input "2"
click at [554, 36] on icon at bounding box center [556, 34] width 6 height 6
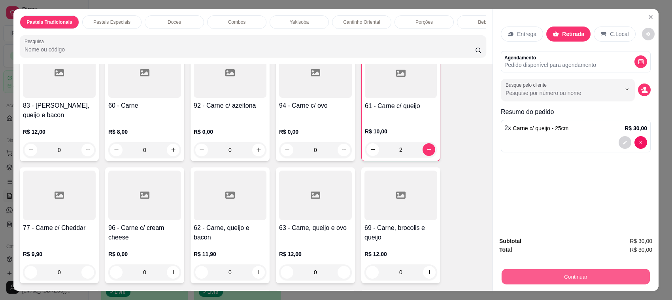
click at [533, 279] on button "Continuar" at bounding box center [576, 276] width 148 height 15
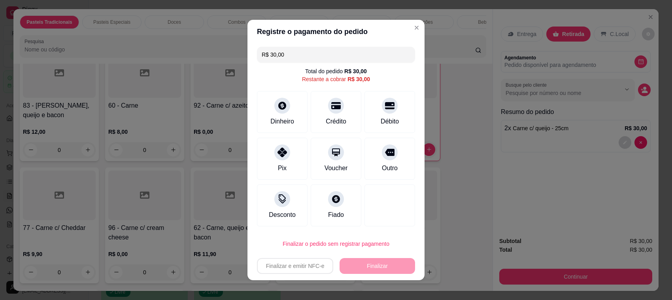
drag, startPoint x: 376, startPoint y: 112, endPoint x: 355, endPoint y: 217, distance: 107.0
click at [376, 113] on div "Débito" at bounding box center [390, 112] width 51 height 42
type input "R$ 0,00"
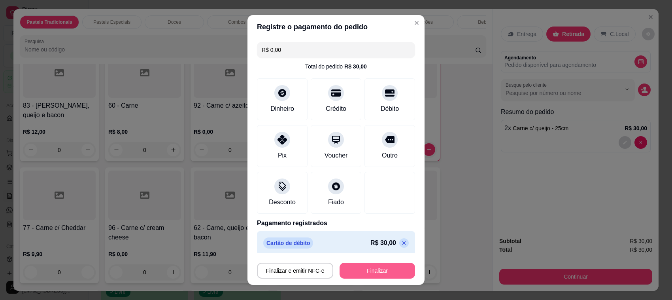
click at [372, 273] on button "Finalizar" at bounding box center [378, 271] width 76 height 16
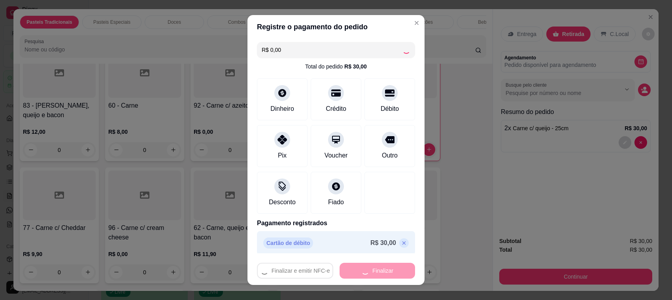
type input "0"
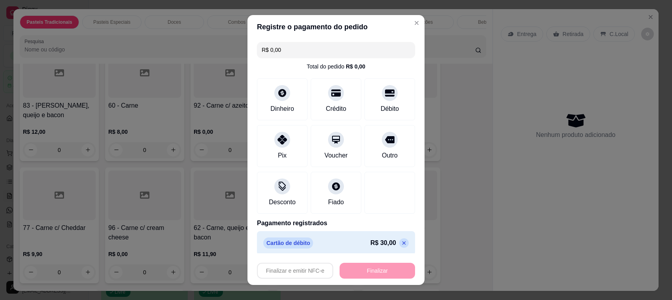
type input "-R$ 30,00"
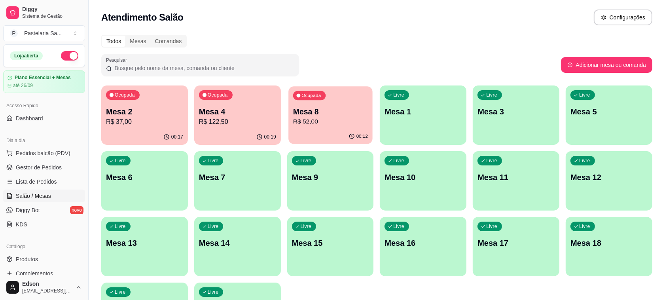
click at [340, 119] on p "R$ 52,00" at bounding box center [330, 121] width 75 height 9
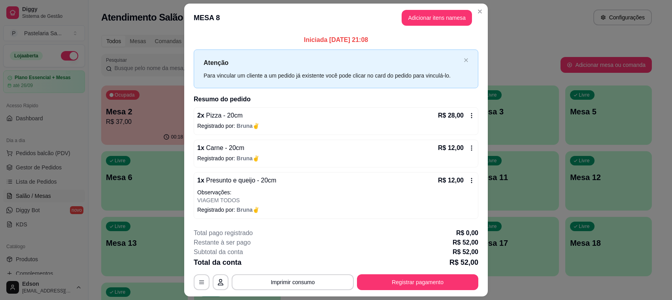
scroll to position [22, 0]
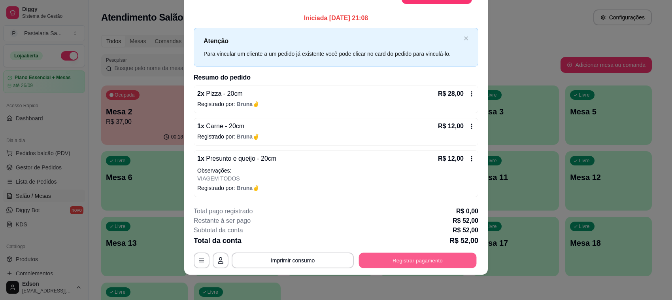
click at [413, 261] on button "Registrar pagamento" at bounding box center [418, 259] width 118 height 15
click at [366, 95] on div "Débito" at bounding box center [390, 114] width 56 height 46
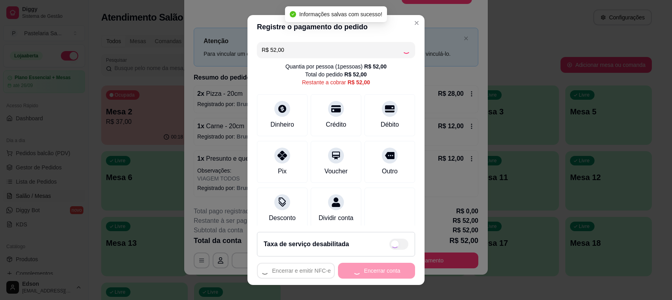
type input "R$ 0,00"
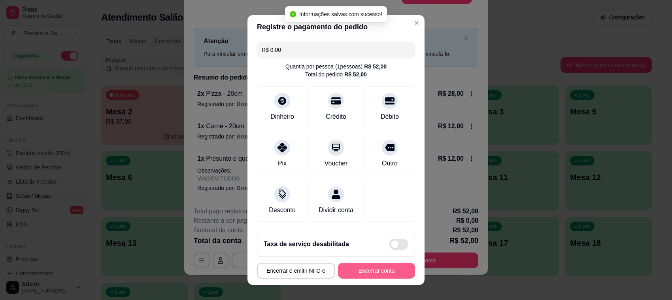
click at [358, 272] on button "Encerrar conta" at bounding box center [376, 271] width 77 height 16
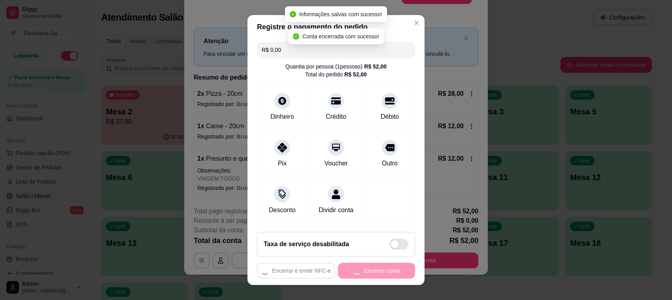
scroll to position [0, 0]
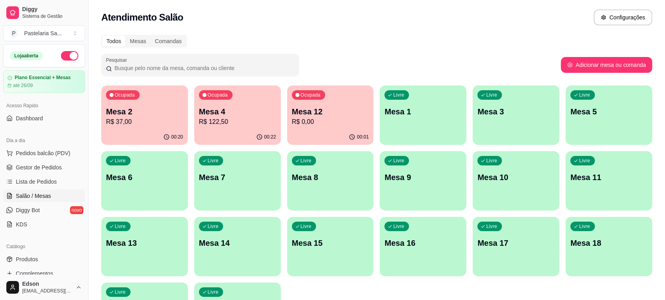
click at [161, 117] on p "R$ 37,00" at bounding box center [144, 121] width 77 height 9
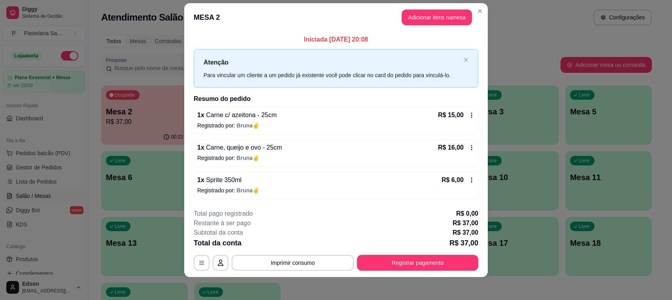
scroll to position [12, 0]
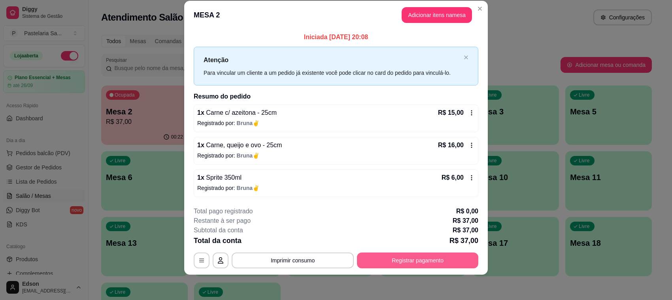
click at [442, 259] on button "Registrar pagamento" at bounding box center [417, 260] width 121 height 16
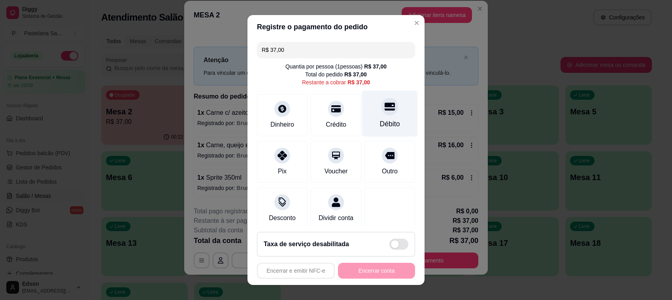
click at [385, 106] on icon at bounding box center [390, 106] width 10 height 8
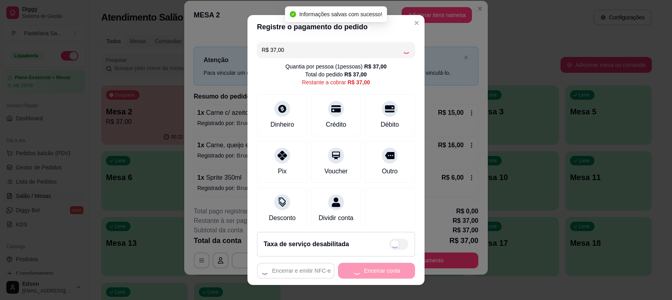
type input "R$ 0,00"
click at [380, 267] on button "Encerrar conta" at bounding box center [376, 271] width 77 height 16
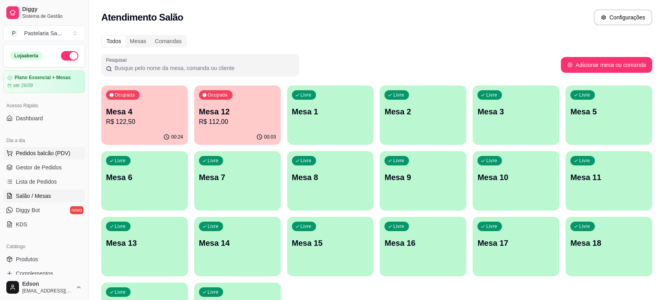
click at [60, 152] on span "Pedidos balcão (PDV)" at bounding box center [43, 153] width 55 height 8
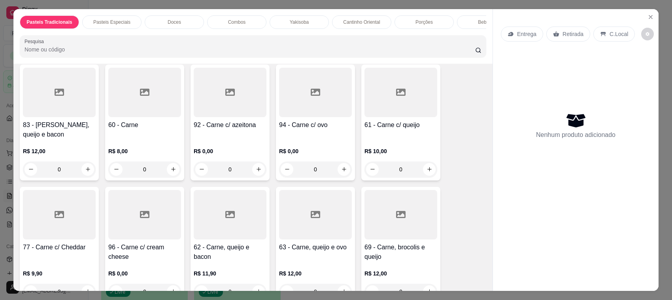
scroll to position [366, 0]
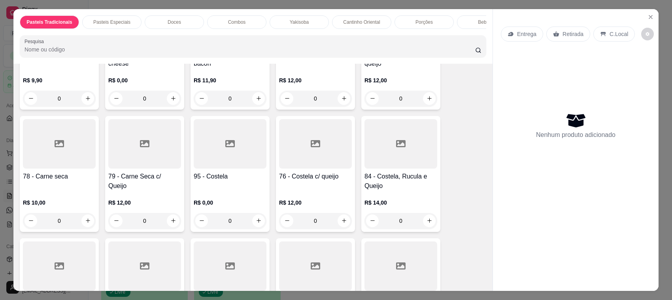
click at [70, 172] on h4 "78 - Carne seca" at bounding box center [59, 176] width 73 height 9
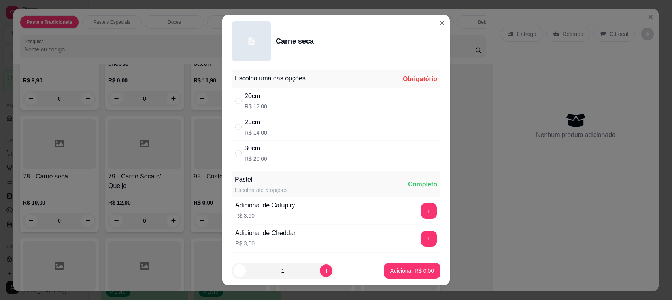
click at [296, 141] on div "30cm R$ 20,00" at bounding box center [336, 153] width 209 height 26
click at [305, 140] on div "30cm R$ 20,00" at bounding box center [336, 153] width 209 height 26
radio input "false"
click at [315, 136] on div "25cm R$ 14,00" at bounding box center [336, 127] width 209 height 26
radio input "true"
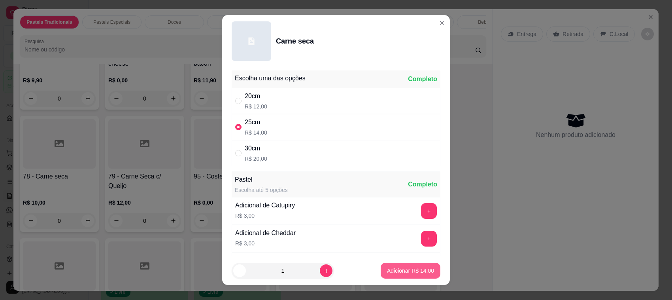
click at [413, 273] on p "Adicionar R$ 14,00" at bounding box center [410, 271] width 47 height 8
type input "1"
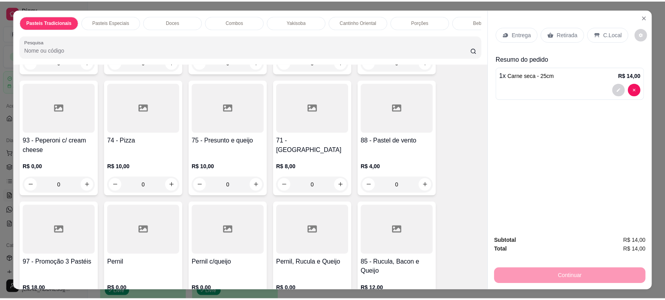
scroll to position [770, 0]
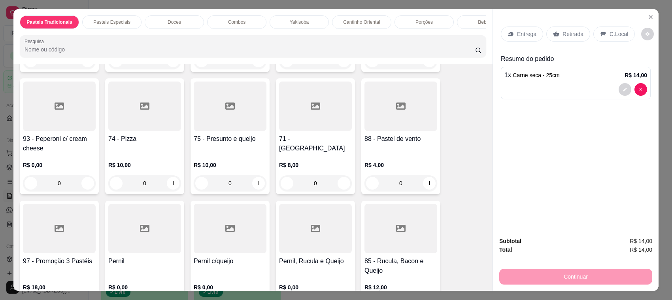
click at [247, 141] on h4 "75 - Presunto e queijo" at bounding box center [230, 138] width 73 height 9
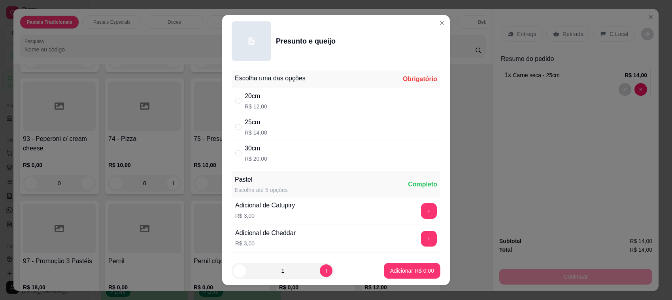
click at [304, 112] on div "20cm R$ 12,00" at bounding box center [336, 101] width 209 height 26
radio input "true"
click at [324, 272] on icon "increase-product-quantity" at bounding box center [327, 271] width 6 height 6
type input "2"
click at [405, 267] on p "Adicionar R$ 24,00" at bounding box center [411, 271] width 46 height 8
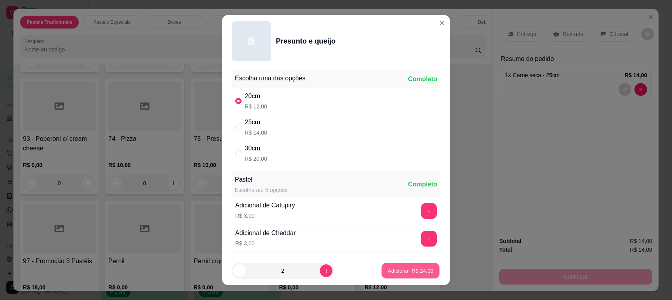
type input "2"
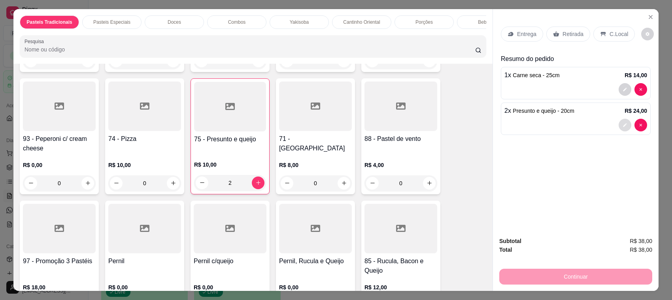
click at [623, 124] on icon "decrease-product-quantity" at bounding box center [625, 125] width 5 height 5
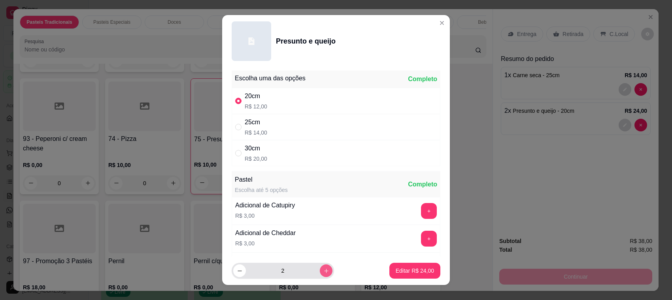
click at [324, 270] on icon "increase-product-quantity" at bounding box center [327, 271] width 6 height 6
click at [324, 270] on icon "increase-product-quantity" at bounding box center [326, 271] width 4 height 4
type input "4"
click at [409, 276] on button "Editar R$ 48,00" at bounding box center [415, 271] width 51 height 16
type input "4"
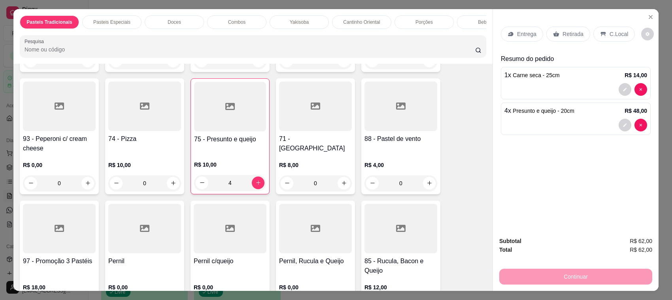
click at [570, 27] on div "Retirada" at bounding box center [569, 33] width 44 height 15
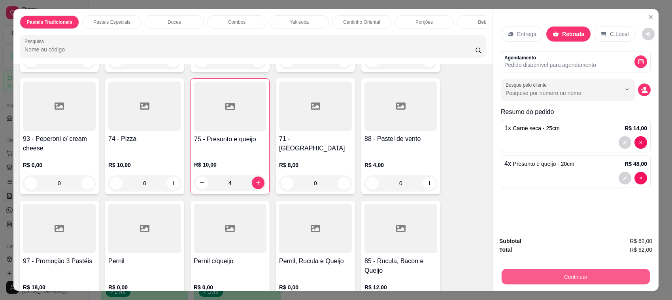
click at [566, 280] on button "Continuar" at bounding box center [576, 276] width 148 height 15
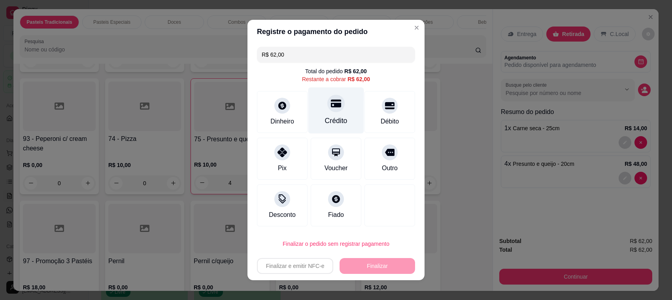
click at [337, 112] on div "Crédito" at bounding box center [336, 110] width 56 height 46
type input "R$ 0,00"
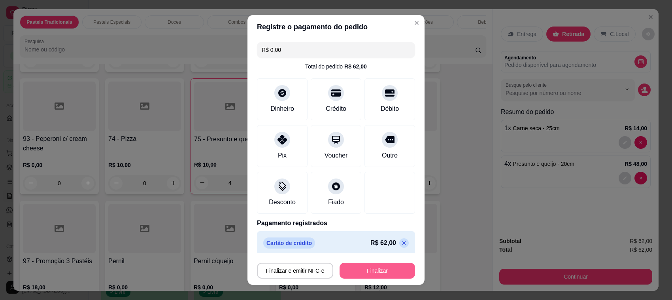
click at [371, 268] on button "Finalizar" at bounding box center [378, 271] width 76 height 16
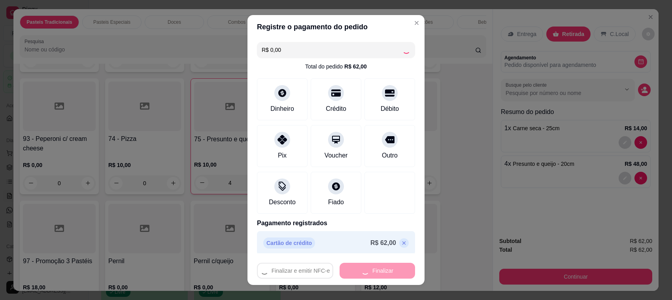
type input "0"
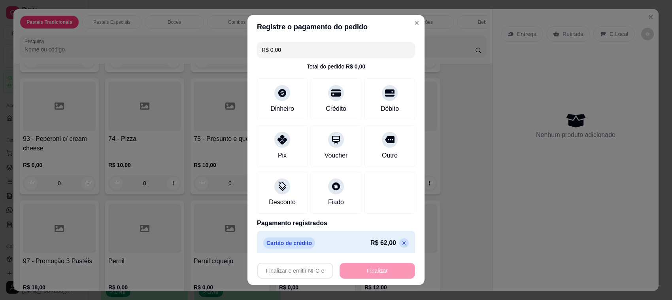
type input "-R$ 62,00"
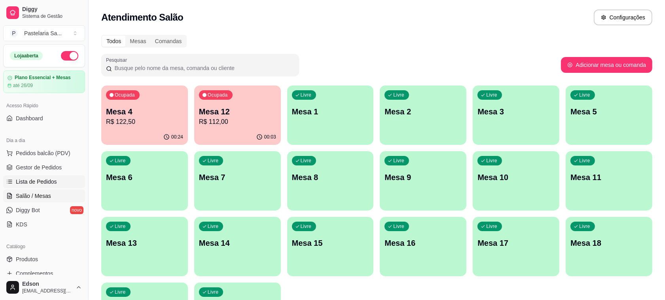
click at [42, 176] on link "Lista de Pedidos" at bounding box center [44, 181] width 82 height 13
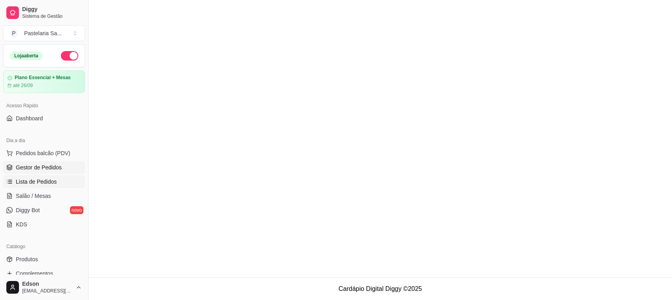
click at [40, 168] on span "Gestor de Pedidos" at bounding box center [39, 167] width 46 height 8
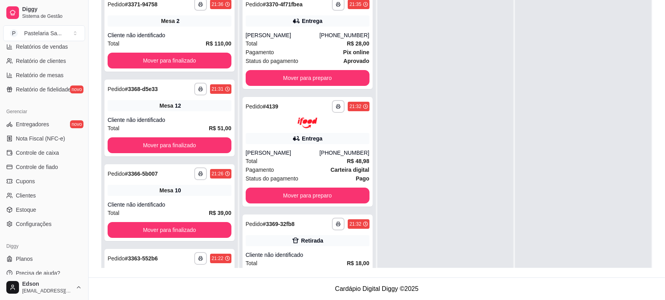
scroll to position [269, 0]
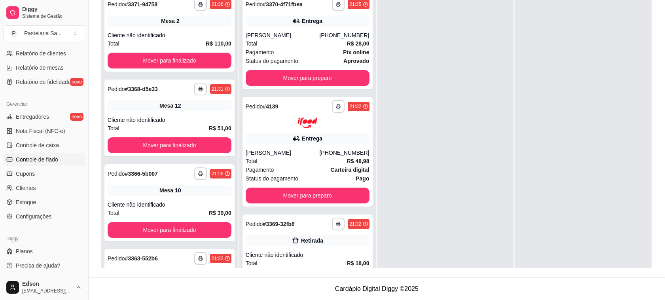
click at [42, 155] on link "Controle de fiado" at bounding box center [44, 159] width 82 height 13
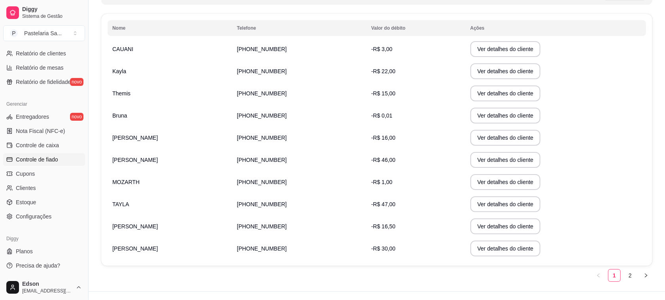
scroll to position [138, 0]
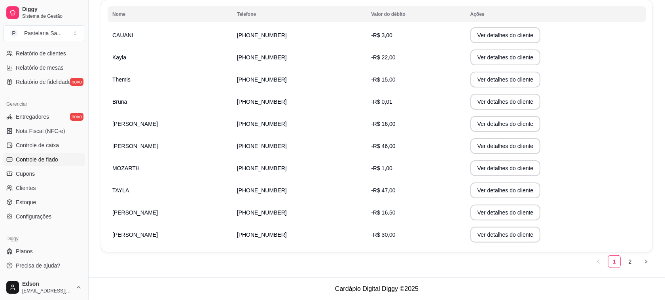
click at [505, 129] on button "Ver detalhes do cliente" at bounding box center [505, 124] width 70 height 16
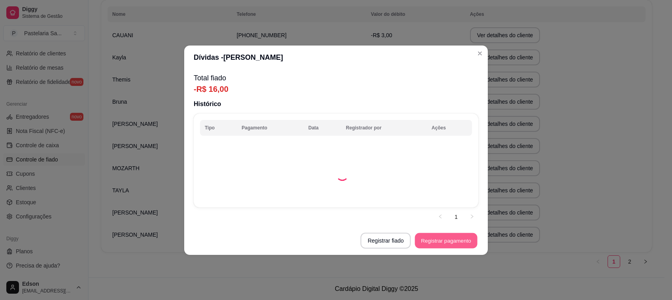
click at [428, 236] on button "Registrar pagamento" at bounding box center [446, 240] width 62 height 15
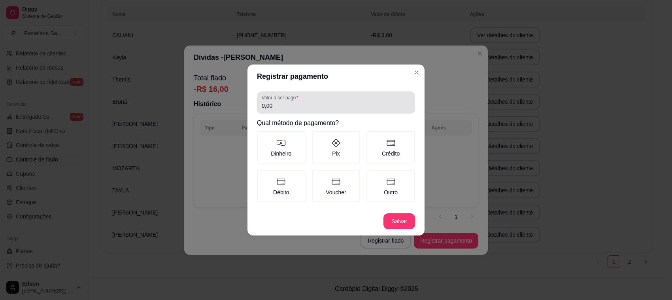
click at [318, 104] on input "0,00" at bounding box center [336, 106] width 149 height 8
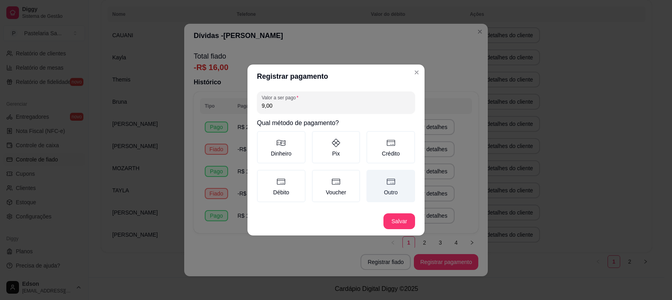
type input "9,00"
click at [394, 194] on label "Outro" at bounding box center [391, 186] width 49 height 32
click at [373, 176] on button "Outro" at bounding box center [369, 172] width 6 height 6
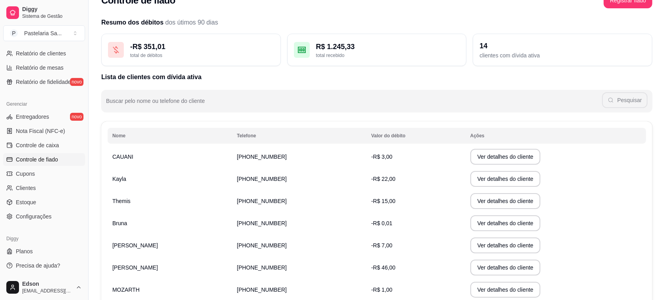
scroll to position [0, 0]
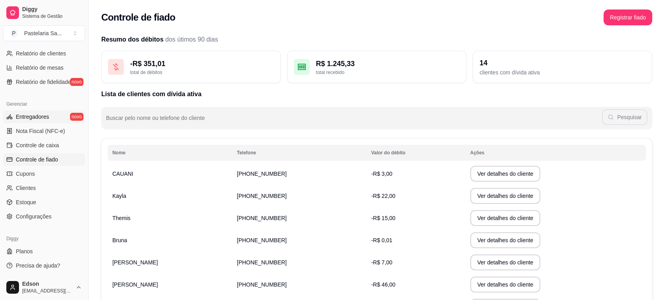
click at [44, 121] on link "Entregadores novo" at bounding box center [44, 116] width 82 height 13
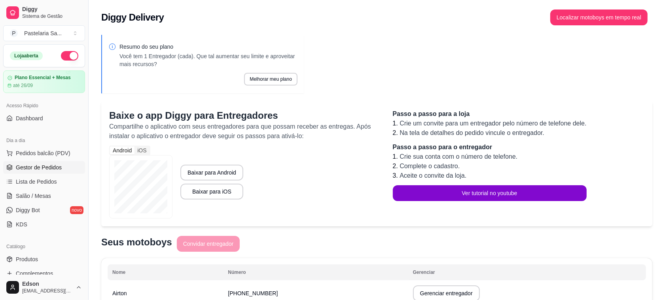
click at [43, 164] on span "Gestor de Pedidos" at bounding box center [39, 167] width 46 height 8
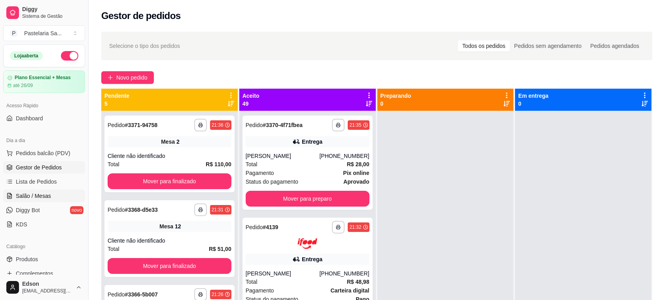
click at [44, 192] on span "Salão / Mesas" at bounding box center [33, 196] width 35 height 8
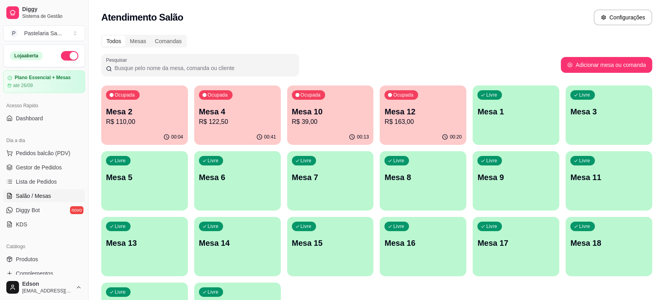
click at [220, 116] on p "Mesa 4" at bounding box center [237, 111] width 77 height 11
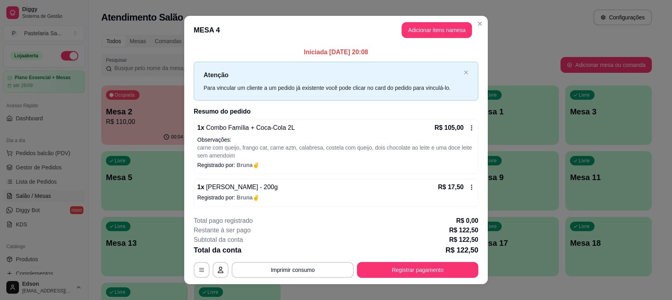
click at [414, 259] on div "**********" at bounding box center [336, 247] width 285 height 62
click at [413, 263] on button "Registrar pagamento" at bounding box center [417, 270] width 121 height 16
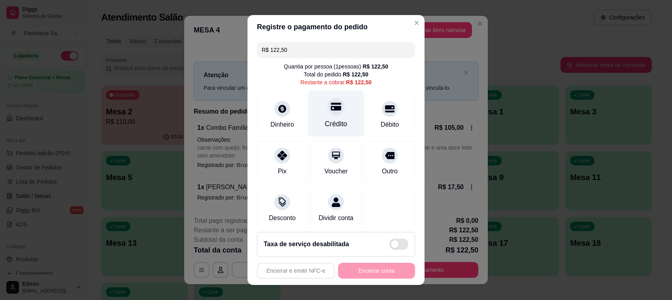
click at [337, 115] on div "Crédito" at bounding box center [336, 114] width 56 height 46
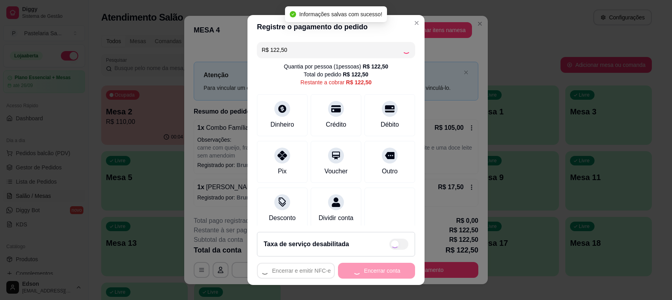
type input "R$ 0,00"
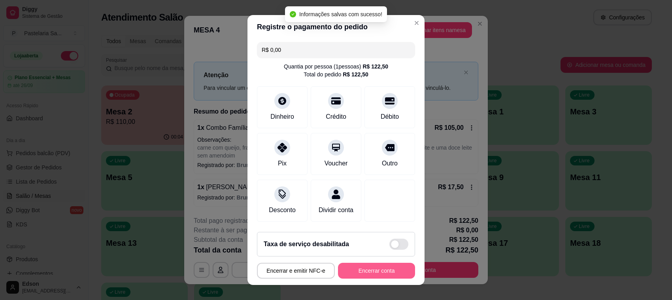
click at [392, 274] on button "Encerrar conta" at bounding box center [376, 271] width 77 height 16
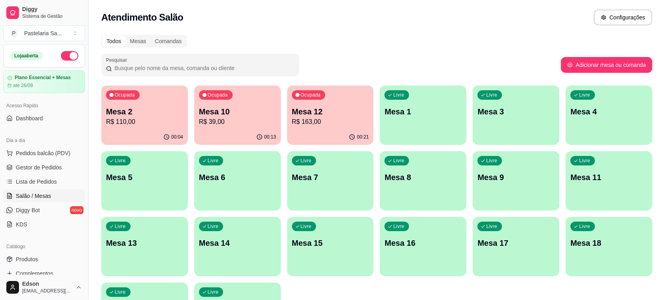
click at [501, 180] on p "Mesa 9" at bounding box center [515, 177] width 77 height 11
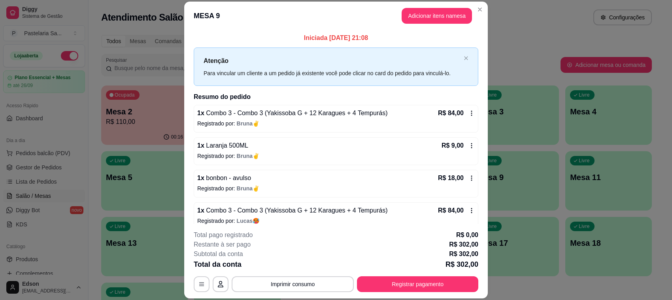
scroll to position [140, 0]
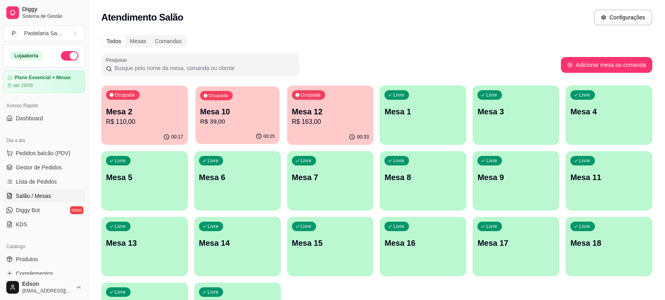
click at [239, 121] on p "R$ 39,00" at bounding box center [237, 121] width 75 height 9
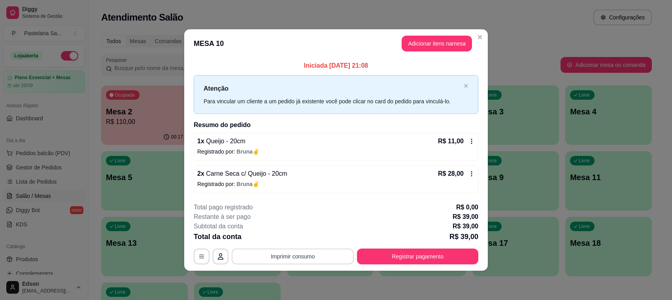
click at [291, 257] on button "Imprimir consumo" at bounding box center [293, 256] width 122 height 16
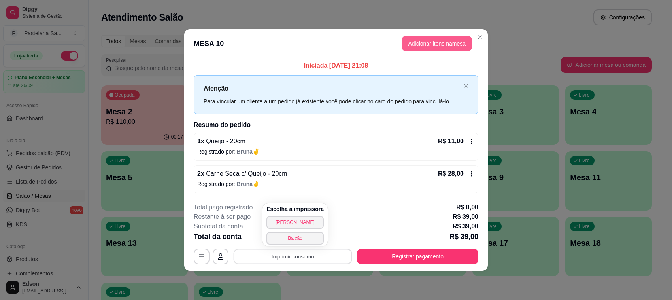
click at [476, 89] on section "**********" at bounding box center [336, 149] width 304 height 241
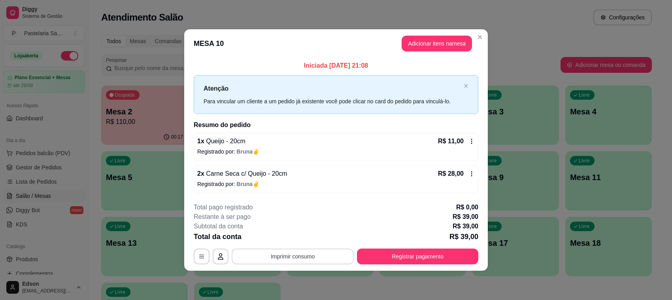
click at [315, 251] on button "Imprimir consumo" at bounding box center [293, 256] width 122 height 16
click at [297, 238] on button "Balcão" at bounding box center [294, 238] width 55 height 12
click at [428, 264] on footer "**********" at bounding box center [336, 233] width 304 height 74
click at [450, 258] on button "Registrar pagamento" at bounding box center [418, 255] width 118 height 15
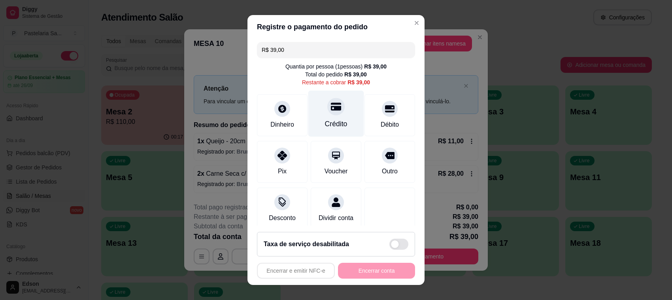
click at [332, 103] on div "Crédito" at bounding box center [336, 114] width 56 height 46
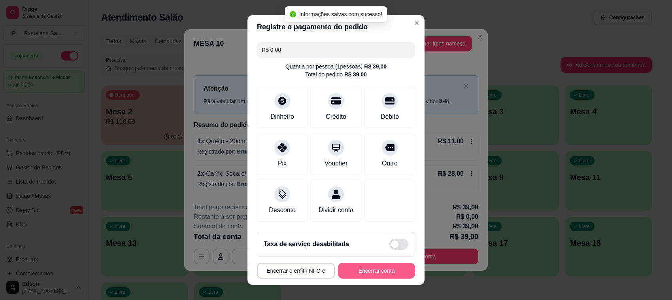
type input "R$ 0,00"
click at [369, 273] on button "Encerrar conta" at bounding box center [376, 271] width 77 height 16
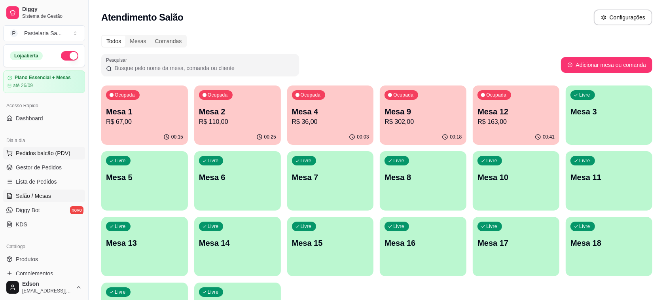
click at [38, 149] on button "Pedidos balcão (PDV)" at bounding box center [44, 153] width 82 height 13
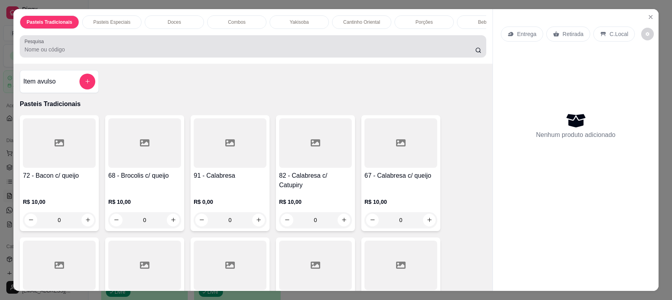
click at [91, 57] on div "Pesquisa" at bounding box center [253, 46] width 467 height 22
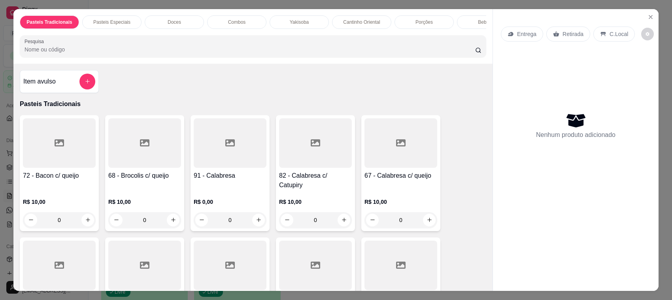
click at [64, 53] on input "Pesquisa" at bounding box center [250, 49] width 451 height 8
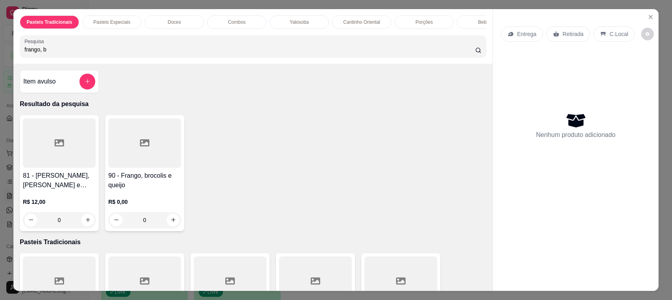
type input "frango, b"
click at [64, 190] on h4 "81 - [PERSON_NAME], [PERSON_NAME] e Cheddar" at bounding box center [59, 180] width 73 height 19
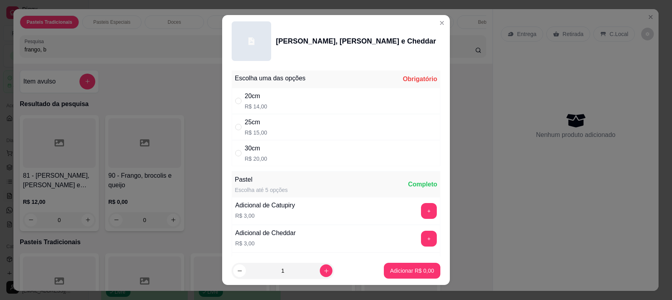
click at [280, 127] on div "25cm R$ 15,00" at bounding box center [336, 127] width 209 height 26
radio input "true"
click at [403, 273] on p "Adicionar R$ 15,00" at bounding box center [410, 271] width 47 height 8
type input "1"
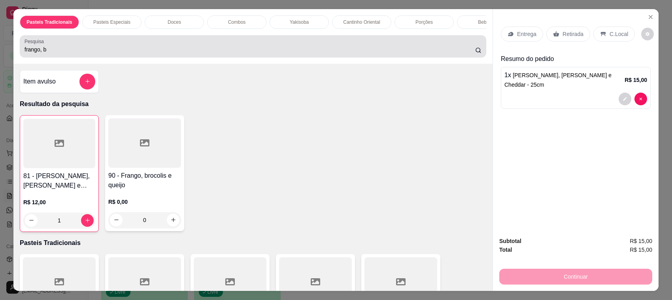
click at [86, 51] on div "frango, b" at bounding box center [253, 46] width 457 height 16
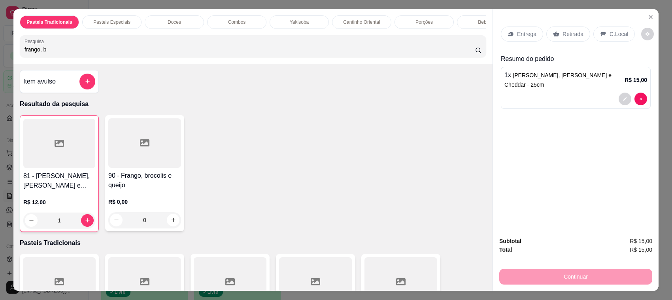
click at [86, 51] on div "frango, b" at bounding box center [253, 46] width 457 height 16
click at [87, 51] on div "frango, b" at bounding box center [253, 46] width 457 height 16
click at [86, 51] on div "frango, b" at bounding box center [253, 46] width 457 height 16
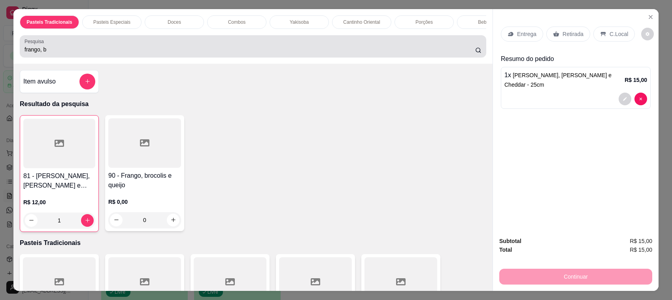
click at [55, 57] on div "Pesquisa frango, b" at bounding box center [253, 46] width 467 height 22
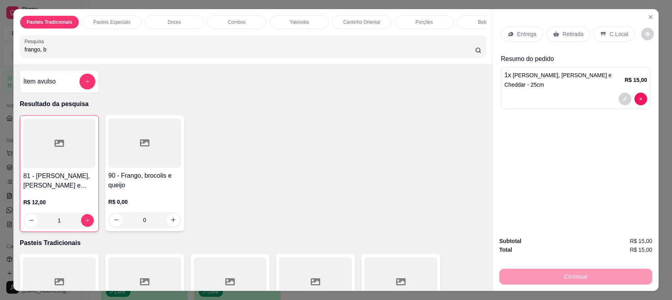
click at [55, 57] on div "Pesquisa frango, b" at bounding box center [253, 46] width 467 height 22
click at [45, 53] on input "frango, b" at bounding box center [250, 49] width 451 height 8
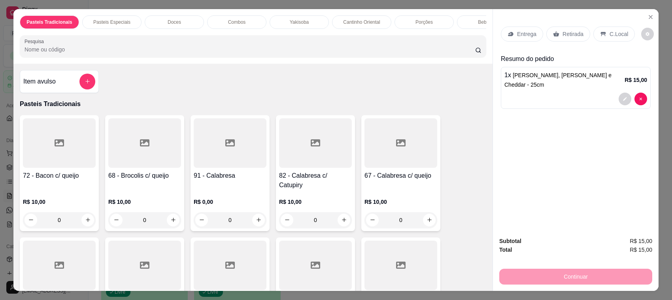
scroll to position [192, 0]
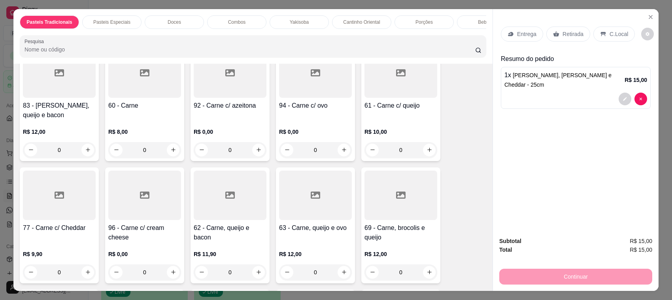
click at [60, 128] on p "R$ 12,00" at bounding box center [59, 132] width 73 height 8
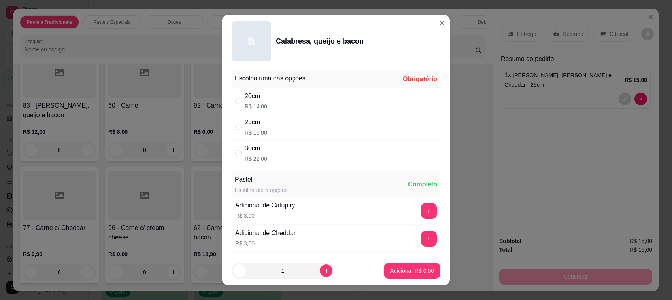
click at [305, 121] on div "25cm R$ 16,00" at bounding box center [336, 127] width 209 height 26
radio input "true"
click at [389, 265] on button "Adicionar R$ 16,00" at bounding box center [411, 270] width 58 height 15
type input "1"
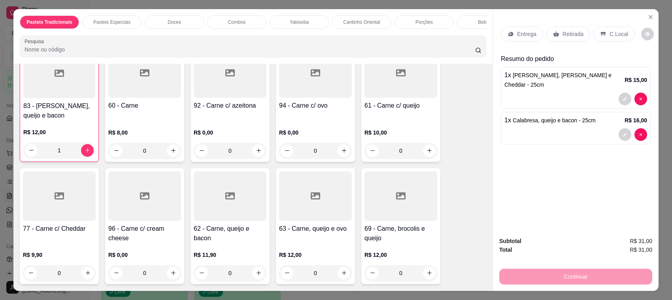
scroll to position [193, 0]
click at [570, 32] on p "Retirada" at bounding box center [573, 34] width 21 height 8
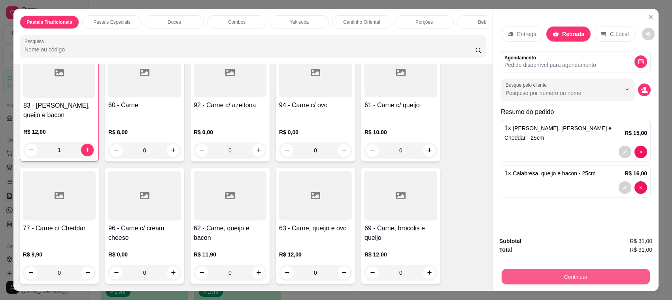
click at [527, 276] on button "Continuar" at bounding box center [576, 276] width 148 height 15
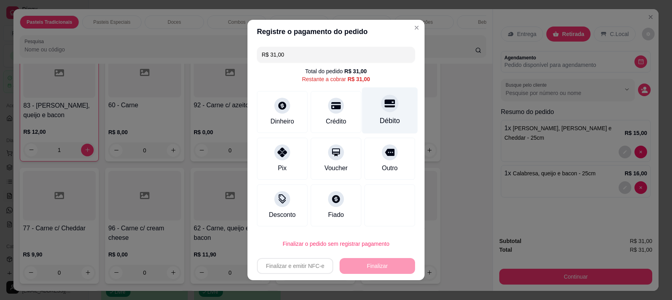
click at [394, 105] on div "Débito" at bounding box center [390, 110] width 56 height 46
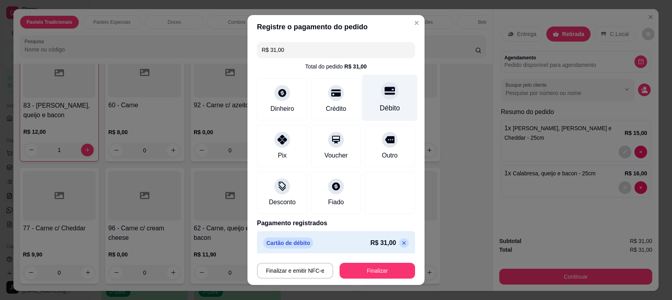
type input "R$ 0,00"
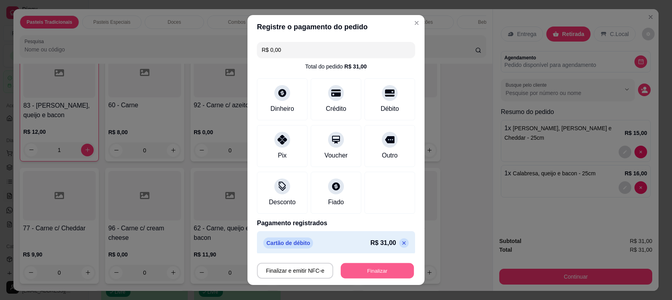
click at [386, 265] on button "Finalizar" at bounding box center [377, 270] width 73 height 15
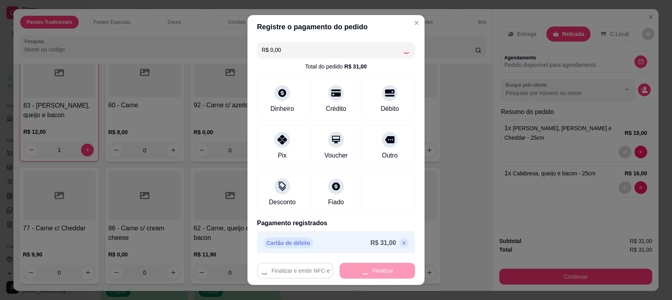
type input "0"
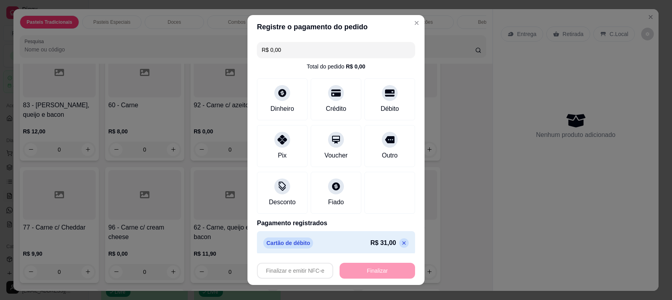
type input "-R$ 31,00"
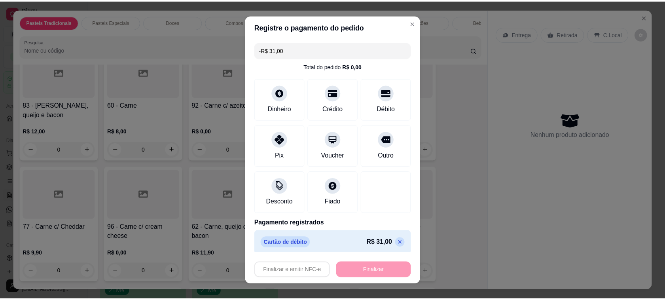
scroll to position [192, 0]
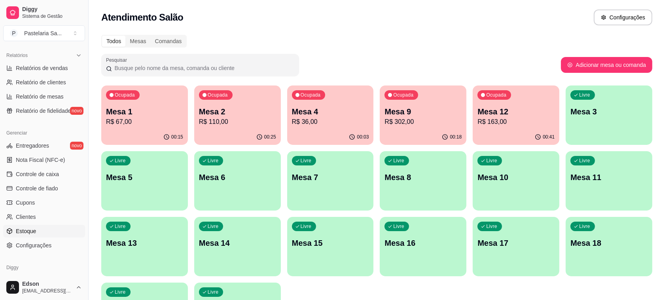
scroll to position [269, 0]
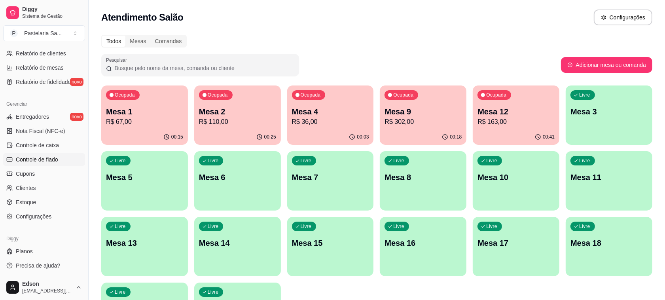
click at [43, 161] on span "Controle de fiado" at bounding box center [37, 159] width 42 height 8
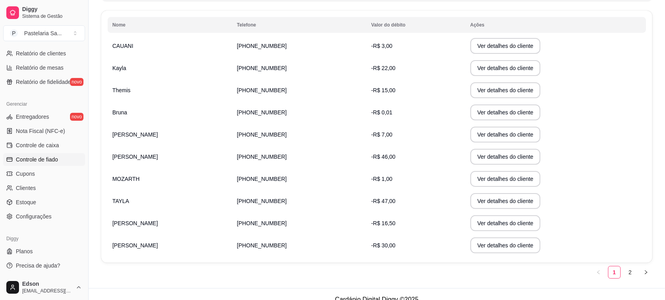
scroll to position [138, 0]
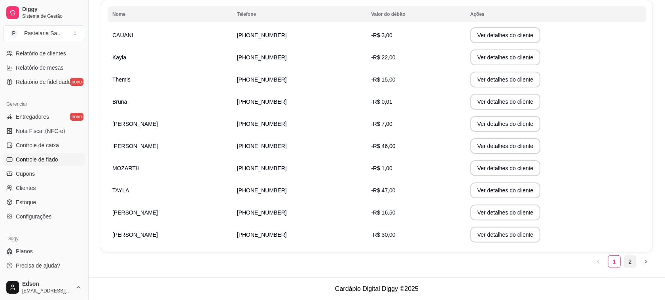
click at [625, 265] on link "2" at bounding box center [630, 261] width 12 height 12
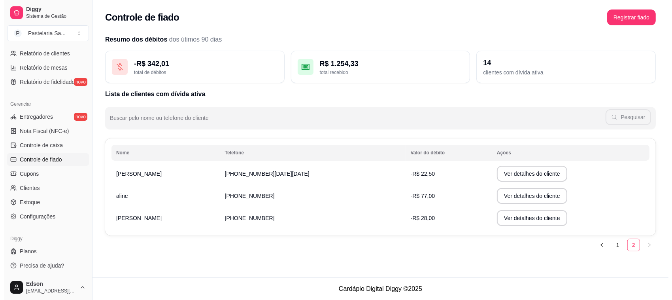
scroll to position [0, 0]
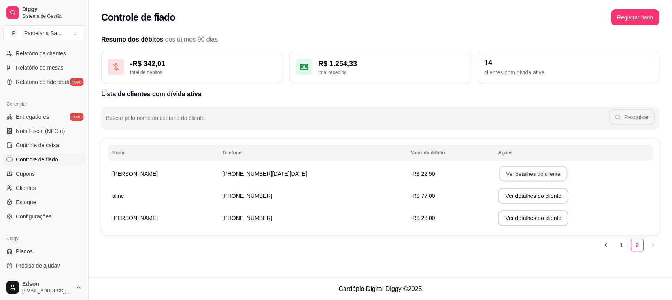
click at [514, 177] on button "Ver detalhes do cliente" at bounding box center [534, 173] width 68 height 15
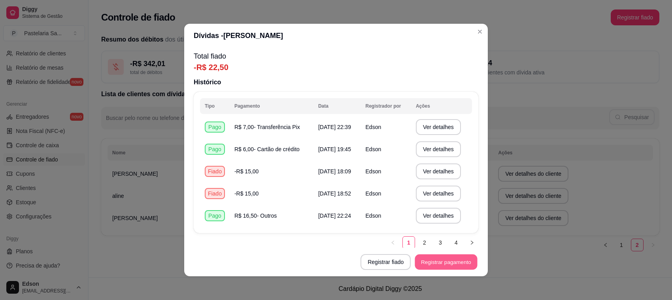
click at [460, 263] on button "Registrar pagamento" at bounding box center [446, 261] width 62 height 15
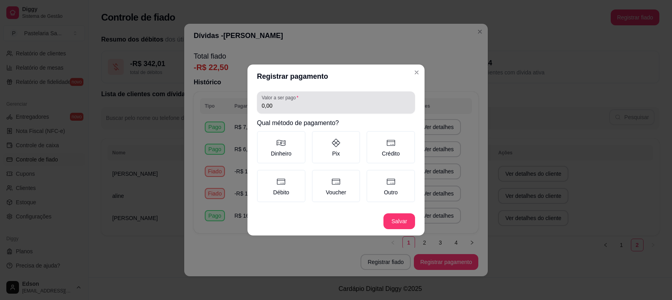
click at [313, 103] on input "0,00" at bounding box center [336, 106] width 149 height 8
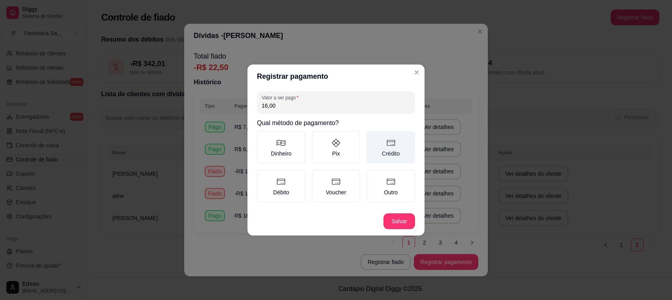
type input "16,00"
click at [388, 150] on label "Crédito" at bounding box center [391, 147] width 49 height 32
click at [373, 137] on button "Crédito" at bounding box center [369, 134] width 6 height 6
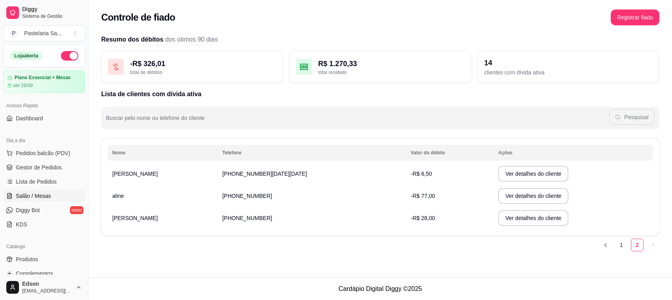
click at [53, 196] on link "Salão / Mesas" at bounding box center [44, 195] width 82 height 13
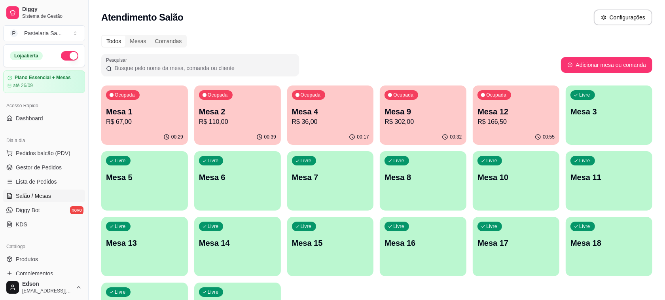
click at [414, 109] on p "Mesa 9" at bounding box center [422, 111] width 77 height 11
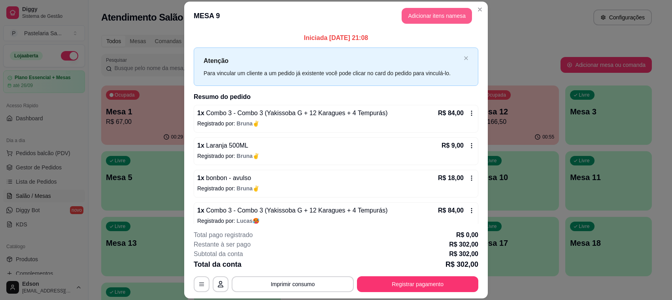
click at [437, 14] on button "Adicionar itens na mesa" at bounding box center [437, 16] width 70 height 16
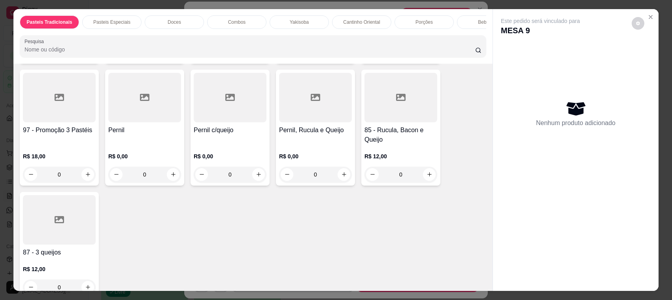
scroll to position [1155, 0]
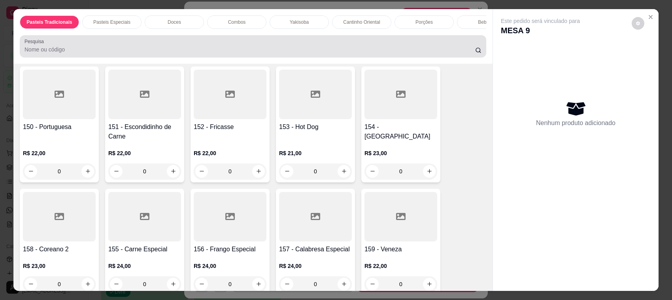
click at [273, 53] on input "Pesquisa" at bounding box center [250, 49] width 451 height 8
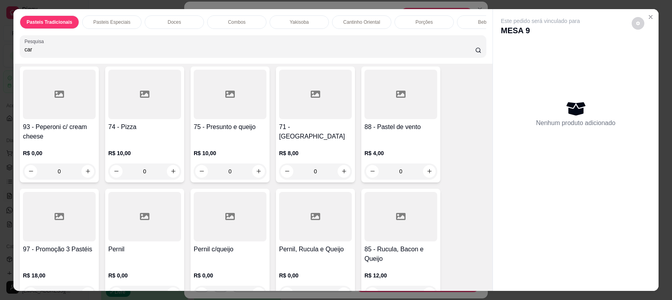
scroll to position [0, 0]
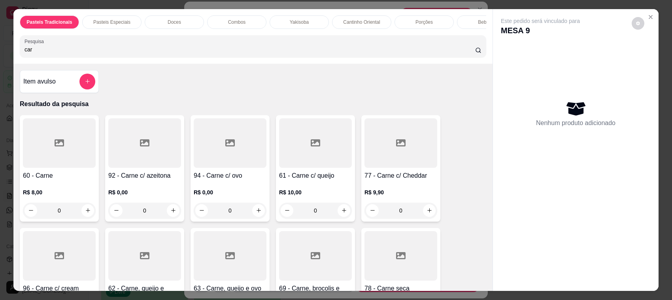
type input "car"
click at [303, 180] on h4 "61 - Carne c/ queijo" at bounding box center [315, 175] width 73 height 9
click at [314, 100] on div "20cm R$ 13,00" at bounding box center [336, 101] width 209 height 26
radio input "true"
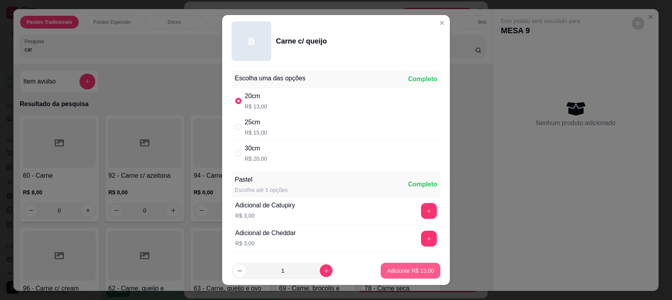
click at [409, 275] on button "Adicionar R$ 13,00" at bounding box center [411, 271] width 60 height 16
type input "1"
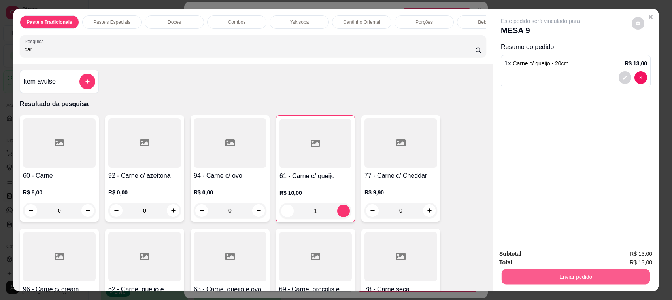
click at [585, 278] on button "Enviar pedido" at bounding box center [576, 276] width 148 height 15
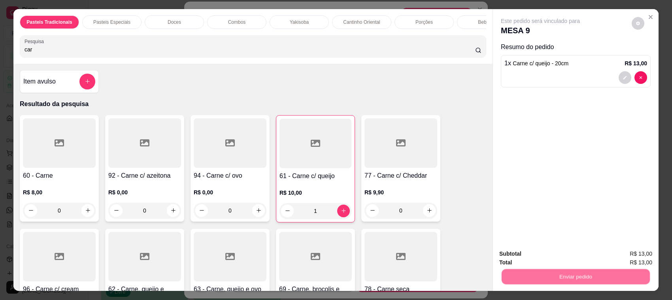
click at [530, 255] on button "Não registrar e enviar pedido" at bounding box center [549, 257] width 80 height 15
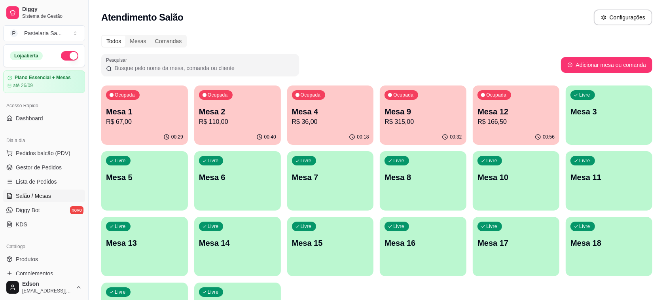
click at [123, 125] on p "R$ 67,00" at bounding box center [144, 121] width 77 height 9
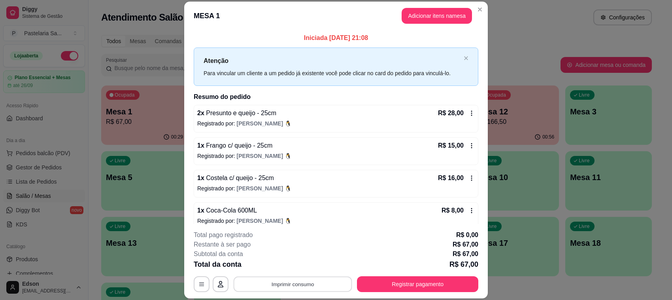
click at [299, 284] on button "Imprimir consumo" at bounding box center [293, 283] width 119 height 15
click at [276, 269] on button "Balcão" at bounding box center [291, 266] width 55 height 12
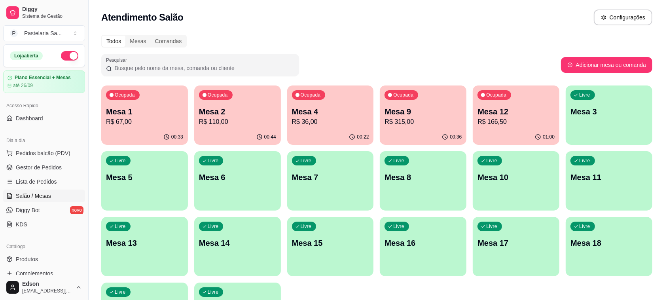
click at [520, 111] on p "Mesa 12" at bounding box center [515, 111] width 77 height 11
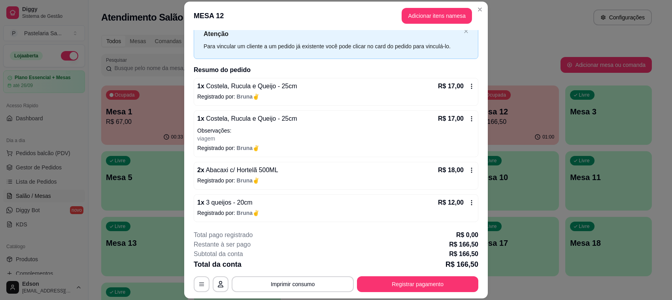
scroll to position [52, 0]
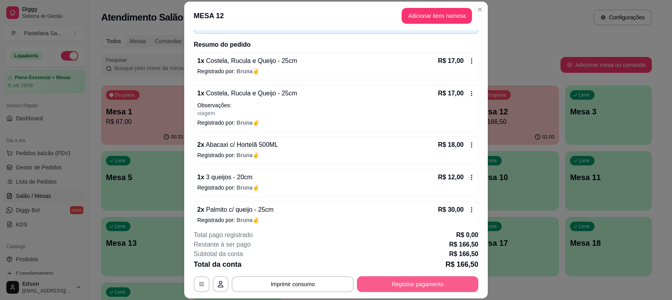
click at [441, 282] on button "Registrar pagamento" at bounding box center [417, 284] width 121 height 16
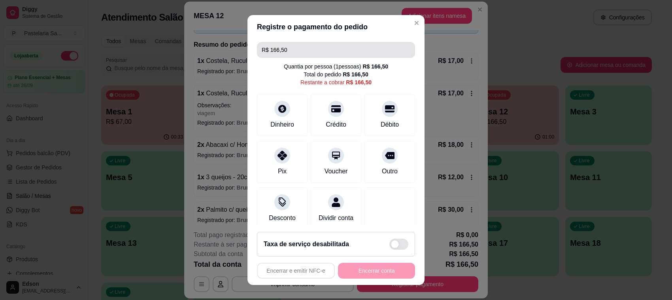
click at [321, 54] on input "R$ 166,50" at bounding box center [336, 50] width 149 height 16
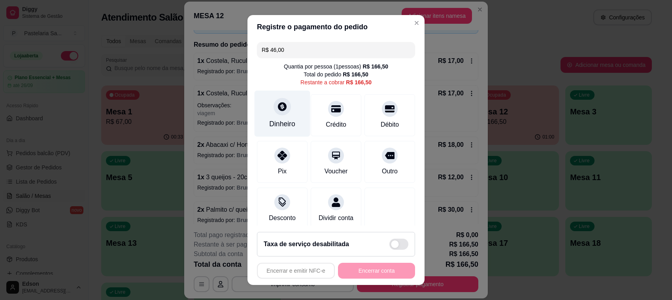
click at [283, 116] on div "Dinheiro" at bounding box center [283, 114] width 56 height 46
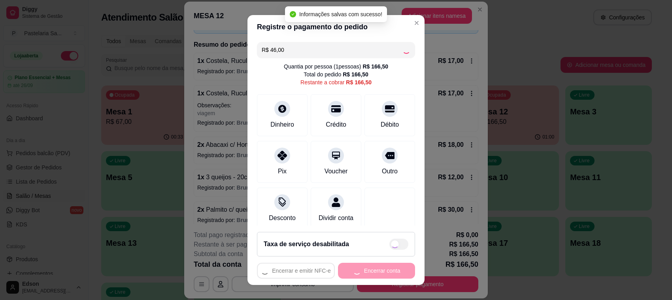
type input "R$ 120,50"
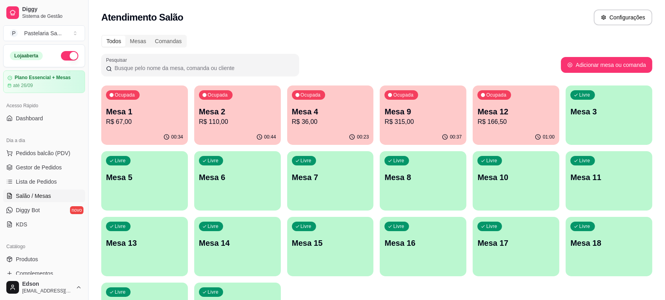
click at [260, 110] on p "Mesa 2" at bounding box center [237, 111] width 77 height 11
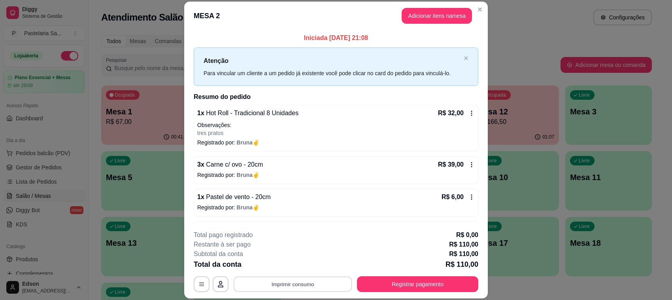
click at [327, 281] on button "Imprimir consumo" at bounding box center [293, 283] width 119 height 15
click at [295, 266] on button "Balcão" at bounding box center [291, 266] width 57 height 13
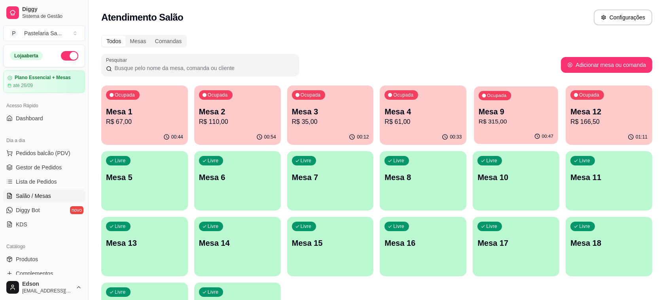
click at [501, 120] on p "R$ 315,00" at bounding box center [516, 121] width 75 height 9
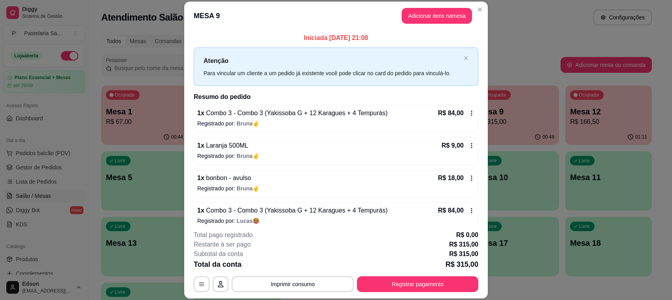
scroll to position [172, 0]
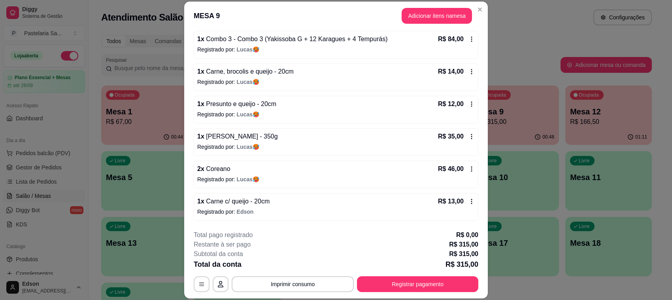
click at [265, 206] on div "1 x Carne c/ queijo - 20cm R$ 13,00" at bounding box center [336, 201] width 278 height 9
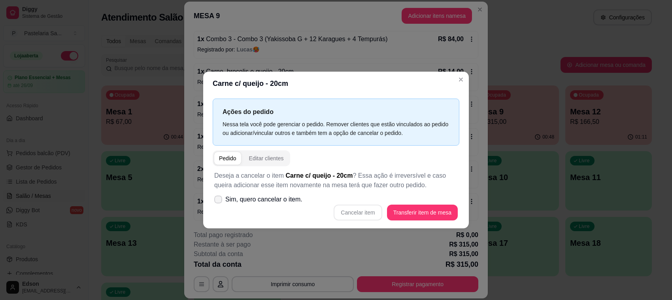
click at [254, 200] on span "Sim, quero cancelar o item." at bounding box center [263, 199] width 77 height 9
click at [219, 201] on input "Sim, quero cancelar o item." at bounding box center [216, 203] width 5 height 5
checkbox input "true"
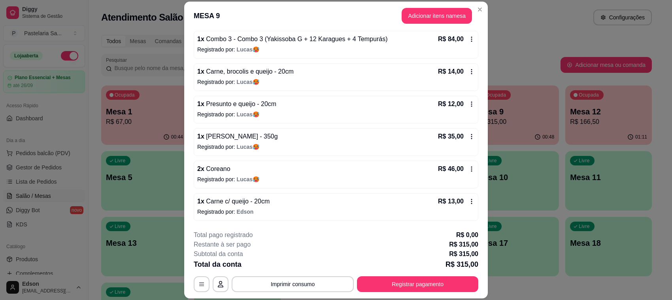
click at [249, 230] on p "Total pago registrado" at bounding box center [223, 234] width 59 height 9
click at [272, 210] on p "Registrado por: [PERSON_NAME]" at bounding box center [336, 212] width 278 height 8
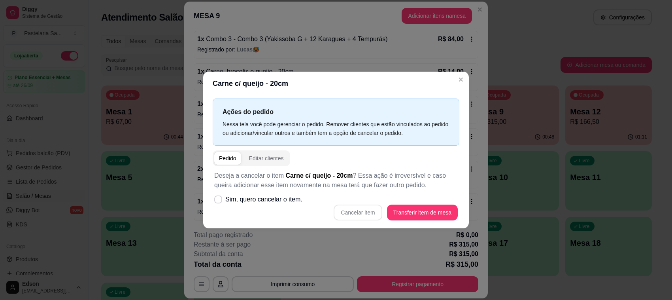
click at [355, 216] on div "Cancelar item Transferir item de mesa" at bounding box center [336, 212] width 244 height 16
click at [359, 208] on div "Cancelar item Transferir item de mesa" at bounding box center [336, 212] width 244 height 16
click at [364, 214] on div "Cancelar item Transferir item de mesa" at bounding box center [336, 212] width 244 height 16
click at [237, 204] on span "Sim, quero cancelar o item." at bounding box center [263, 199] width 77 height 9
click at [219, 204] on input "Sim, quero cancelar o item." at bounding box center [216, 203] width 5 height 5
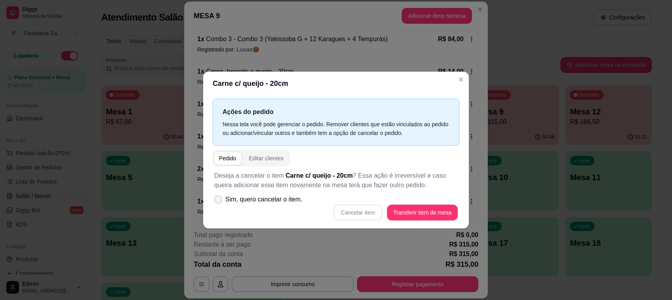
checkbox input "true"
click at [369, 216] on button "Cancelar item" at bounding box center [358, 212] width 48 height 16
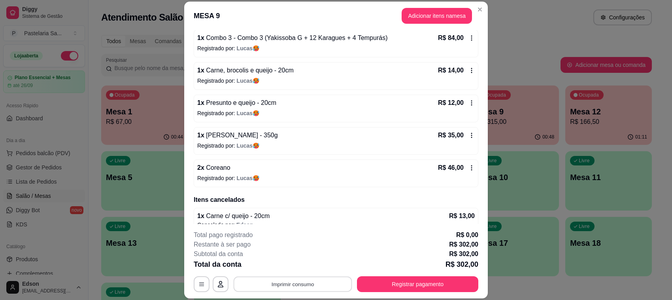
click at [307, 280] on button "Imprimir consumo" at bounding box center [293, 283] width 119 height 15
click at [297, 268] on button "Balcão" at bounding box center [291, 266] width 55 height 12
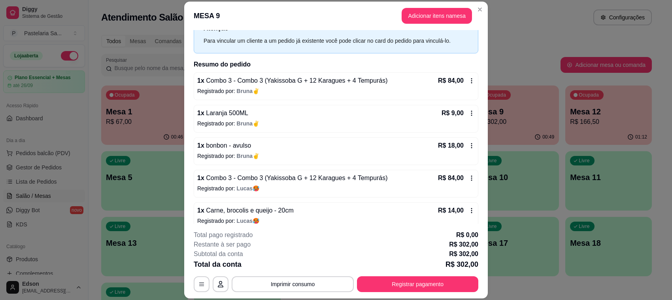
scroll to position [0, 0]
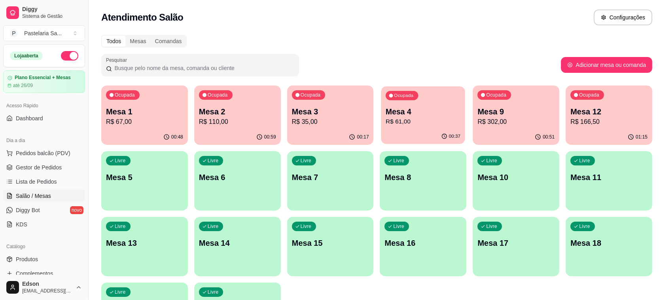
click at [422, 110] on p "Mesa 4" at bounding box center [423, 111] width 75 height 11
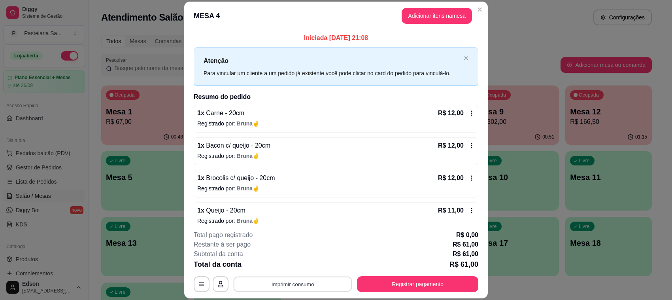
click at [308, 290] on button "Imprimir consumo" at bounding box center [293, 283] width 119 height 15
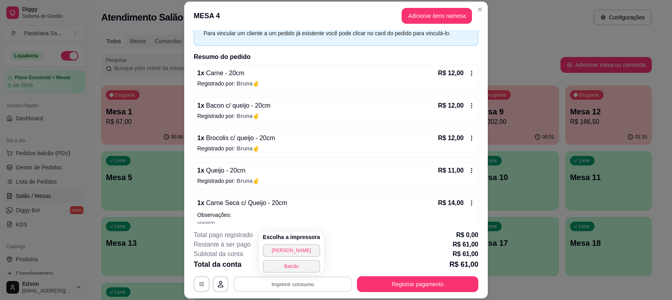
scroll to position [61, 0]
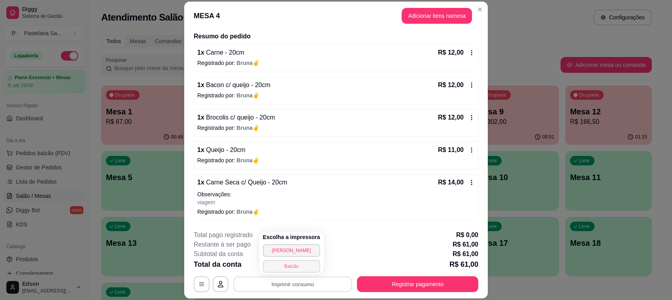
click at [300, 270] on button "Balcão" at bounding box center [291, 266] width 57 height 13
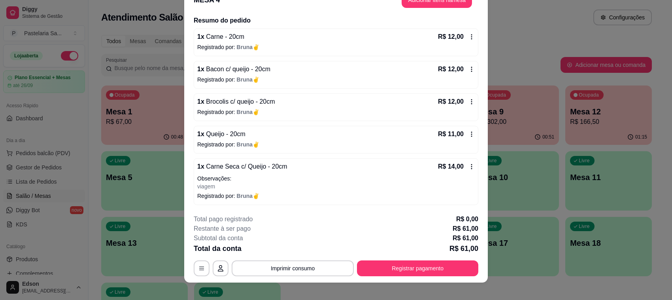
scroll to position [24, 0]
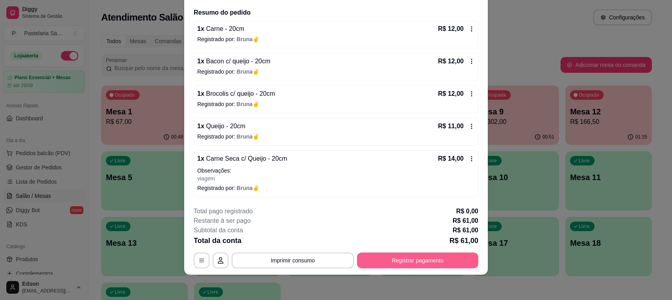
click at [414, 260] on button "Registrar pagamento" at bounding box center [417, 260] width 121 height 16
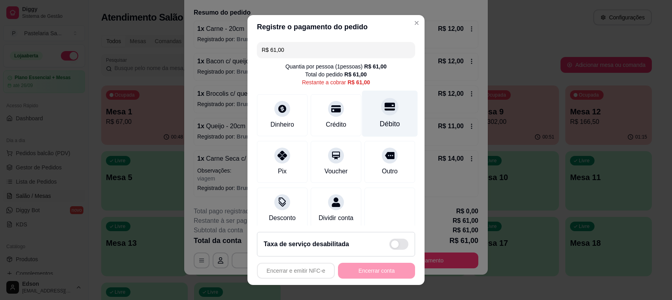
click at [386, 109] on div "Débito" at bounding box center [390, 114] width 56 height 46
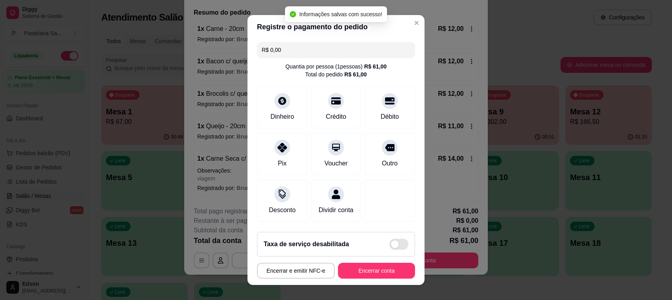
type input "R$ 0,00"
click at [381, 277] on button "Encerrar conta" at bounding box center [376, 271] width 77 height 16
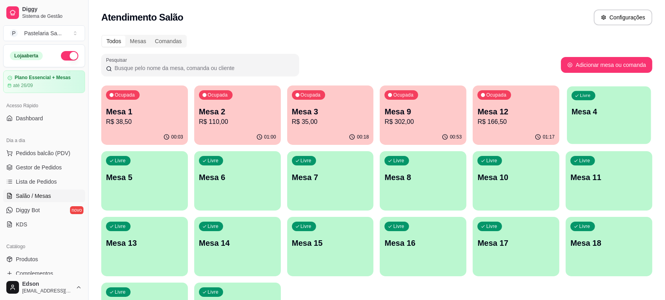
click at [604, 92] on div "Livre Mesa 4" at bounding box center [609, 110] width 84 height 48
click at [533, 122] on p "R$ 166,50" at bounding box center [515, 121] width 77 height 9
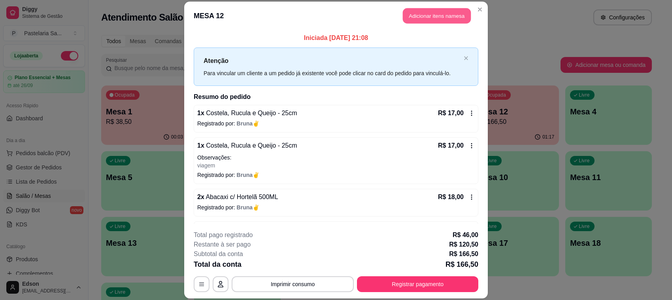
click at [427, 12] on button "Adicionar itens na mesa" at bounding box center [437, 15] width 68 height 15
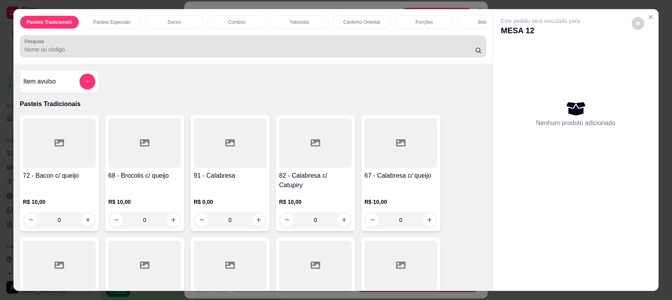
click at [231, 53] on input "Pesquisa" at bounding box center [250, 49] width 451 height 8
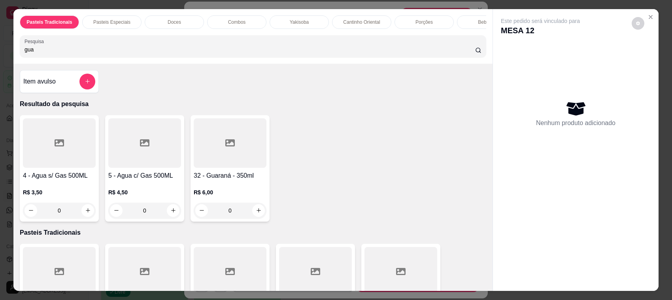
type input "gua"
click at [86, 216] on div "0" at bounding box center [59, 210] width 73 height 16
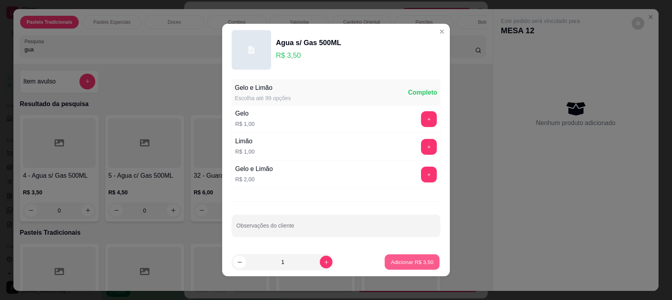
click at [391, 261] on p "Adicionar R$ 3,50" at bounding box center [412, 262] width 43 height 8
type input "1"
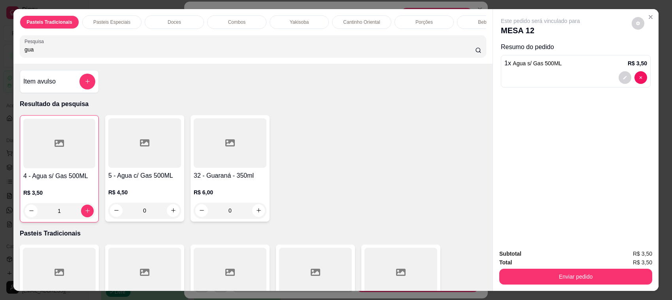
click at [582, 280] on button "Enviar pedido" at bounding box center [576, 277] width 153 height 16
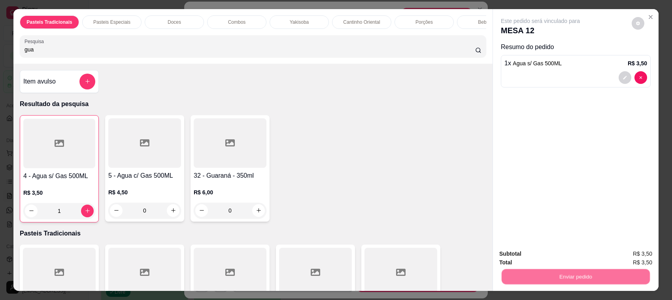
click at [522, 260] on button "Não registrar e enviar pedido" at bounding box center [549, 257] width 82 height 15
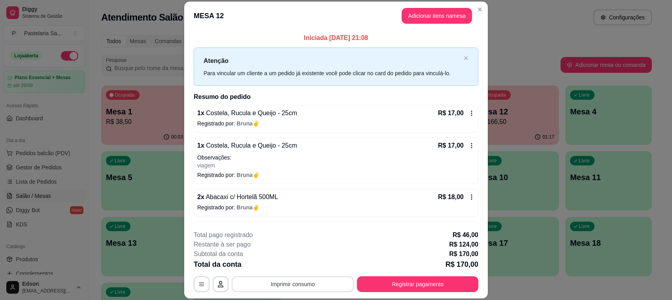
click at [321, 284] on button "Imprimir consumo" at bounding box center [293, 284] width 122 height 16
click at [309, 269] on button "Balcão" at bounding box center [291, 266] width 55 height 12
click at [458, 288] on button "Registrar pagamento" at bounding box center [417, 284] width 121 height 16
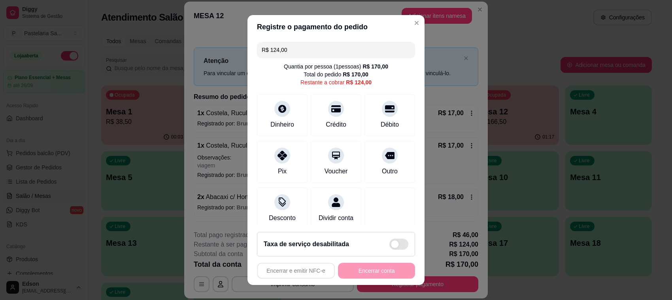
scroll to position [10, 0]
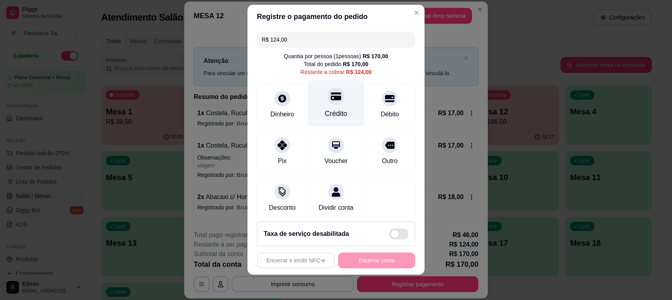
click at [331, 97] on icon at bounding box center [336, 96] width 10 height 10
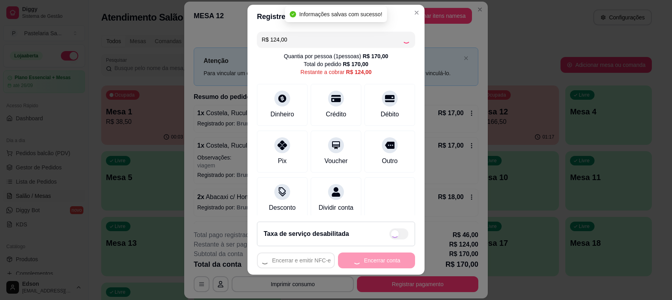
type input "R$ 0,00"
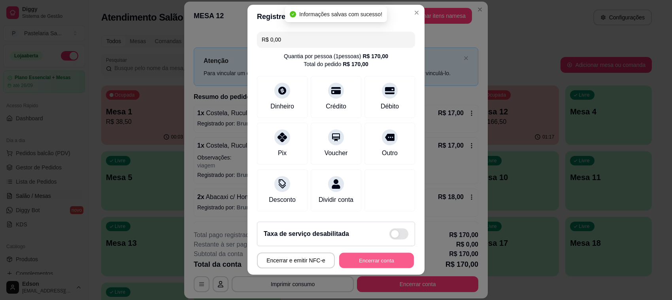
click at [358, 258] on button "Encerrar conta" at bounding box center [376, 260] width 75 height 15
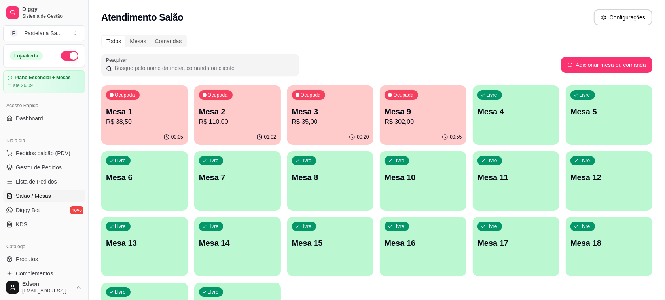
click at [264, 108] on p "Mesa 2" at bounding box center [237, 111] width 77 height 11
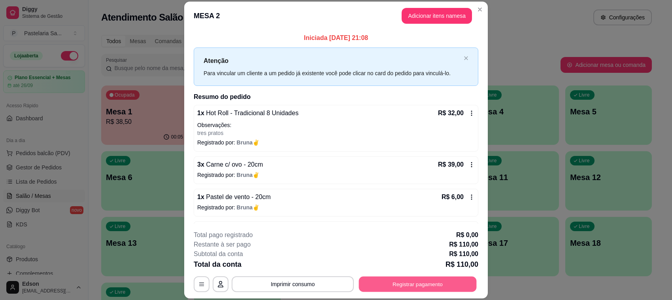
click at [396, 289] on button "Registrar pagamento" at bounding box center [418, 283] width 118 height 15
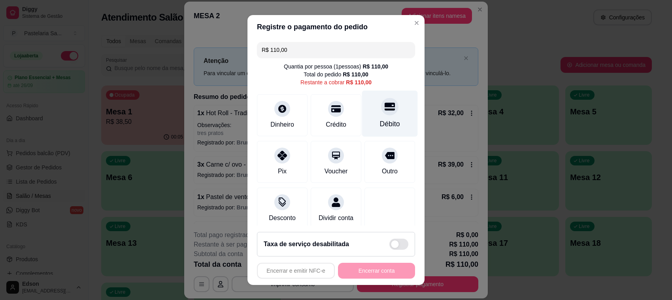
click at [380, 122] on div "Débito" at bounding box center [390, 124] width 20 height 10
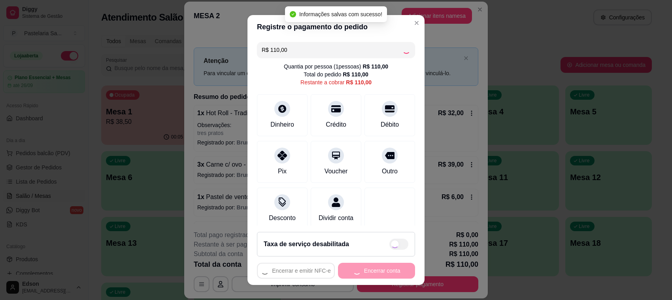
type input "R$ 0,00"
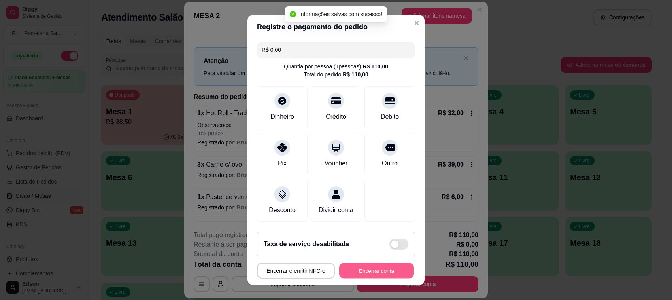
click at [375, 269] on button "Encerrar conta" at bounding box center [376, 270] width 75 height 15
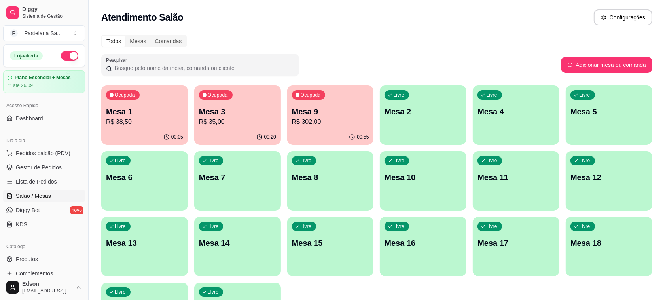
click at [330, 127] on div "Ocupada Mesa 9 R$ 302,00" at bounding box center [330, 107] width 87 height 44
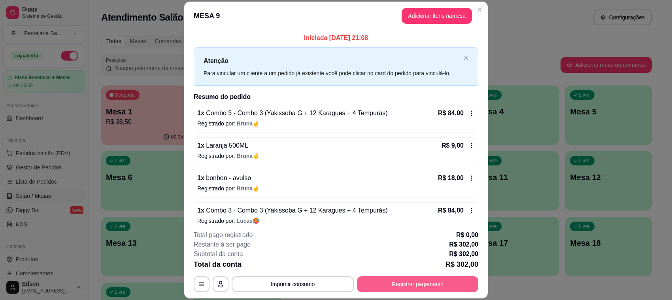
click at [414, 283] on button "Registrar pagamento" at bounding box center [417, 284] width 121 height 16
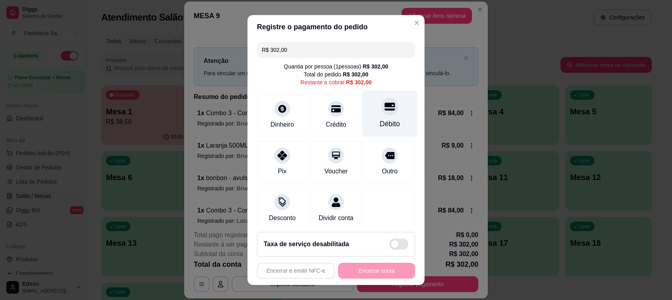
click at [381, 102] on div at bounding box center [389, 106] width 17 height 17
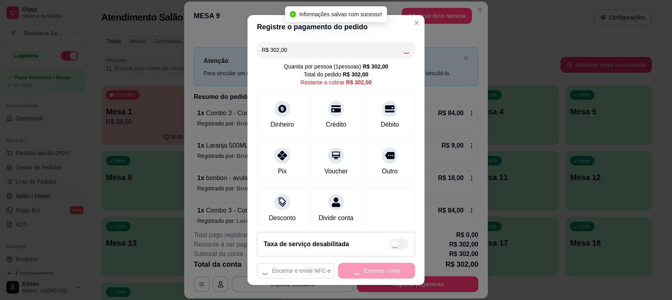
type input "R$ 0,00"
click at [390, 274] on button "Encerrar conta" at bounding box center [376, 271] width 77 height 16
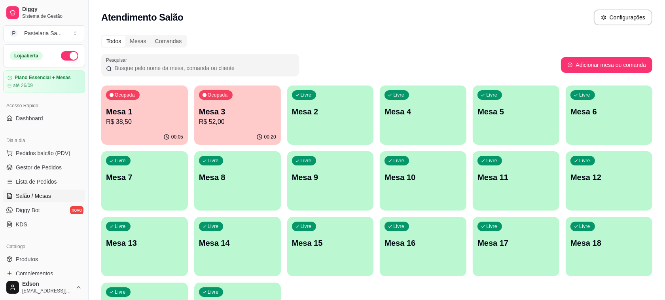
click at [125, 121] on p "R$ 38,50" at bounding box center [144, 121] width 77 height 9
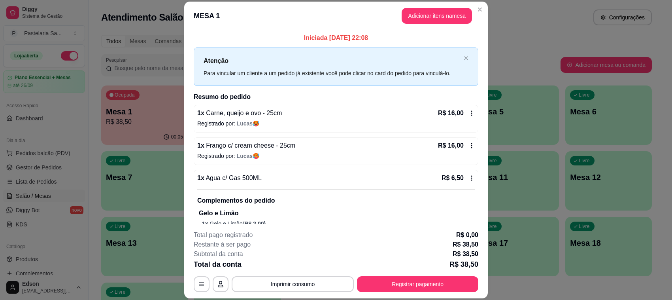
click at [432, 6] on header "MESA 1 Adicionar itens na mesa" at bounding box center [336, 16] width 304 height 28
click at [438, 16] on button "Adicionar itens na mesa" at bounding box center [437, 16] width 70 height 16
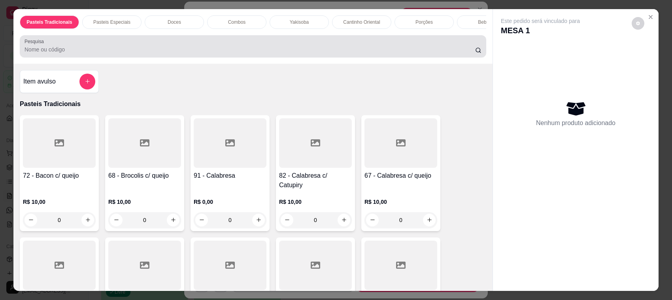
click at [333, 57] on div "Pesquisa" at bounding box center [253, 46] width 467 height 22
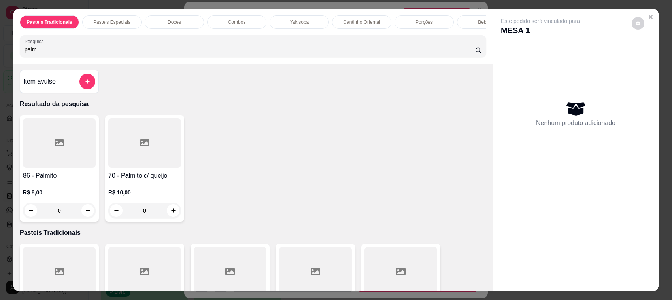
type input "palm"
click at [127, 168] on div at bounding box center [144, 142] width 73 height 49
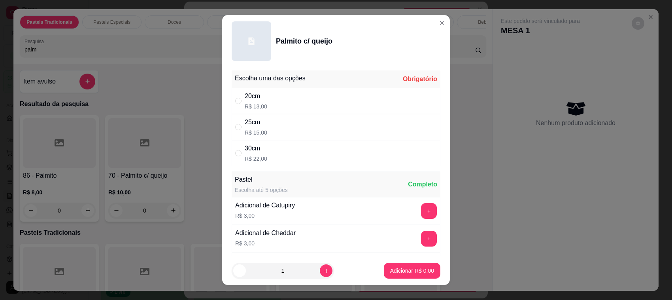
drag, startPoint x: 301, startPoint y: 102, endPoint x: 295, endPoint y: 182, distance: 80.5
click at [300, 101] on div "20cm R$ 13,00" at bounding box center [336, 101] width 209 height 26
radio input "true"
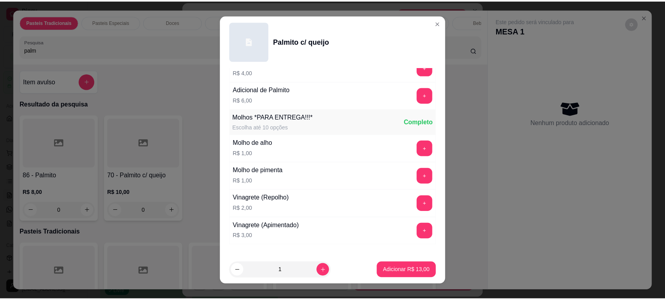
scroll to position [555, 0]
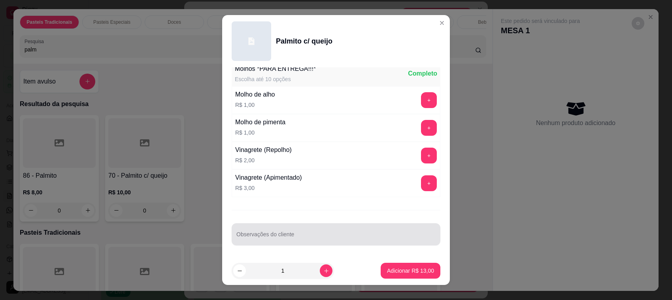
click at [293, 231] on div at bounding box center [336, 234] width 199 height 16
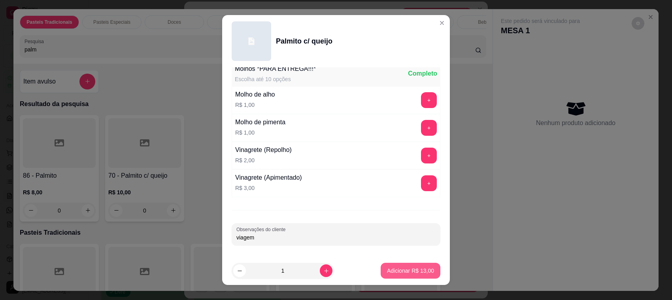
type input "viagem"
click at [410, 264] on button "Adicionar R$ 13,00" at bounding box center [411, 270] width 58 height 15
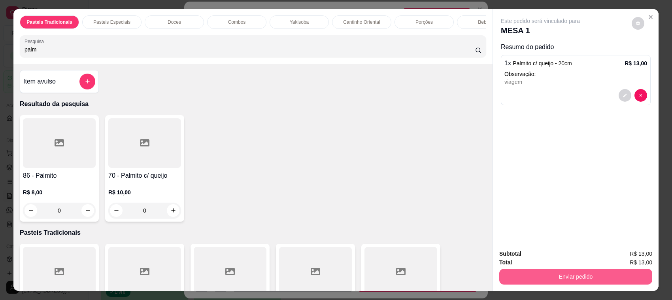
click at [570, 274] on button "Enviar pedido" at bounding box center [576, 277] width 153 height 16
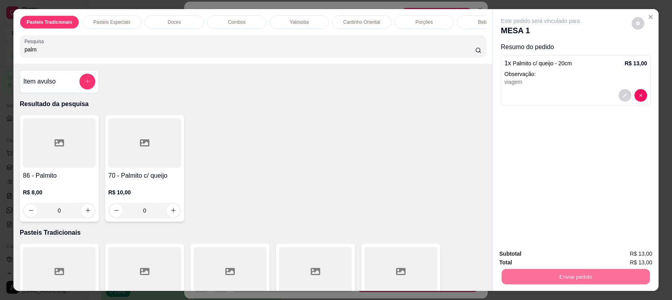
click at [564, 259] on button "Não registrar e enviar pedido" at bounding box center [549, 257] width 82 height 15
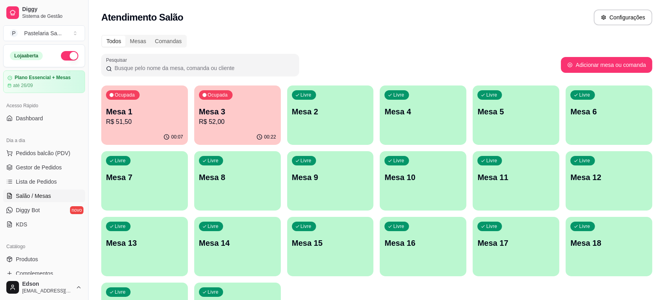
click at [236, 133] on div "00:22" at bounding box center [237, 136] width 87 height 15
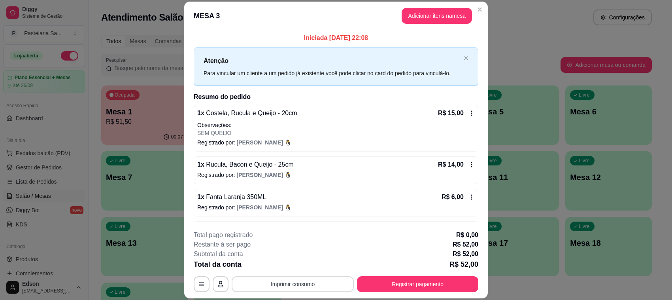
click at [307, 281] on button "Imprimir consumo" at bounding box center [293, 284] width 122 height 16
click at [306, 268] on button "Balcão" at bounding box center [291, 266] width 57 height 13
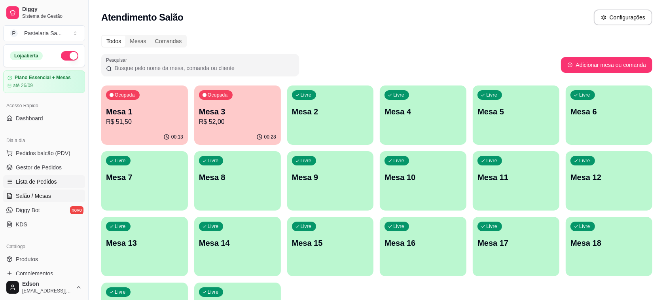
click at [49, 183] on span "Lista de Pedidos" at bounding box center [36, 182] width 41 height 8
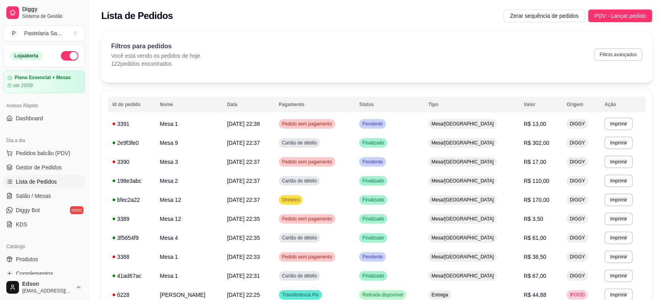
click at [626, 53] on button "Filtros avançados" at bounding box center [618, 54] width 48 height 13
select select "0"
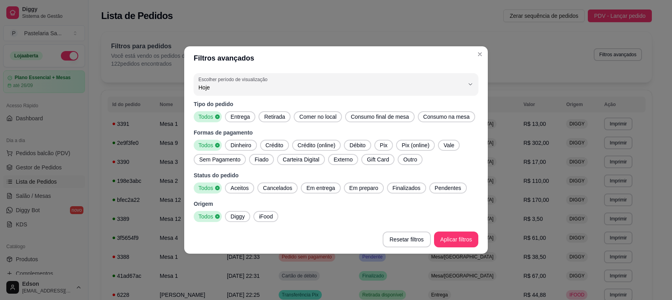
click at [215, 216] on icon at bounding box center [218, 217] width 6 height 6
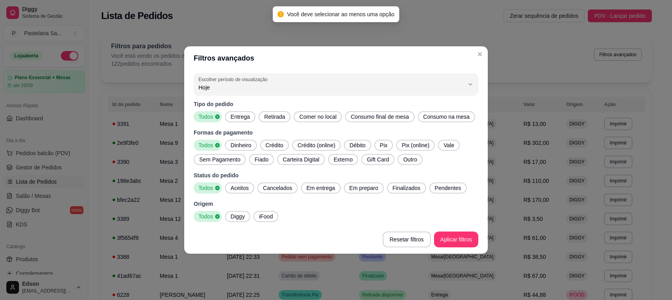
click at [240, 216] on span "Diggy" at bounding box center [237, 216] width 21 height 8
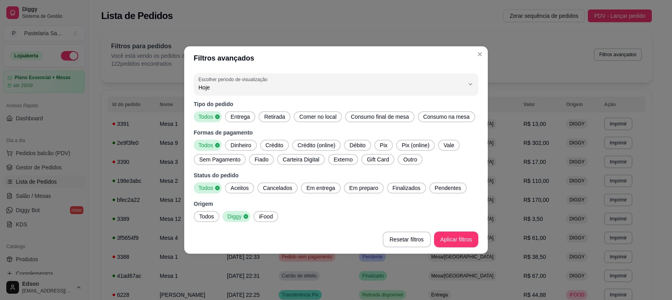
click at [210, 117] on span "Todos" at bounding box center [204, 117] width 19 height 8
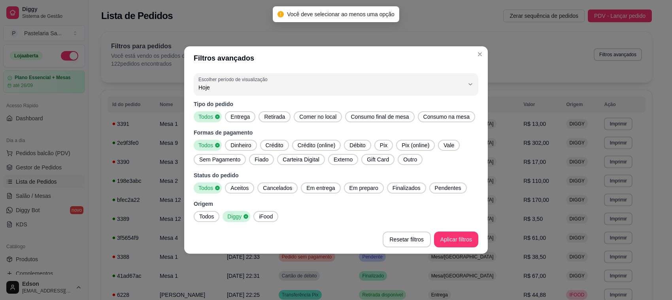
click at [239, 118] on span "Entrega" at bounding box center [240, 117] width 26 height 8
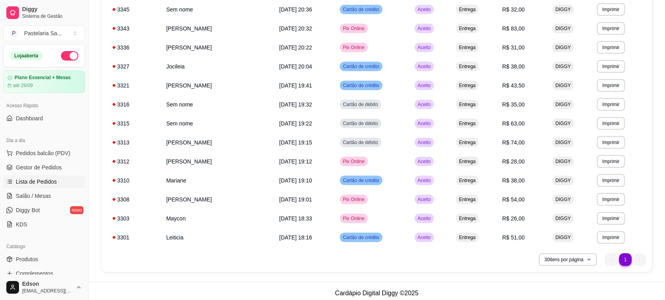
scroll to position [327, 0]
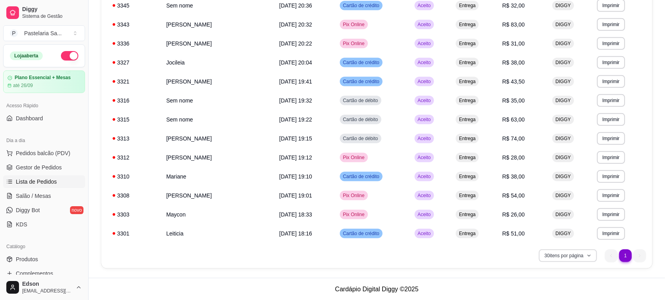
click at [570, 256] on button "30 itens por página" at bounding box center [568, 255] width 58 height 13
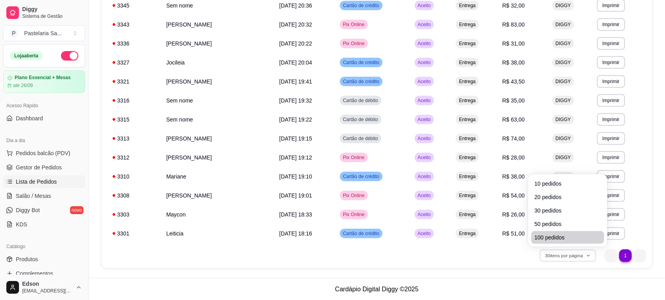
click at [555, 238] on span "100 pedidos" at bounding box center [567, 237] width 66 height 8
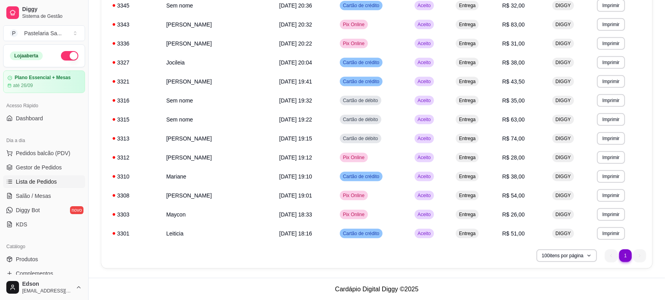
click at [604, 287] on footer "Cardápio Digital Diggy © 2025" at bounding box center [377, 289] width 576 height 23
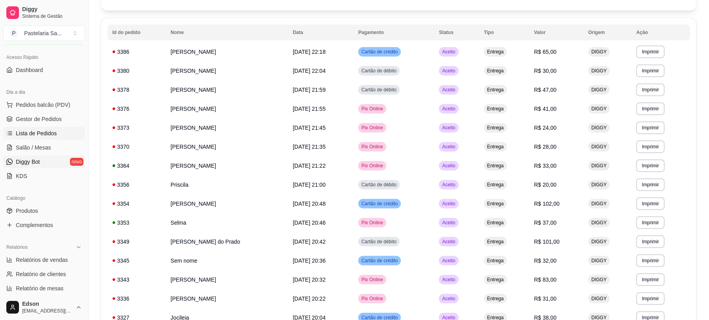
scroll to position [0, 0]
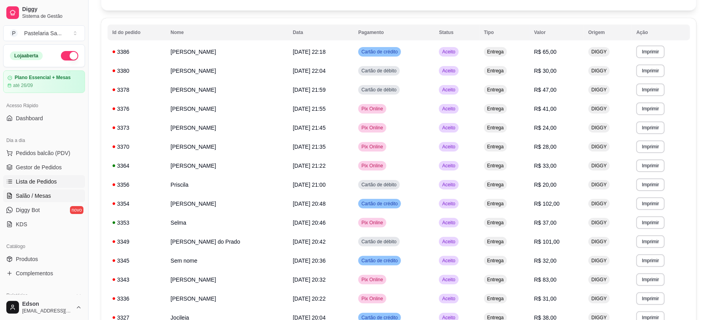
click at [46, 193] on span "Salão / Mesas" at bounding box center [33, 196] width 35 height 8
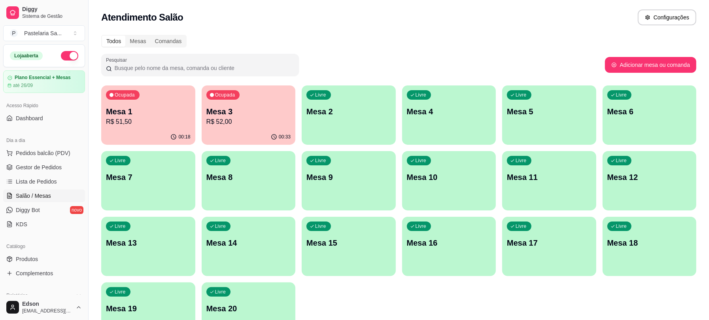
click at [167, 117] on p "R$ 51,50" at bounding box center [148, 121] width 85 height 9
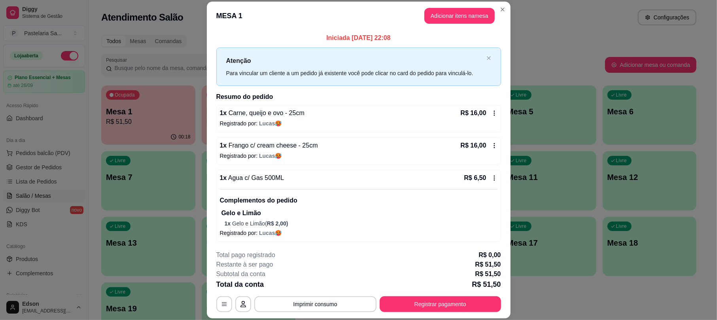
click at [331, 299] on button "Imprimir consumo" at bounding box center [315, 304] width 122 height 16
click at [320, 287] on button "Balcão" at bounding box center [314, 287] width 46 height 10
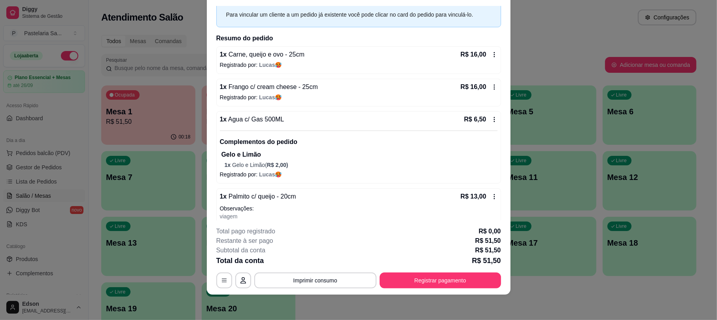
scroll to position [54, 0]
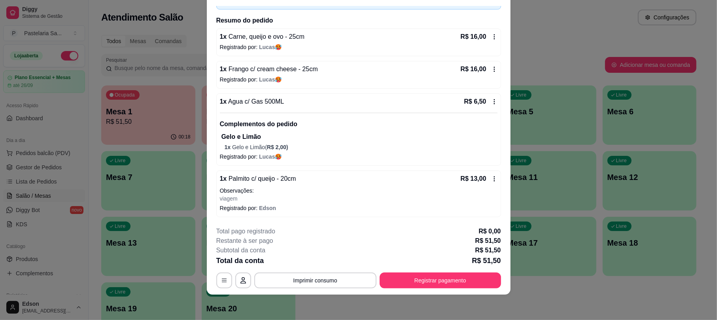
click at [434, 282] on button "Registrar pagamento" at bounding box center [440, 281] width 121 height 16
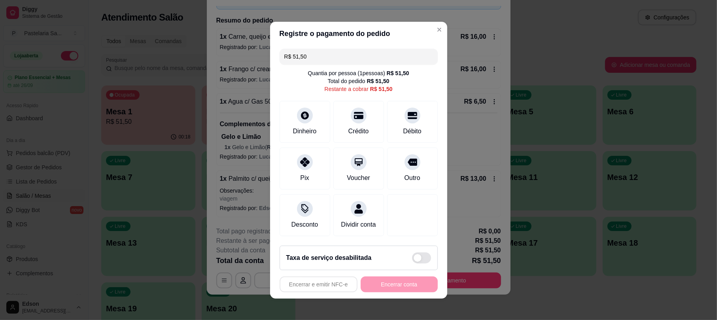
click at [341, 51] on input "R$ 51,50" at bounding box center [358, 57] width 149 height 16
click at [358, 138] on div "R$ 13,00 Quantia por pessoa ( 1 pessoas) R$ 51,50 Total do pedido R$ 51,50 Rest…" at bounding box center [358, 142] width 177 height 194
click at [360, 114] on div "Crédito" at bounding box center [359, 120] width 56 height 46
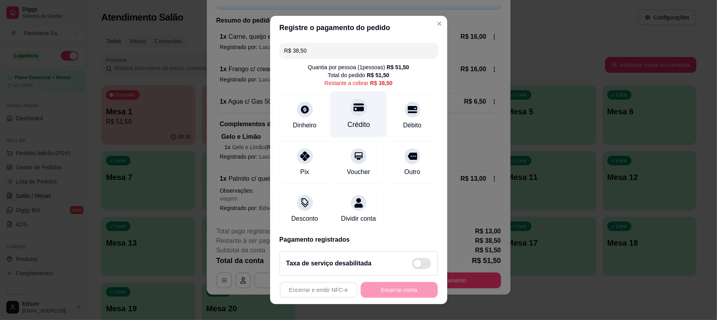
click at [360, 114] on div "Crédito" at bounding box center [359, 114] width 56 height 46
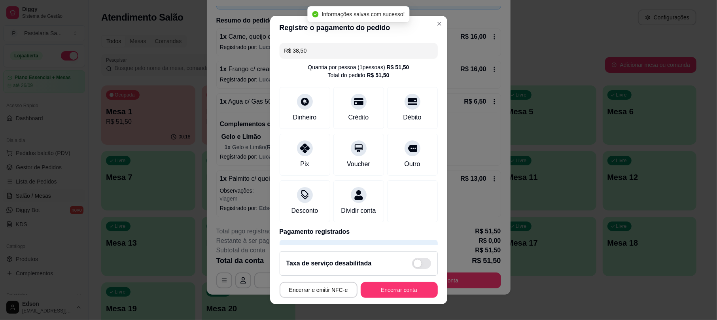
type input "R$ 0,00"
click at [392, 294] on button "Encerrar conta" at bounding box center [399, 289] width 75 height 15
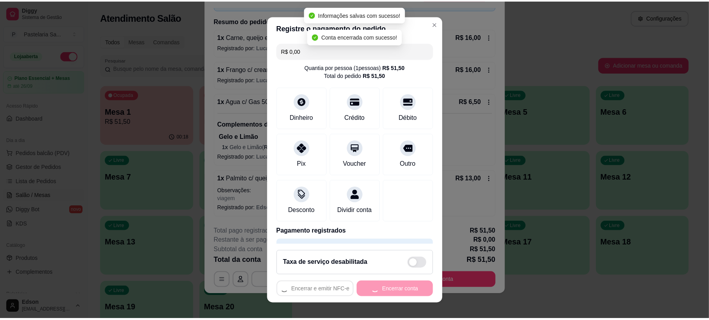
scroll to position [0, 0]
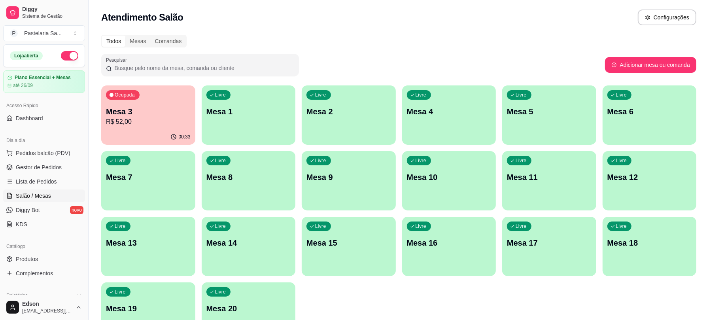
click at [149, 115] on p "Mesa 3" at bounding box center [148, 111] width 85 height 11
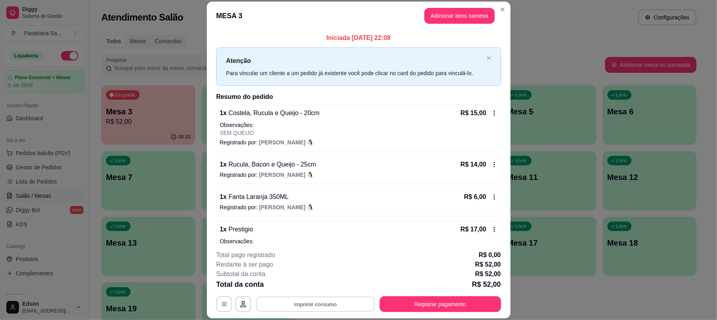
click at [306, 299] on button "Imprimir consumo" at bounding box center [315, 304] width 119 height 15
click at [313, 282] on button "Balcão" at bounding box center [313, 286] width 57 height 13
click at [453, 299] on button "Registrar pagamento" at bounding box center [440, 304] width 118 height 15
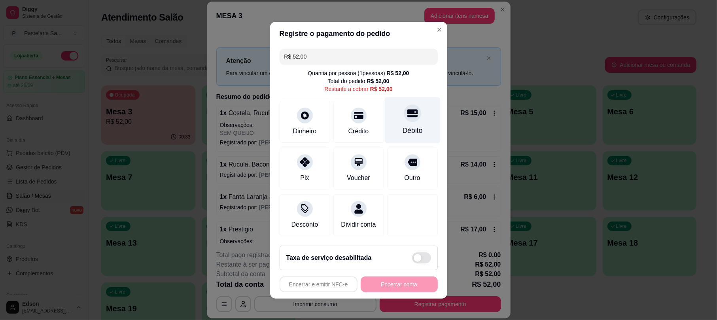
click at [416, 112] on div "Débito" at bounding box center [412, 120] width 56 height 46
type input "R$ 0,00"
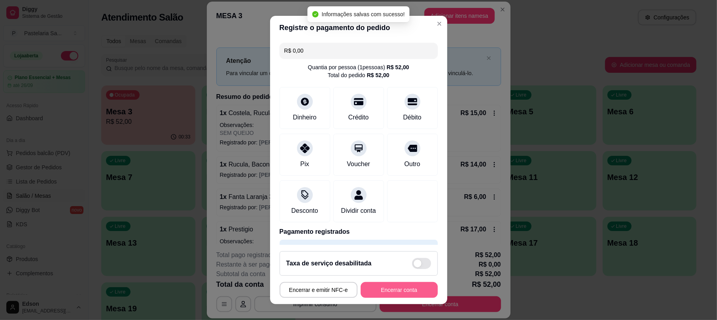
click at [420, 295] on button "Encerrar conta" at bounding box center [399, 290] width 77 height 16
